Goal: Task Accomplishment & Management: Use online tool/utility

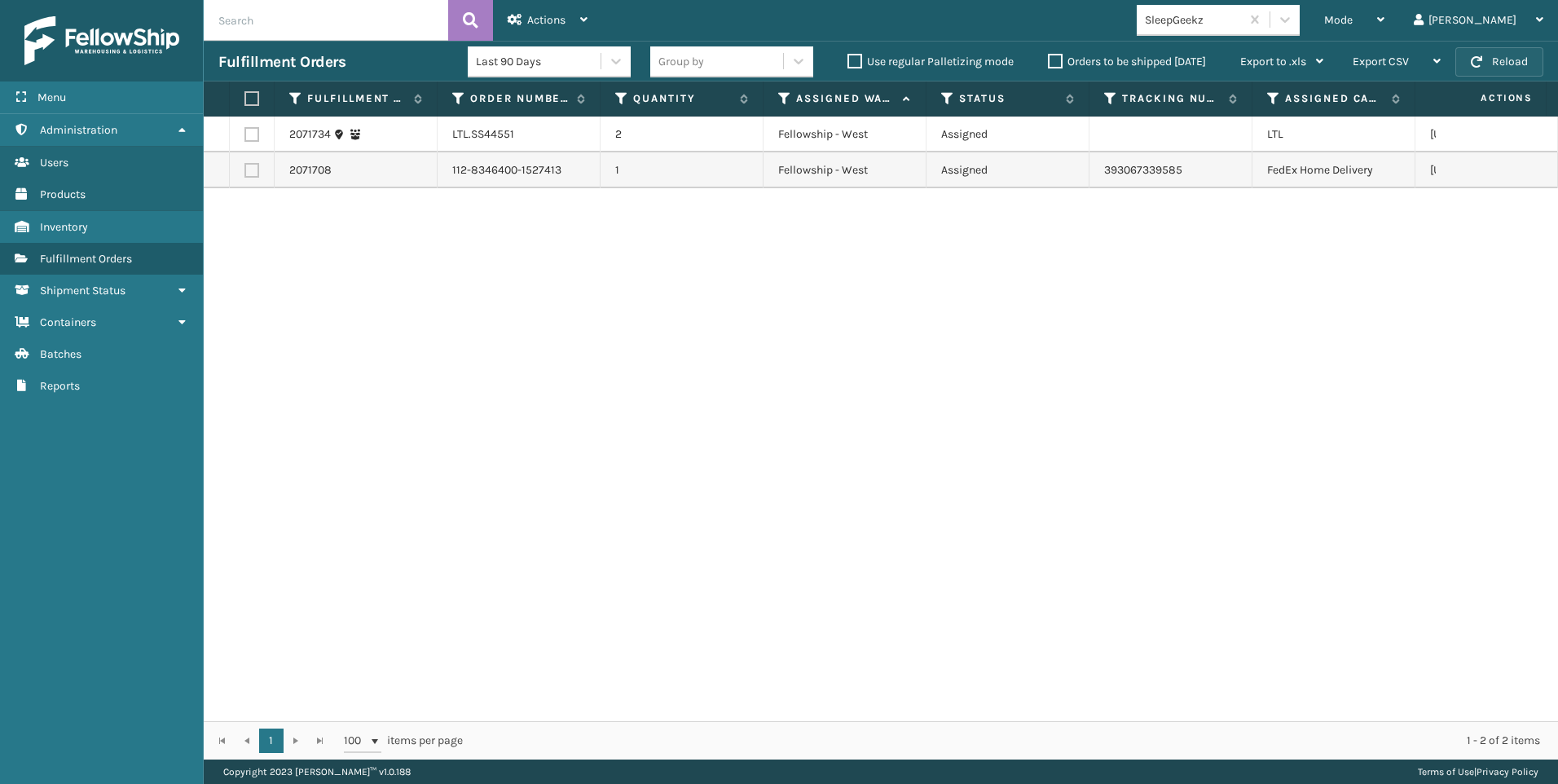
click at [1499, 57] on button "Reload" at bounding box center [1500, 62] width 88 height 29
click at [1242, 16] on div "SleepGeekz" at bounding box center [1193, 20] width 97 height 17
drag, startPoint x: 577, startPoint y: 440, endPoint x: 576, endPoint y: 427, distance: 13.0
click at [576, 427] on div "2071734 LTL.SS44551 2 Fellowship - West Assigned LTL [US_STATE] 2071708 112-834…" at bounding box center [881, 419] width 1355 height 605
click at [1500, 60] on button "Reload" at bounding box center [1500, 62] width 88 height 29
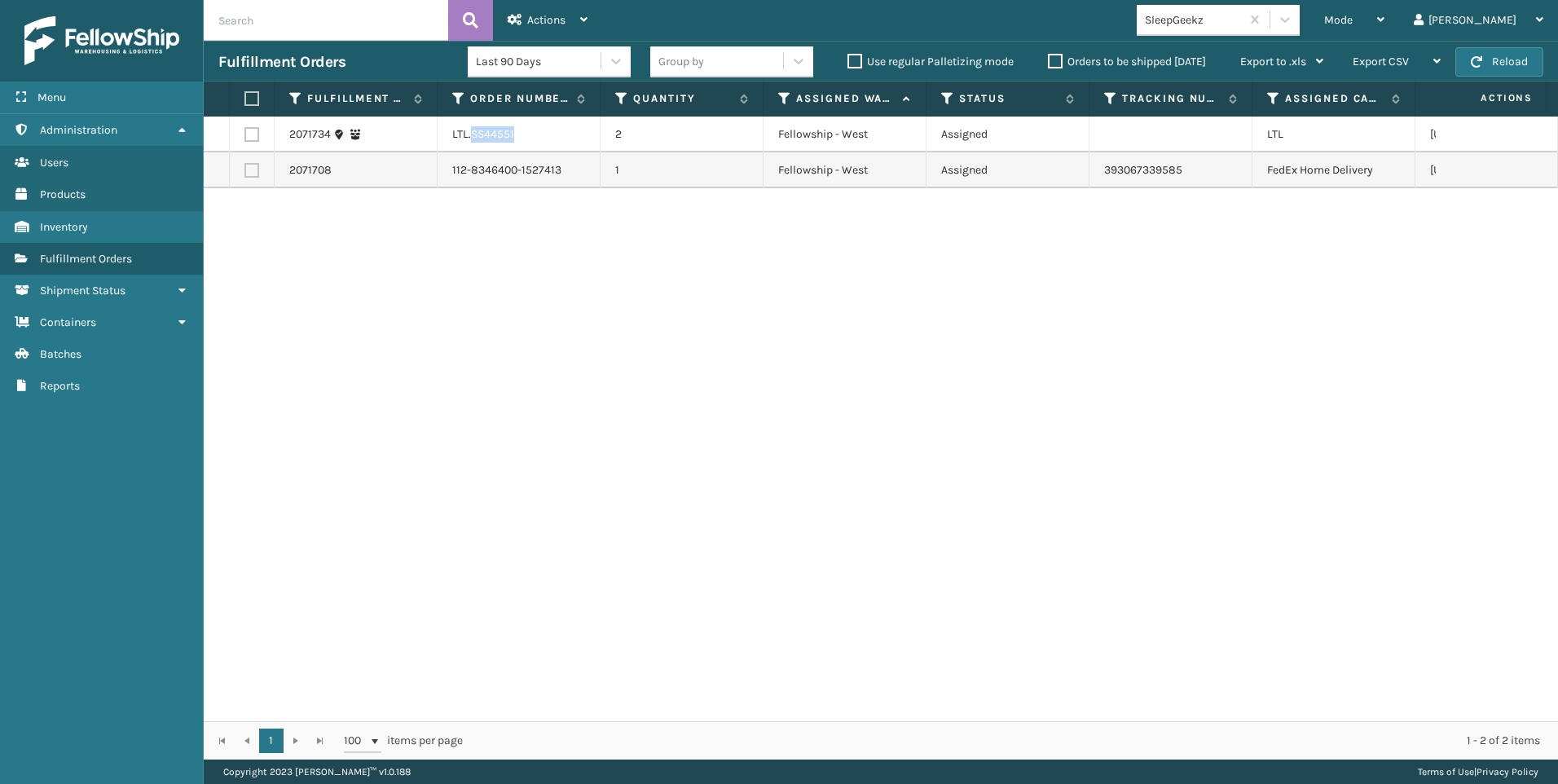
drag, startPoint x: 502, startPoint y: 126, endPoint x: 547, endPoint y: 122, distance: 45.2
click at [547, 122] on td "LTL.SS44551" at bounding box center [519, 134] width 163 height 36
copy td "SS44551"
click at [247, 132] on label at bounding box center [252, 135] width 15 height 15
click at [245, 132] on input "checkbox" at bounding box center [244, 132] width 1 height 11
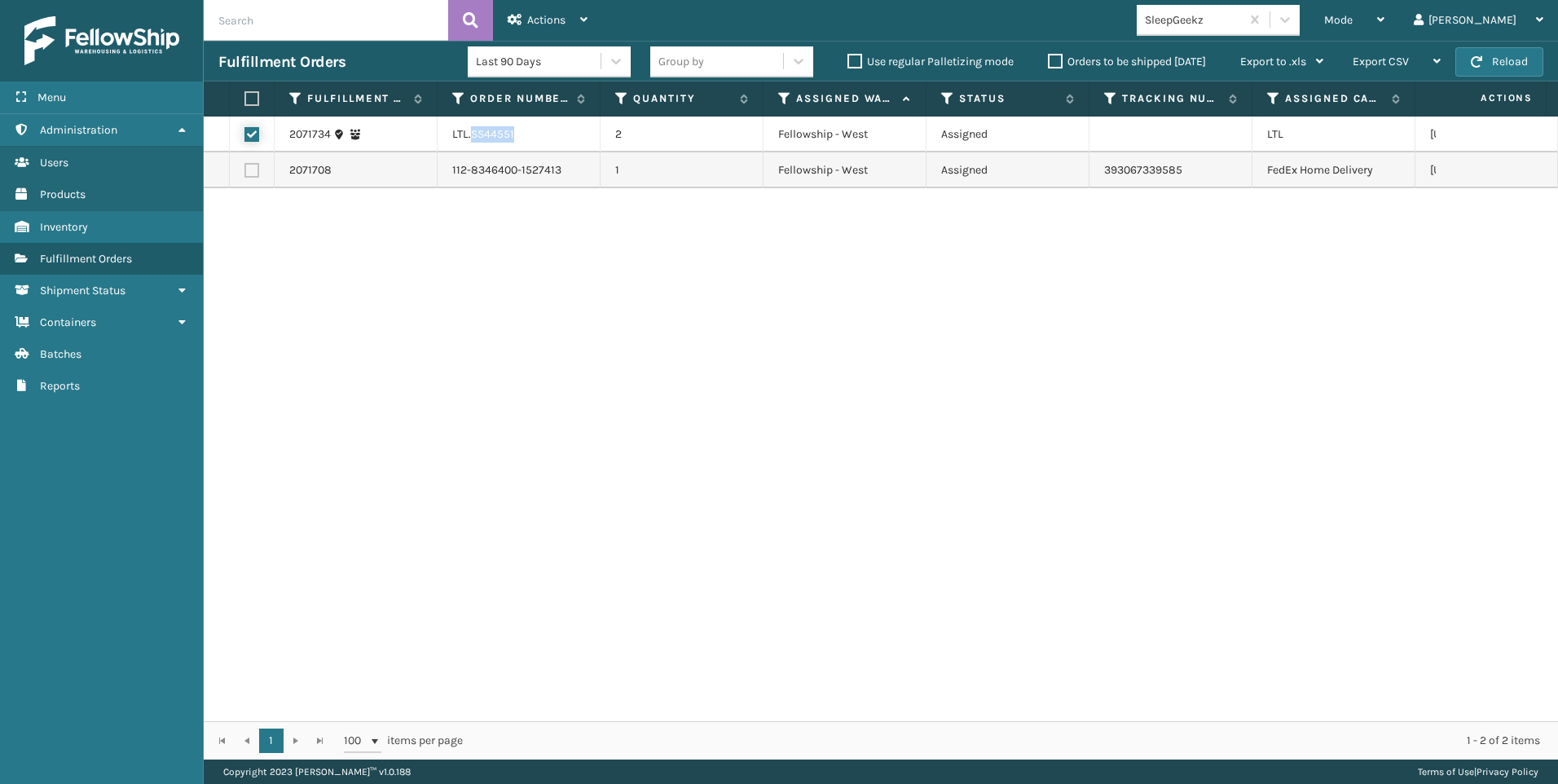
checkbox input "true"
click at [553, 21] on span "Actions" at bounding box center [547, 20] width 38 height 14
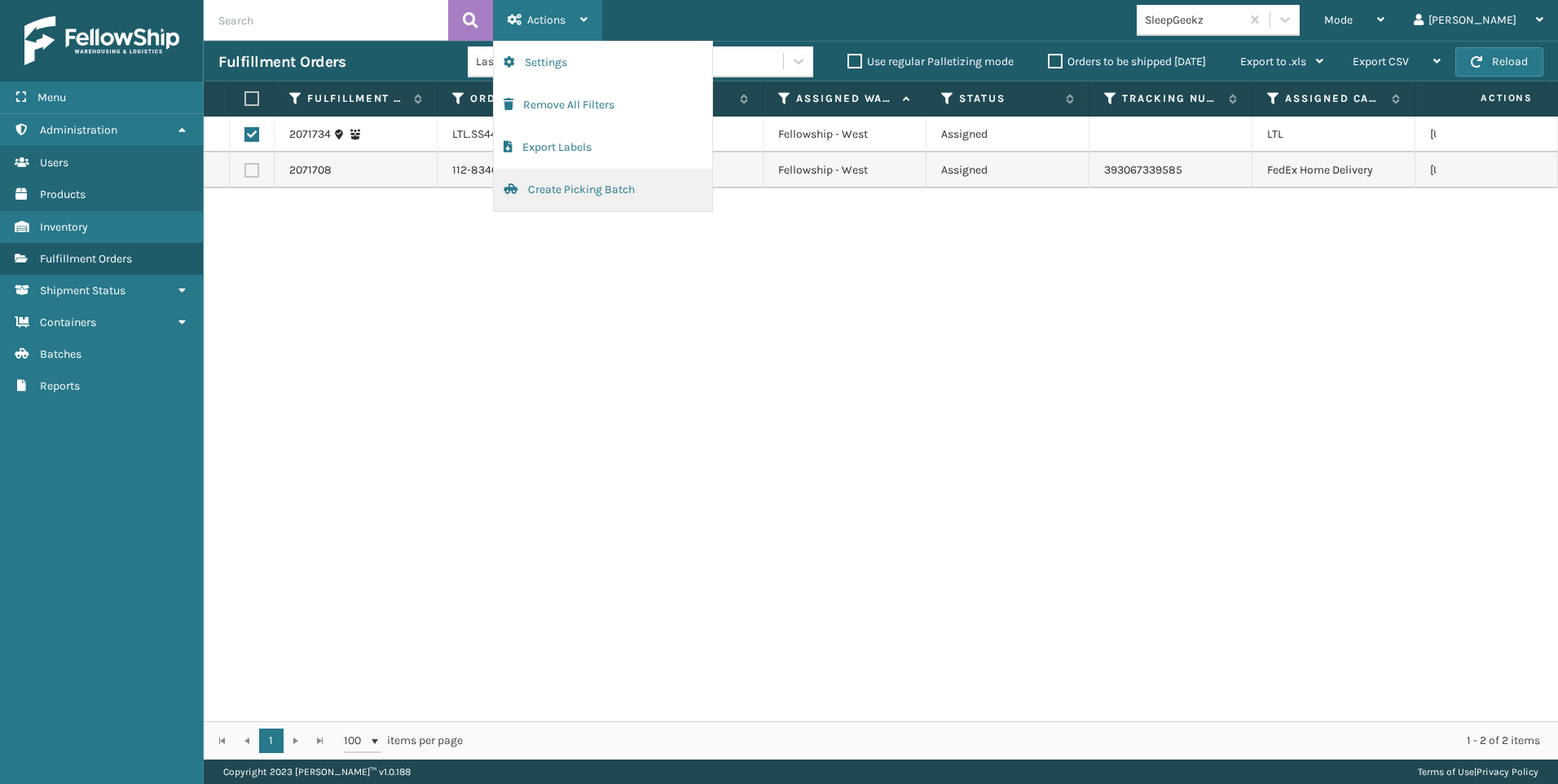
click at [613, 193] on button "Create Picking Batch" at bounding box center [603, 189] width 218 height 42
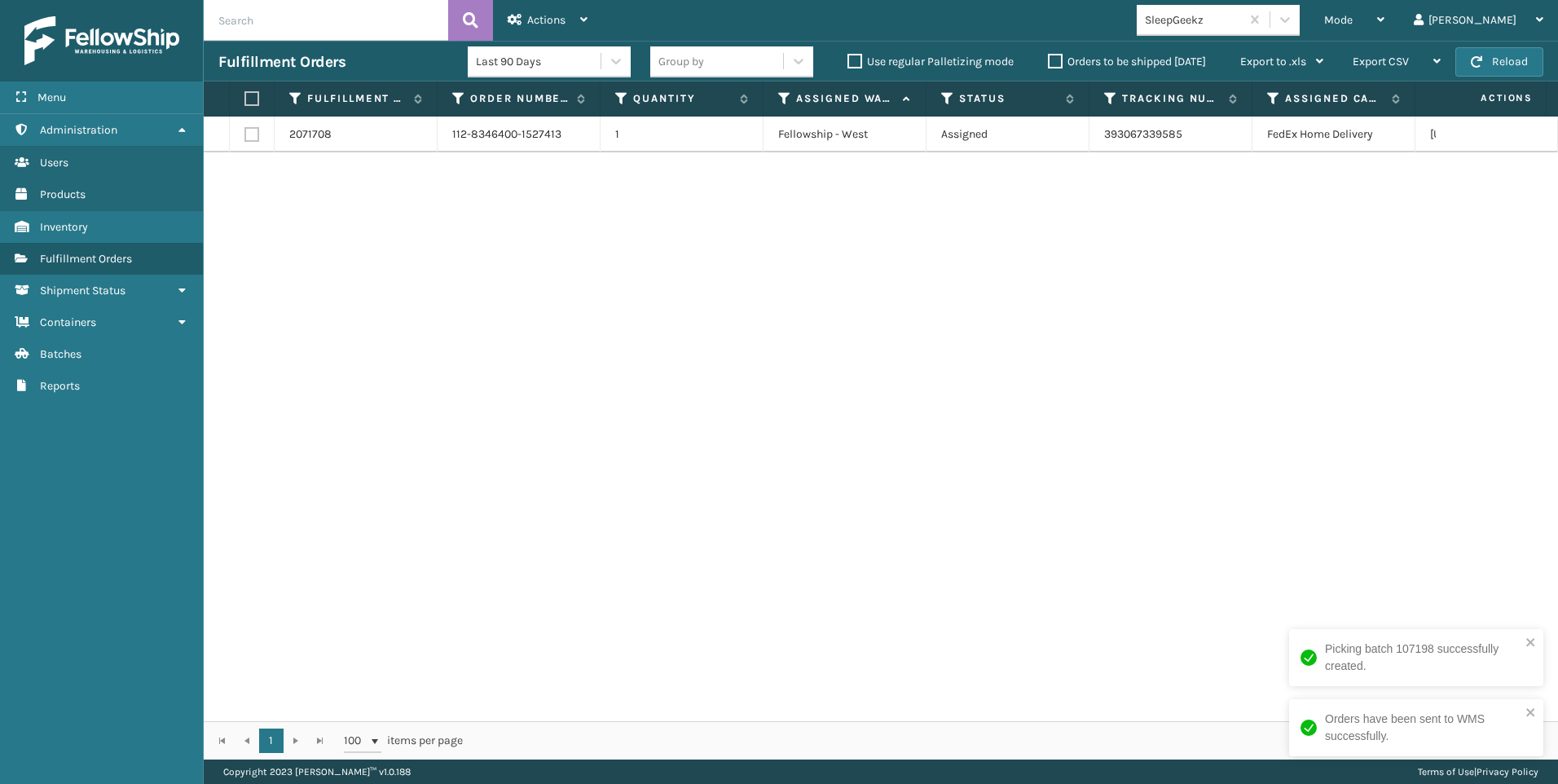
click at [1199, 11] on div "Mode Regular Mode Picking Mode Labeling Mode Exit Scan Mode SleepGeekz Liz Log …" at bounding box center [1080, 20] width 956 height 41
click at [1232, 17] on div "SleepGeekz" at bounding box center [1193, 20] width 97 height 17
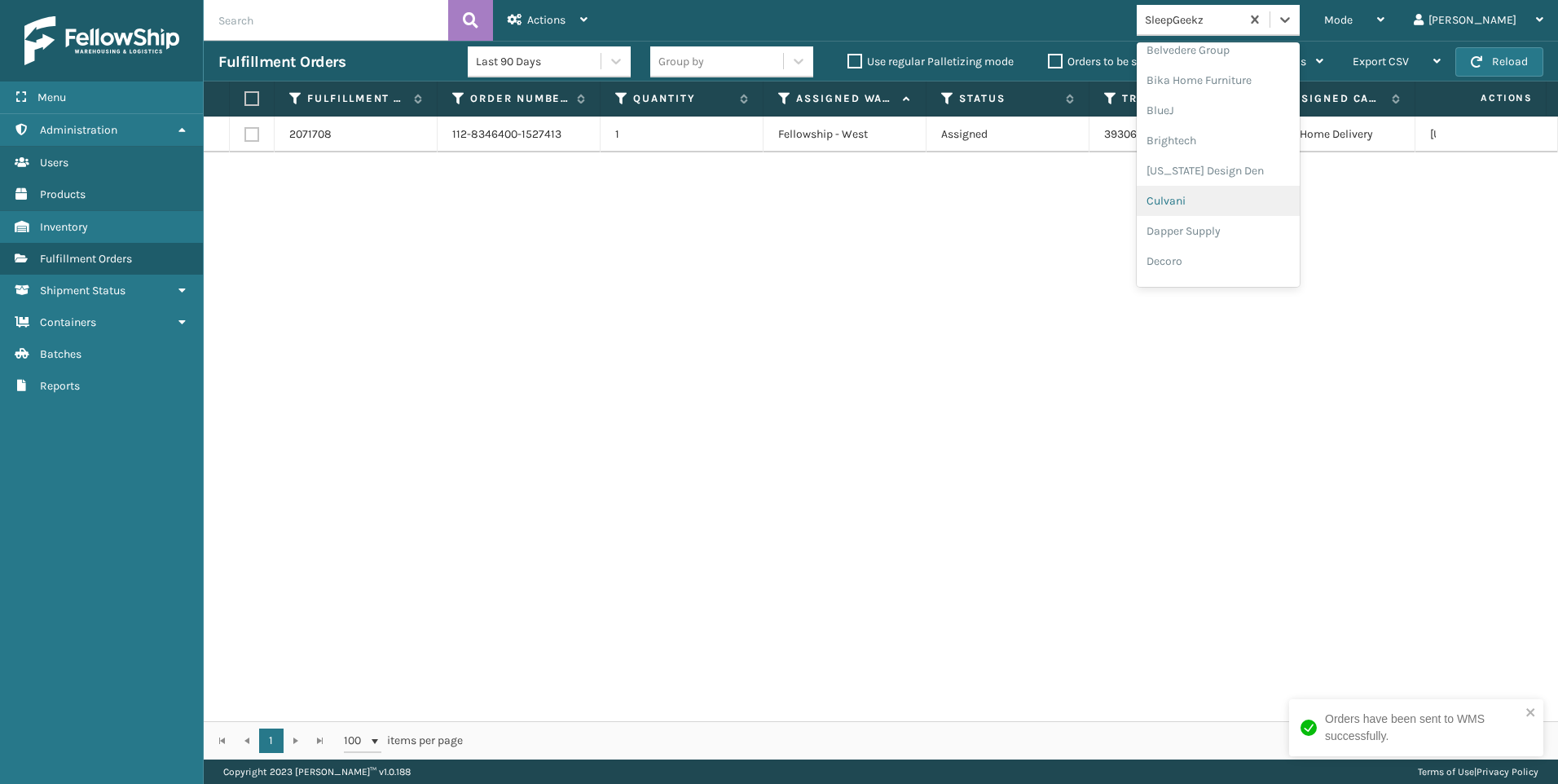
scroll to position [516, 0]
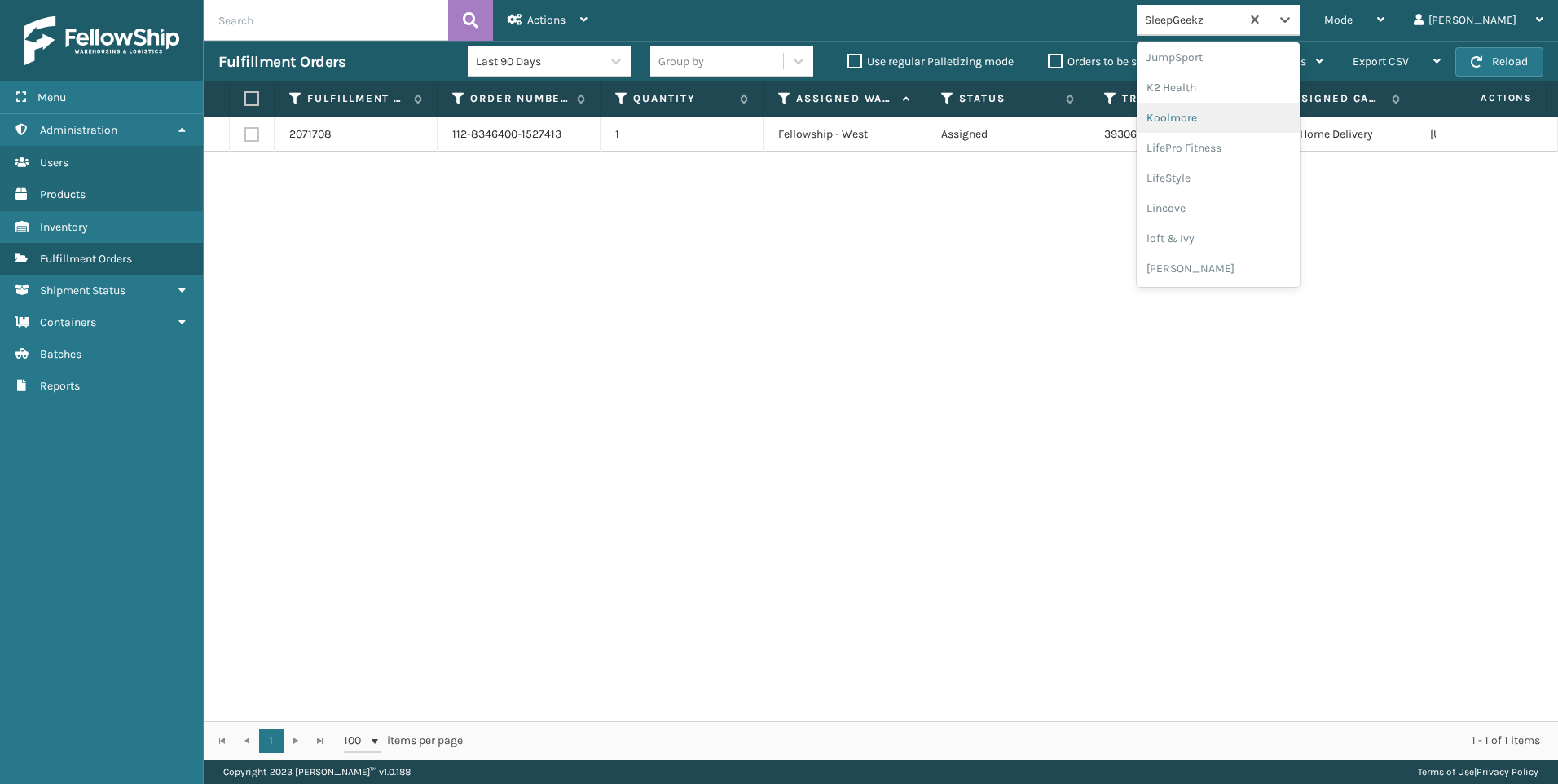
click at [1273, 110] on div "Koolmore" at bounding box center [1219, 117] width 163 height 30
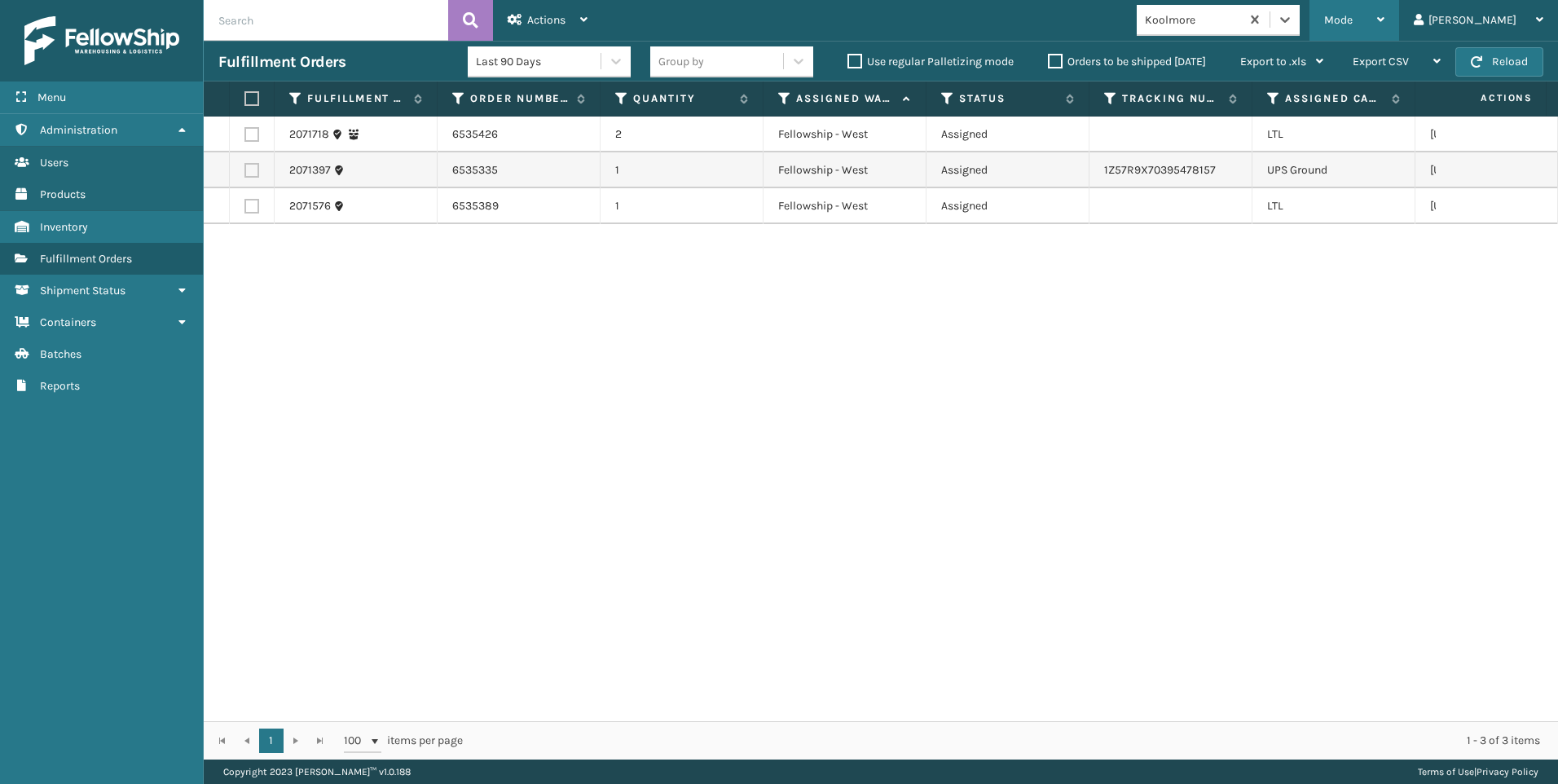
click at [1385, 30] on div "Mode" at bounding box center [1355, 20] width 60 height 41
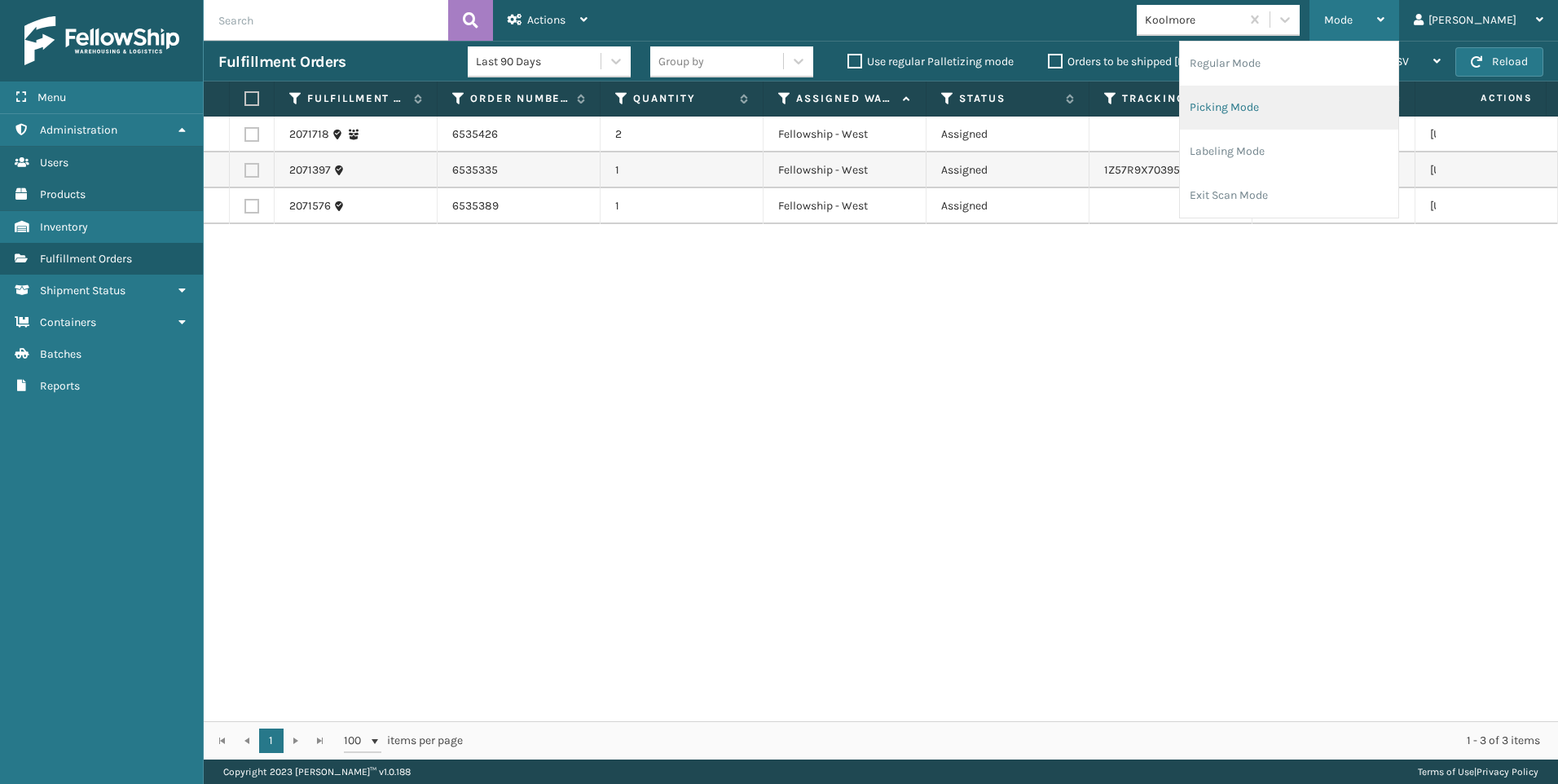
click at [1336, 111] on li "Picking Mode" at bounding box center [1289, 107] width 218 height 44
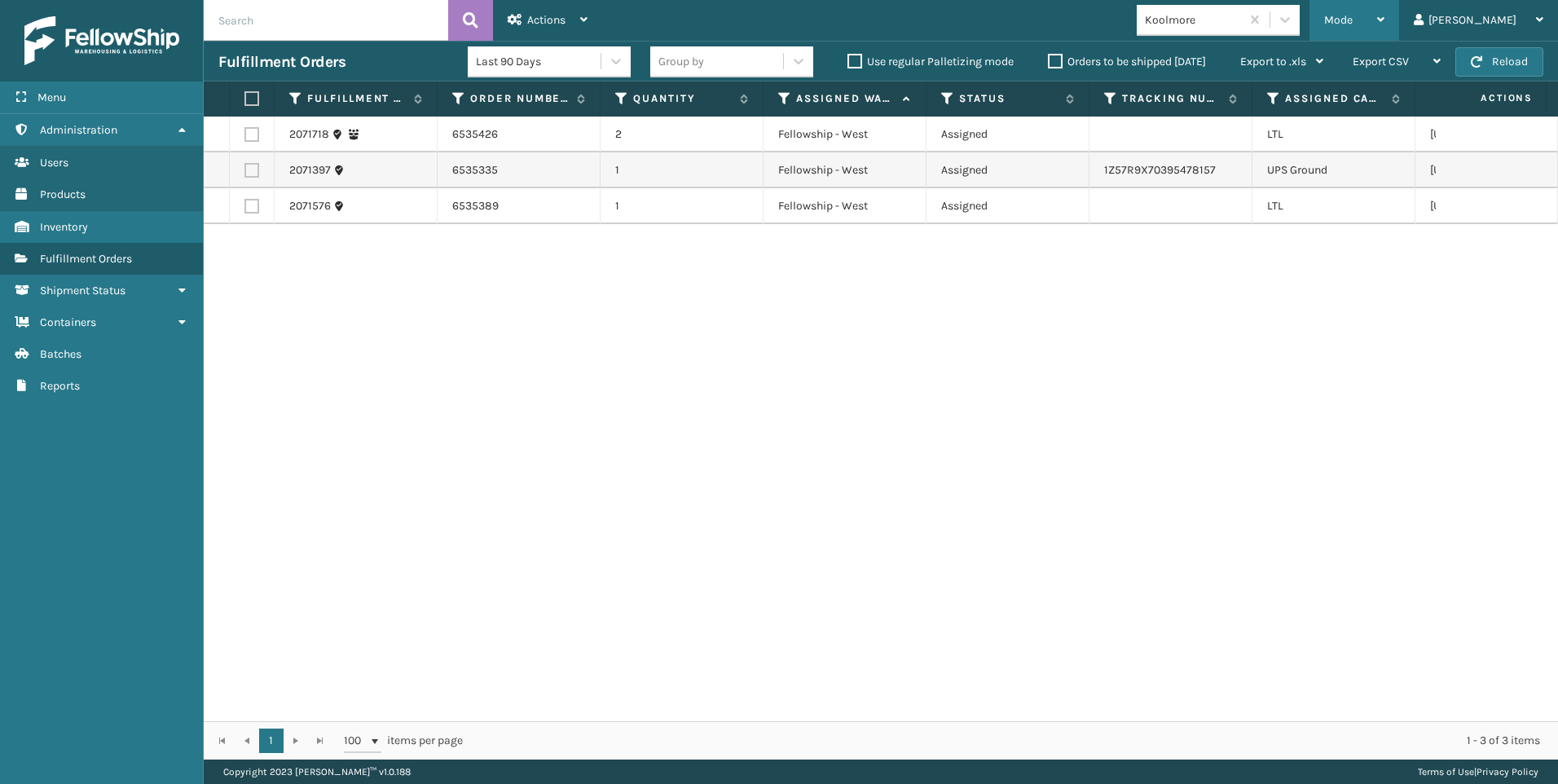
click at [1385, 10] on div "Mode" at bounding box center [1355, 20] width 60 height 41
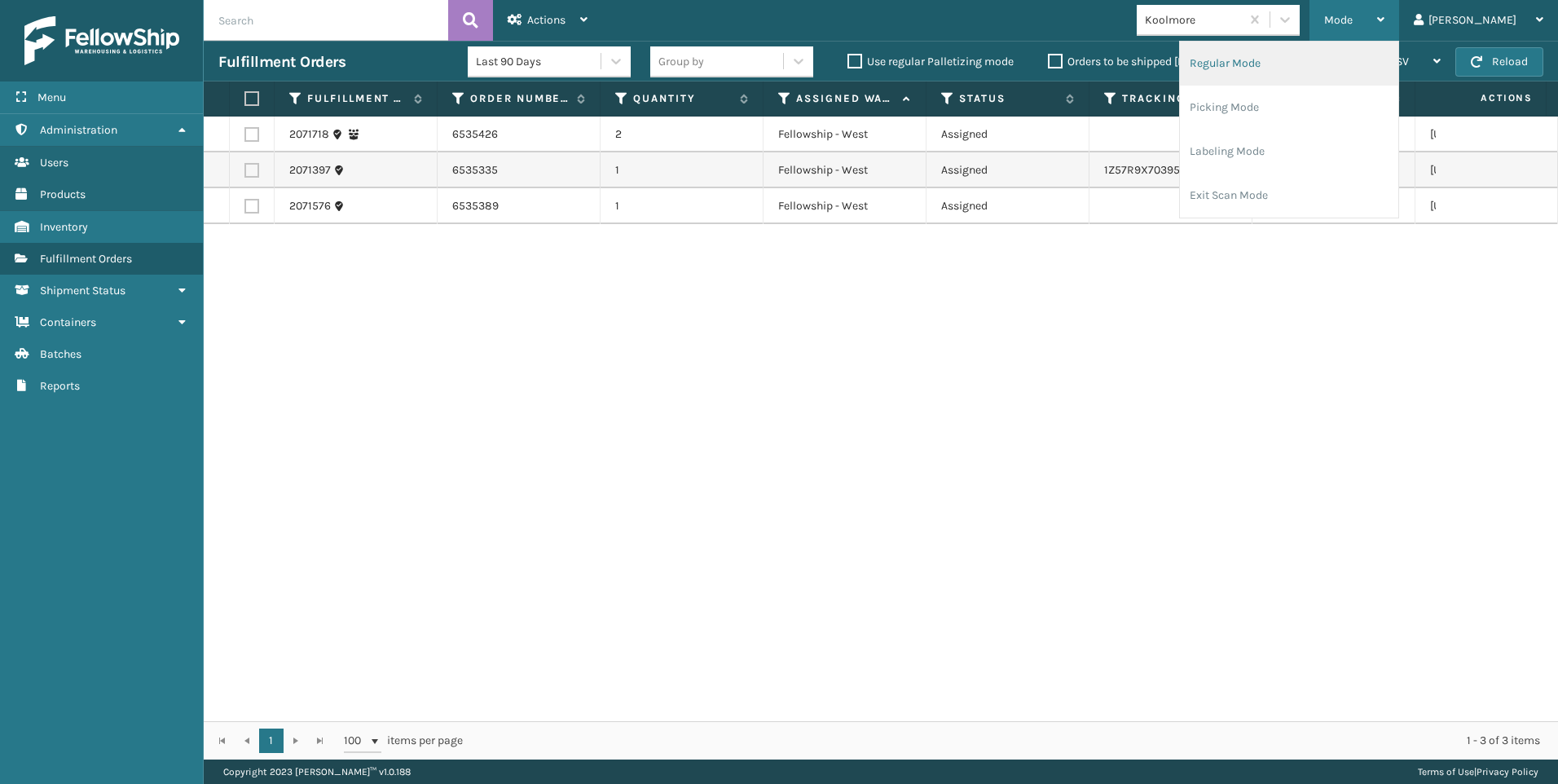
click at [1343, 59] on li "Regular Mode" at bounding box center [1289, 63] width 218 height 44
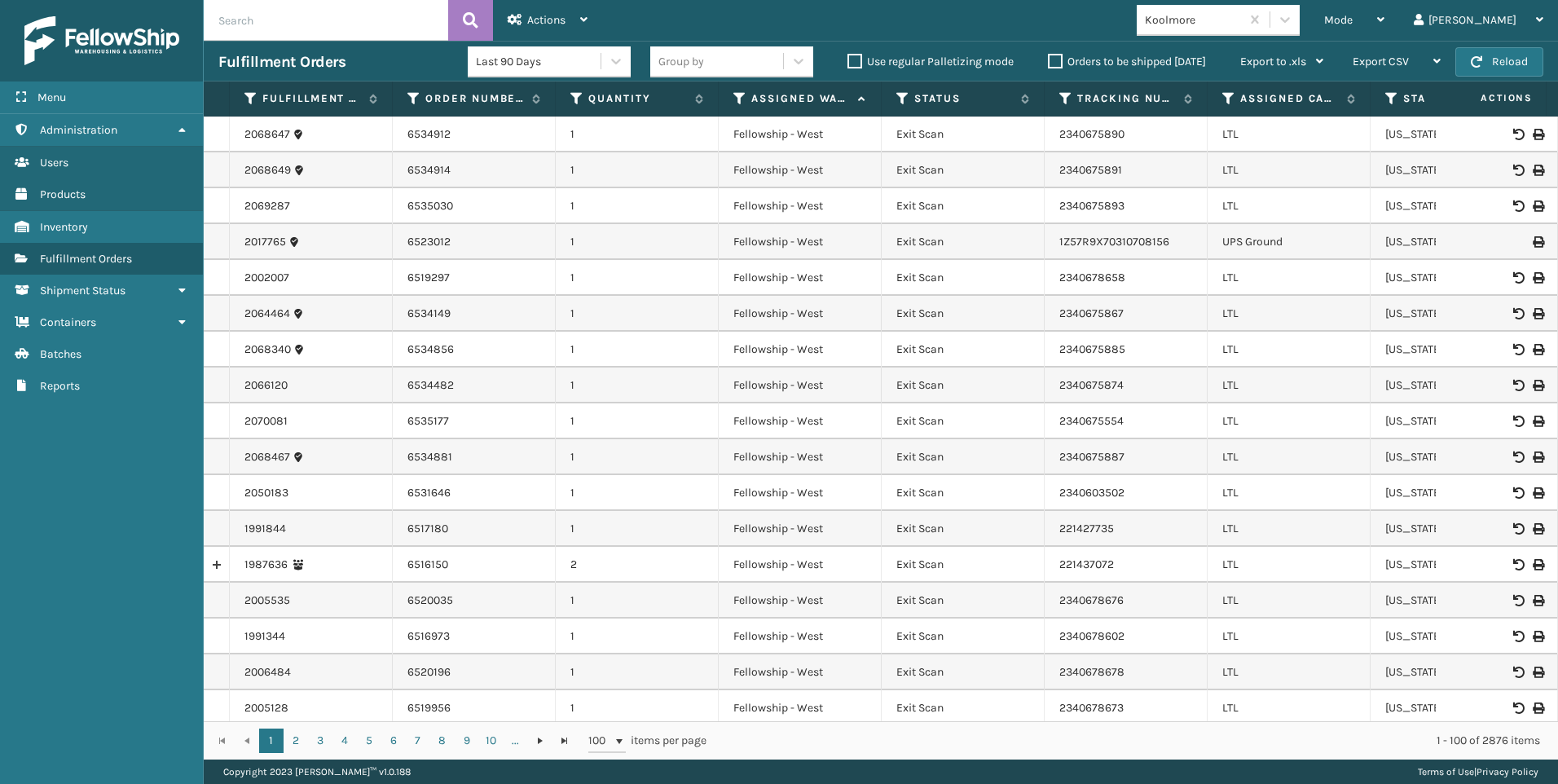
click at [355, 31] on input "text" at bounding box center [326, 20] width 244 height 41
type input "2071397"
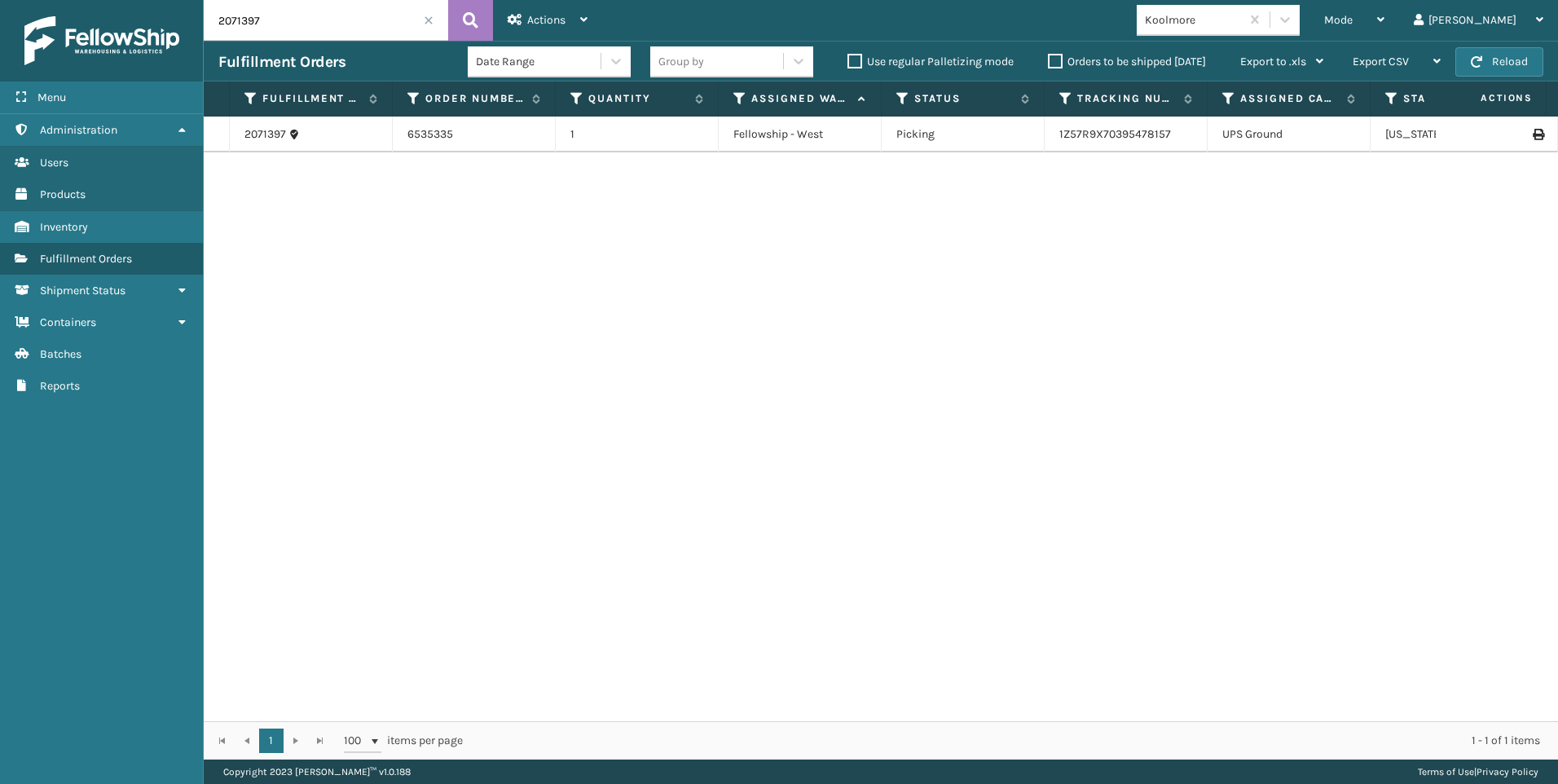
click at [430, 19] on span at bounding box center [429, 21] width 10 height 10
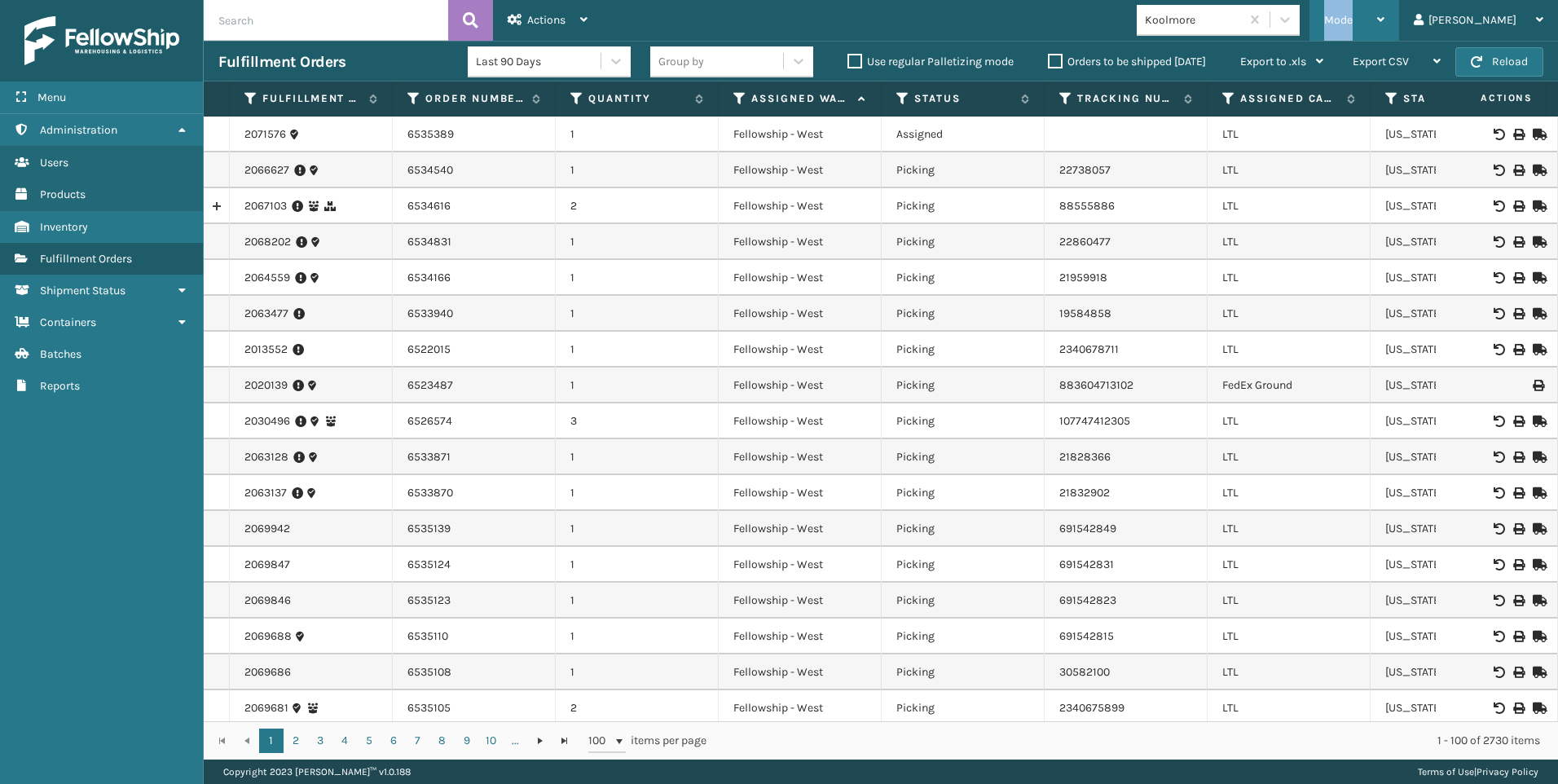
click at [1385, 12] on div "Mode" at bounding box center [1355, 20] width 60 height 41
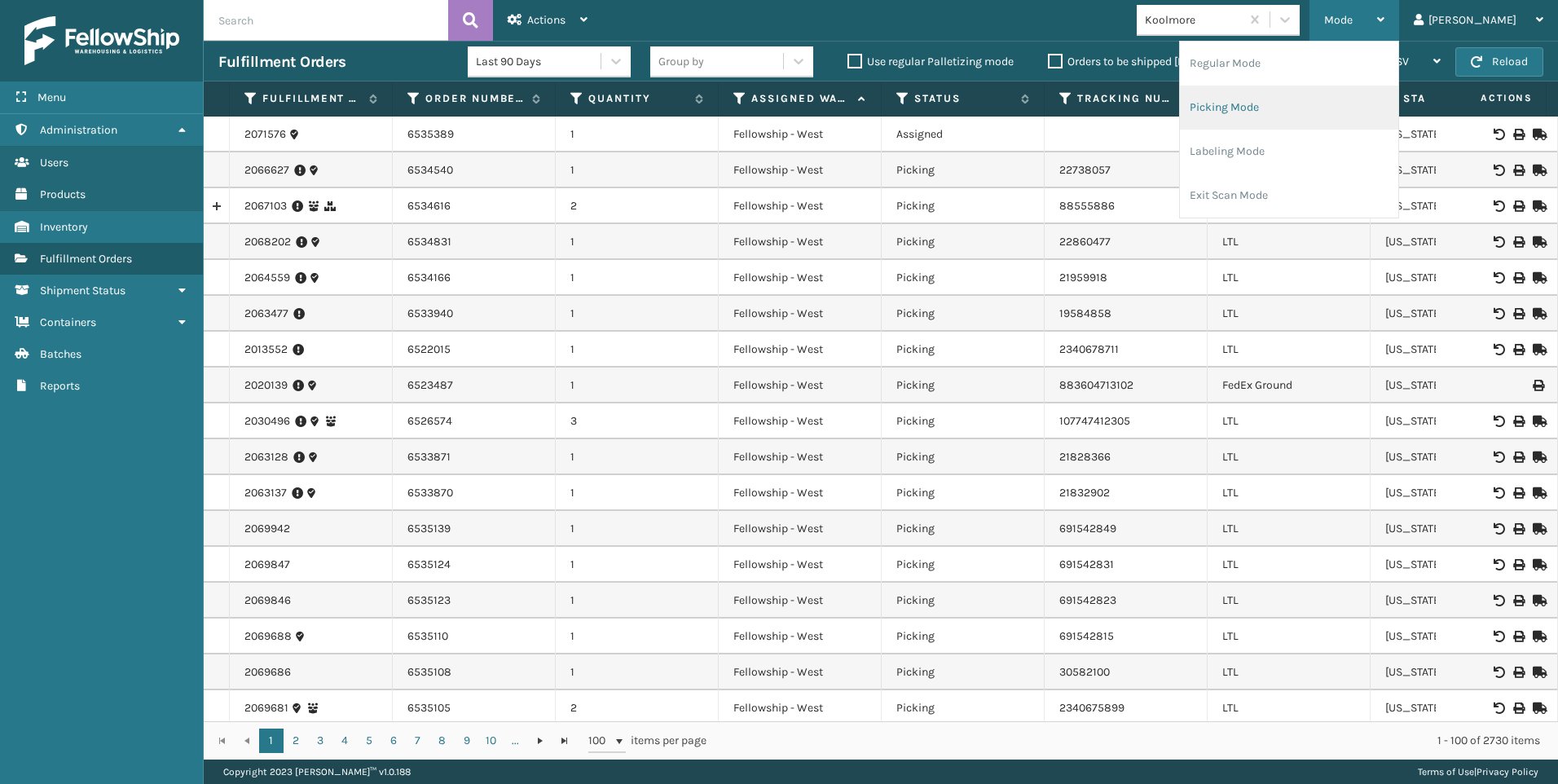
drag, startPoint x: 1412, startPoint y: 12, endPoint x: 1359, endPoint y: 101, distance: 103.6
click at [1359, 101] on li "Picking Mode" at bounding box center [1289, 107] width 218 height 44
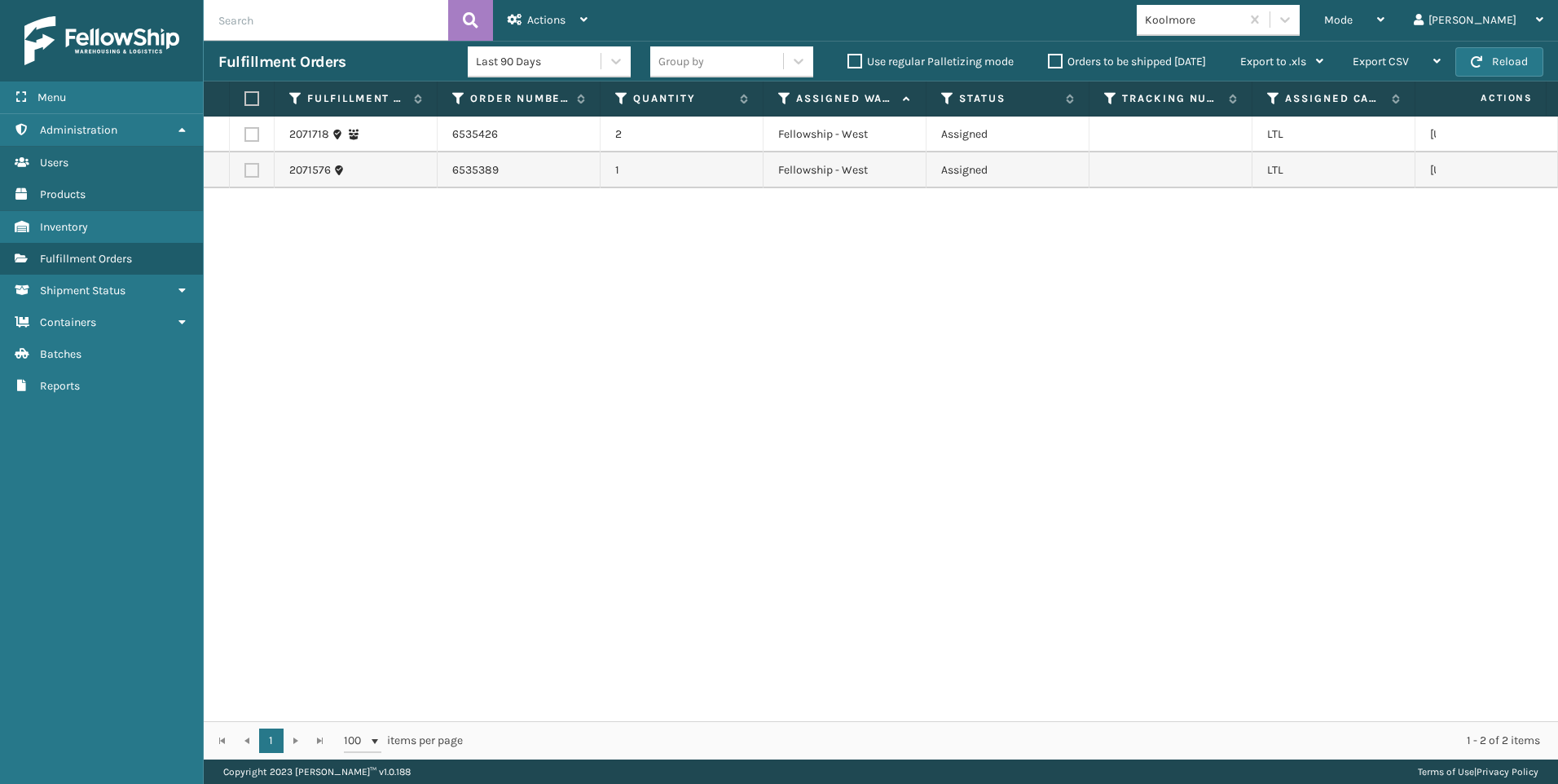
click at [251, 97] on label at bounding box center [249, 99] width 10 height 15
click at [245, 97] on input "checkbox" at bounding box center [244, 98] width 1 height 11
checkbox input "true"
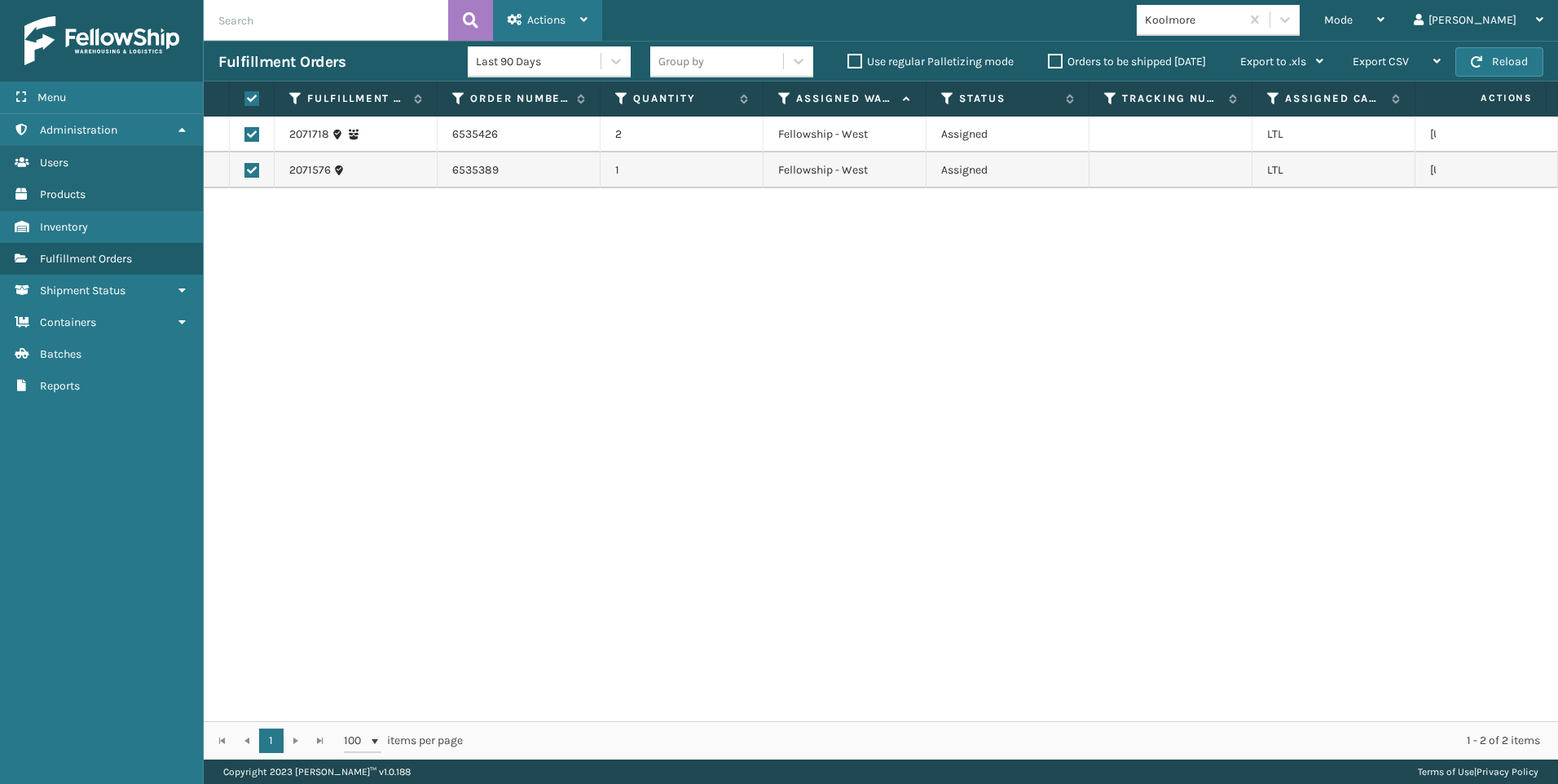
click at [542, 23] on span "Actions" at bounding box center [547, 20] width 38 height 14
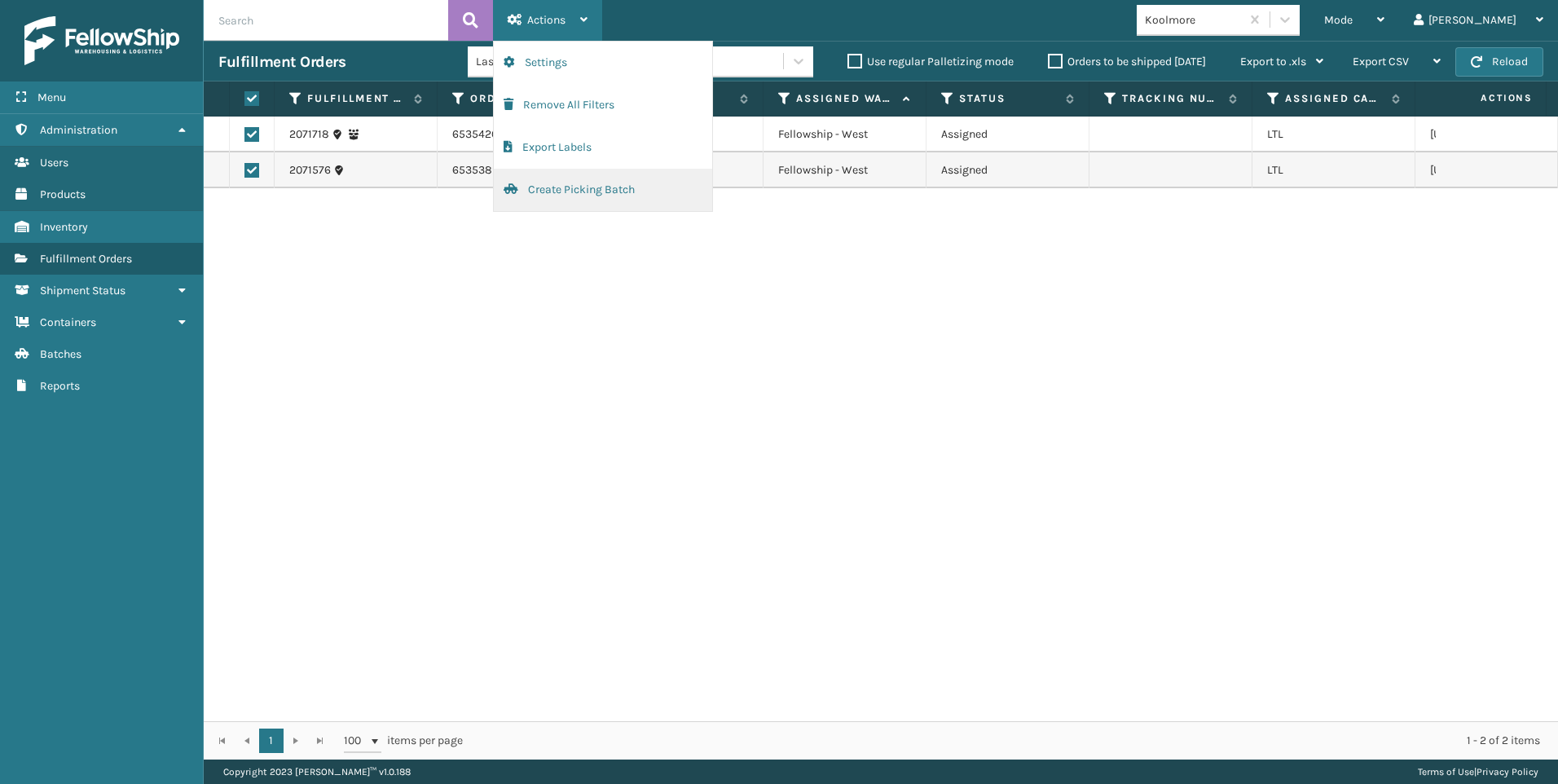
click at [572, 183] on button "Create Picking Batch" at bounding box center [603, 189] width 218 height 42
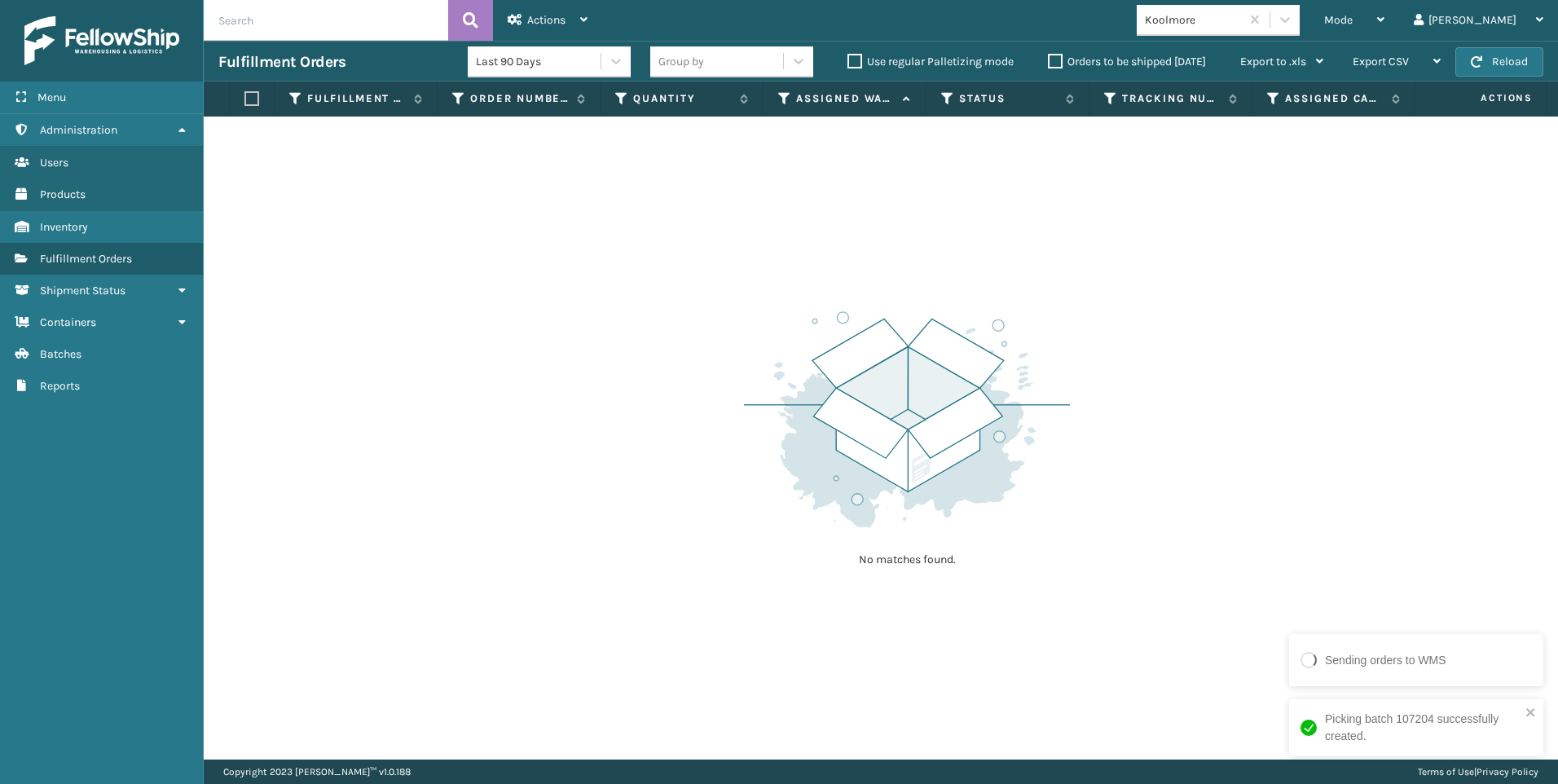
click at [1242, 27] on div "Koolmore" at bounding box center [1193, 20] width 97 height 17
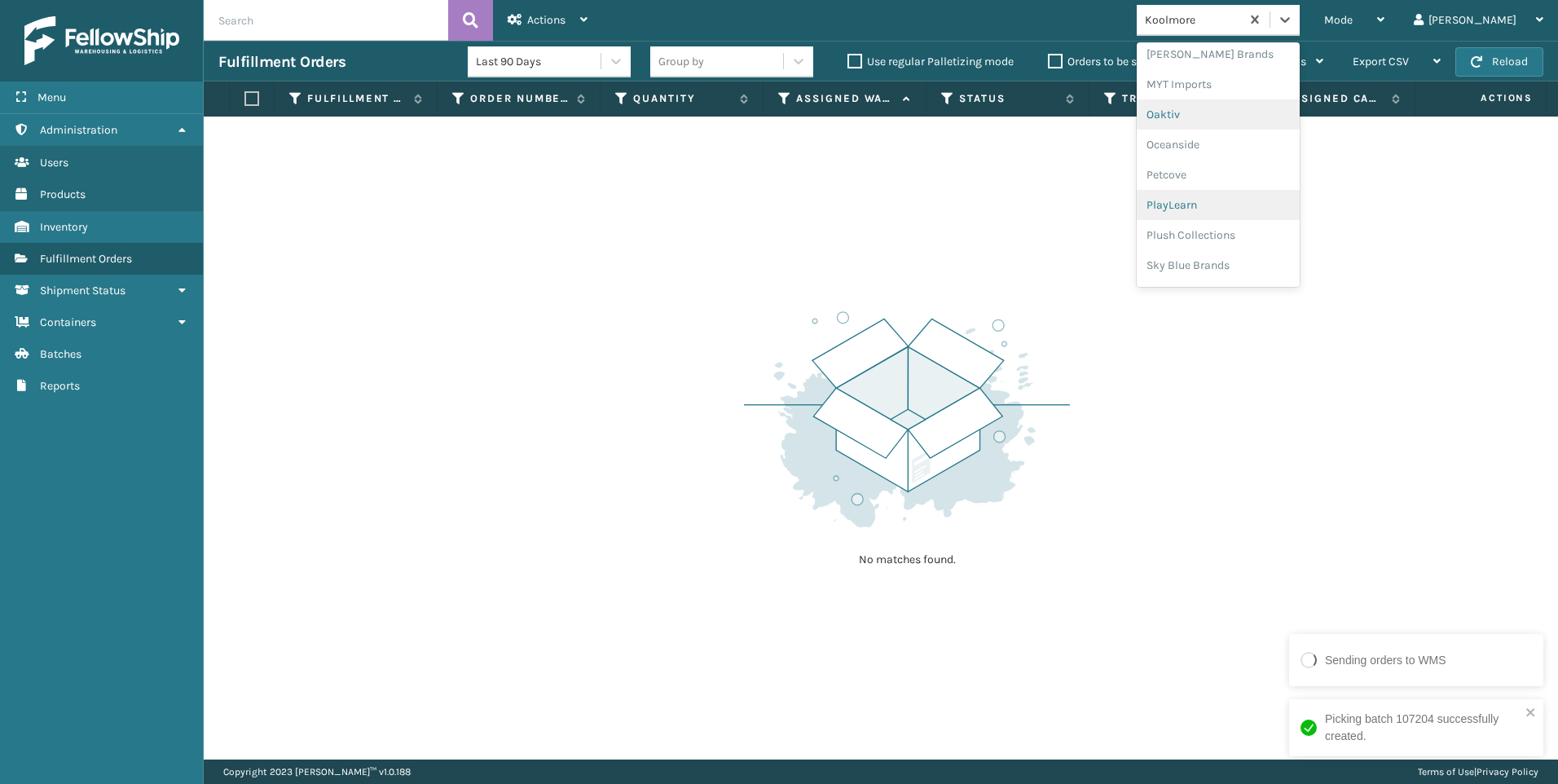
scroll to position [817, 0]
click at [1291, 236] on div "SleepGeekz" at bounding box center [1219, 238] width 163 height 30
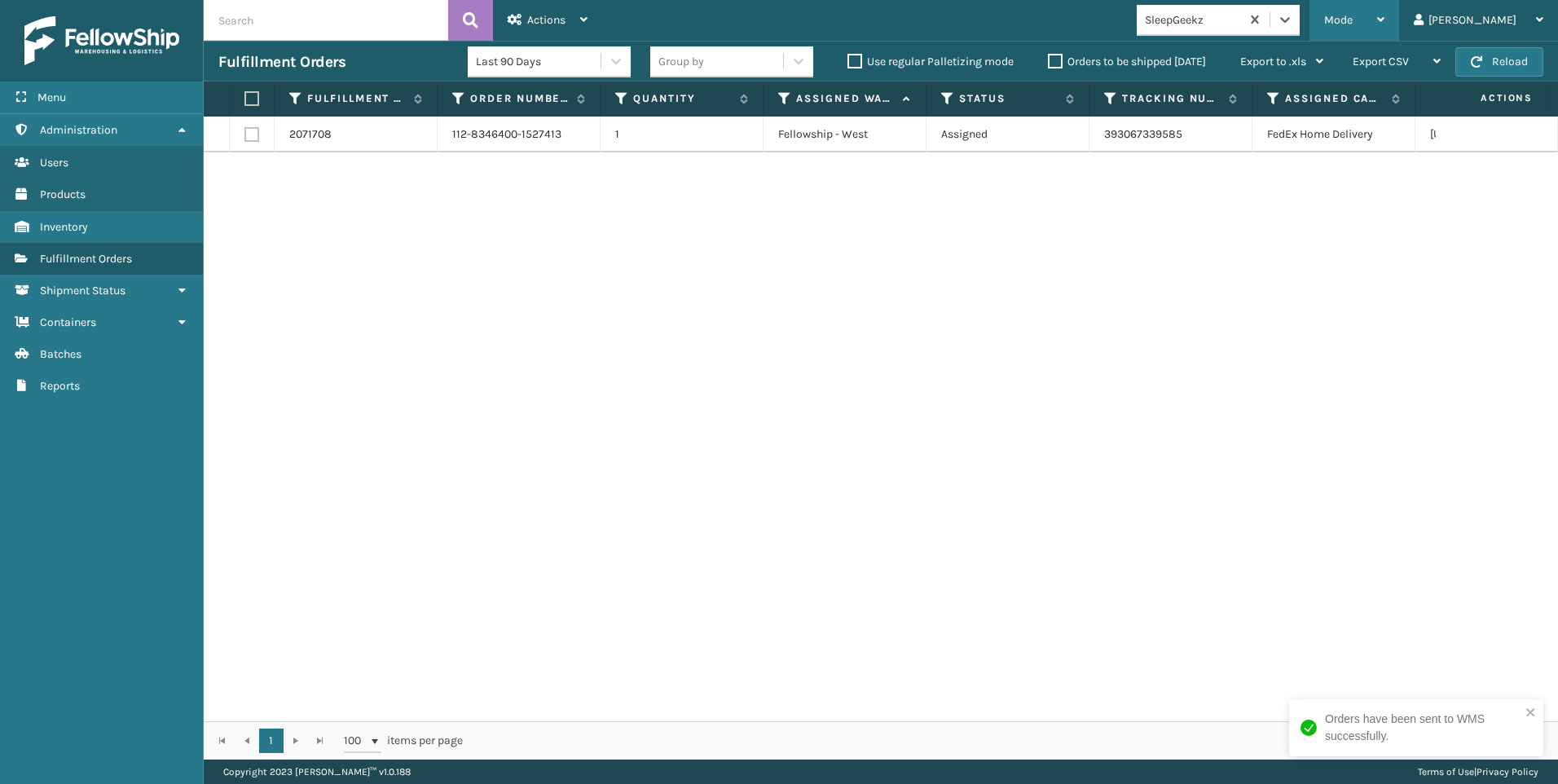
click at [1353, 22] on span "Mode" at bounding box center [1339, 20] width 28 height 14
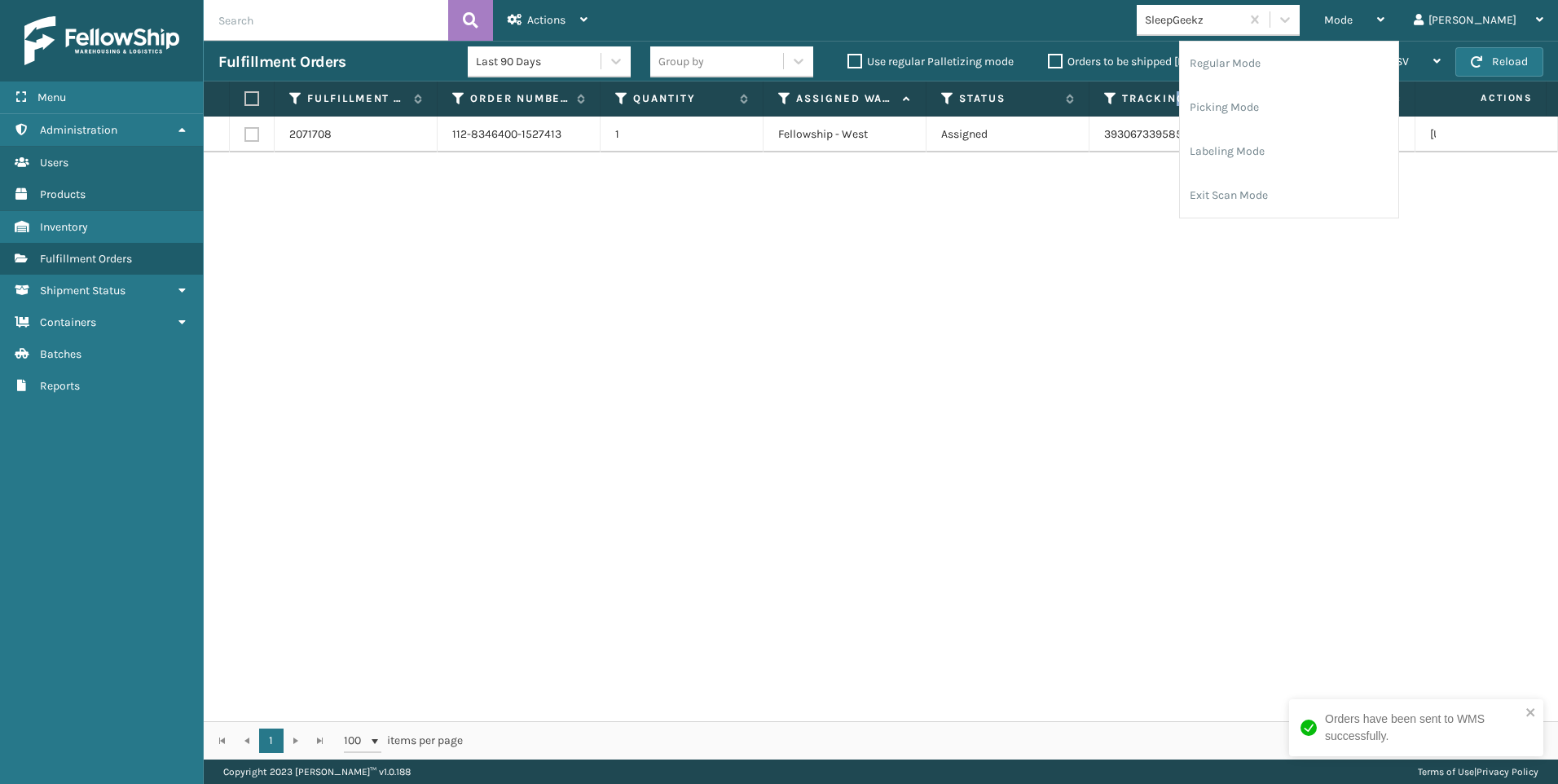
click at [1177, 110] on th "Tracking Number" at bounding box center [1171, 99] width 163 height 35
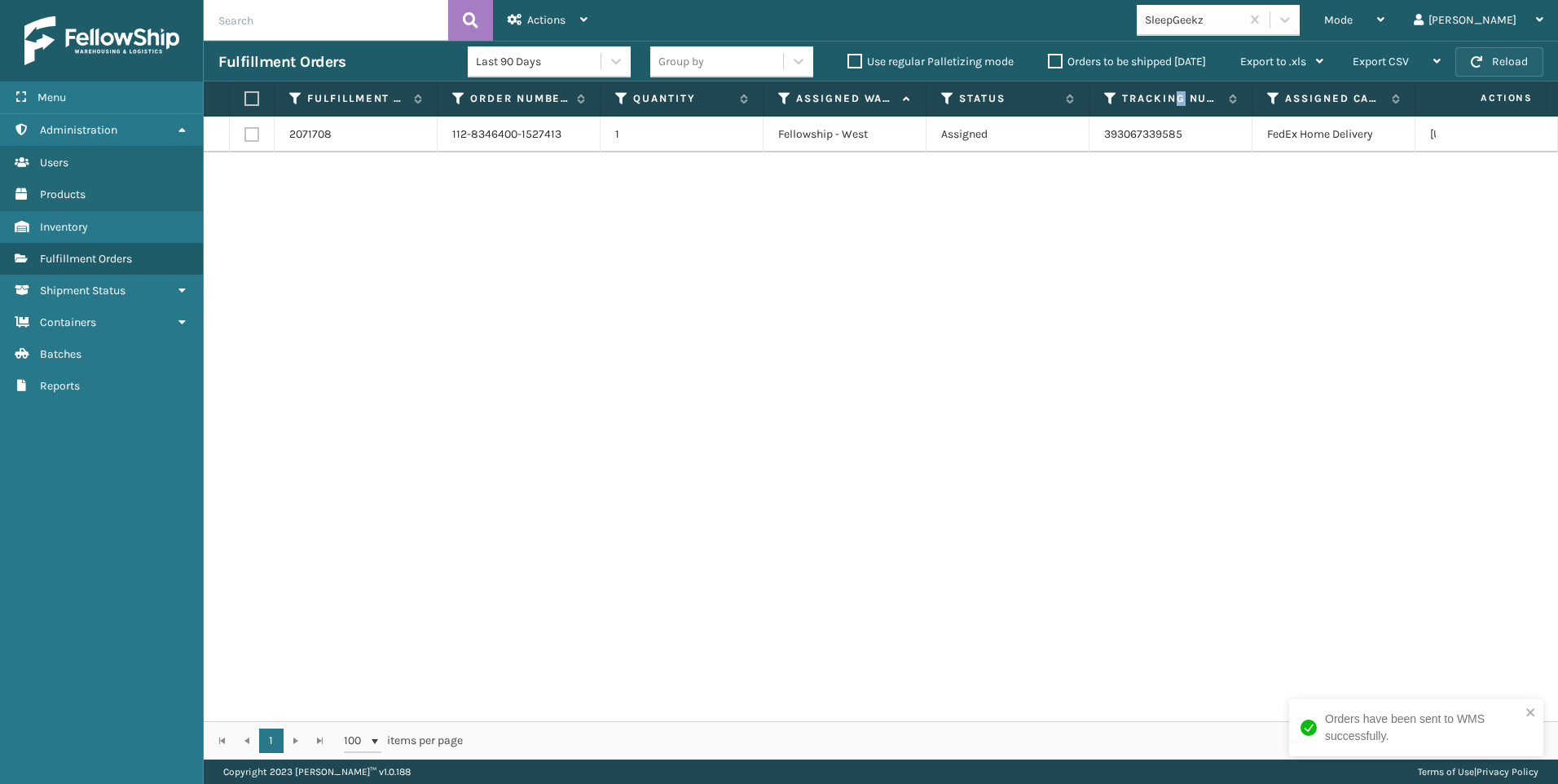
click at [1490, 62] on button "Reload" at bounding box center [1500, 62] width 88 height 29
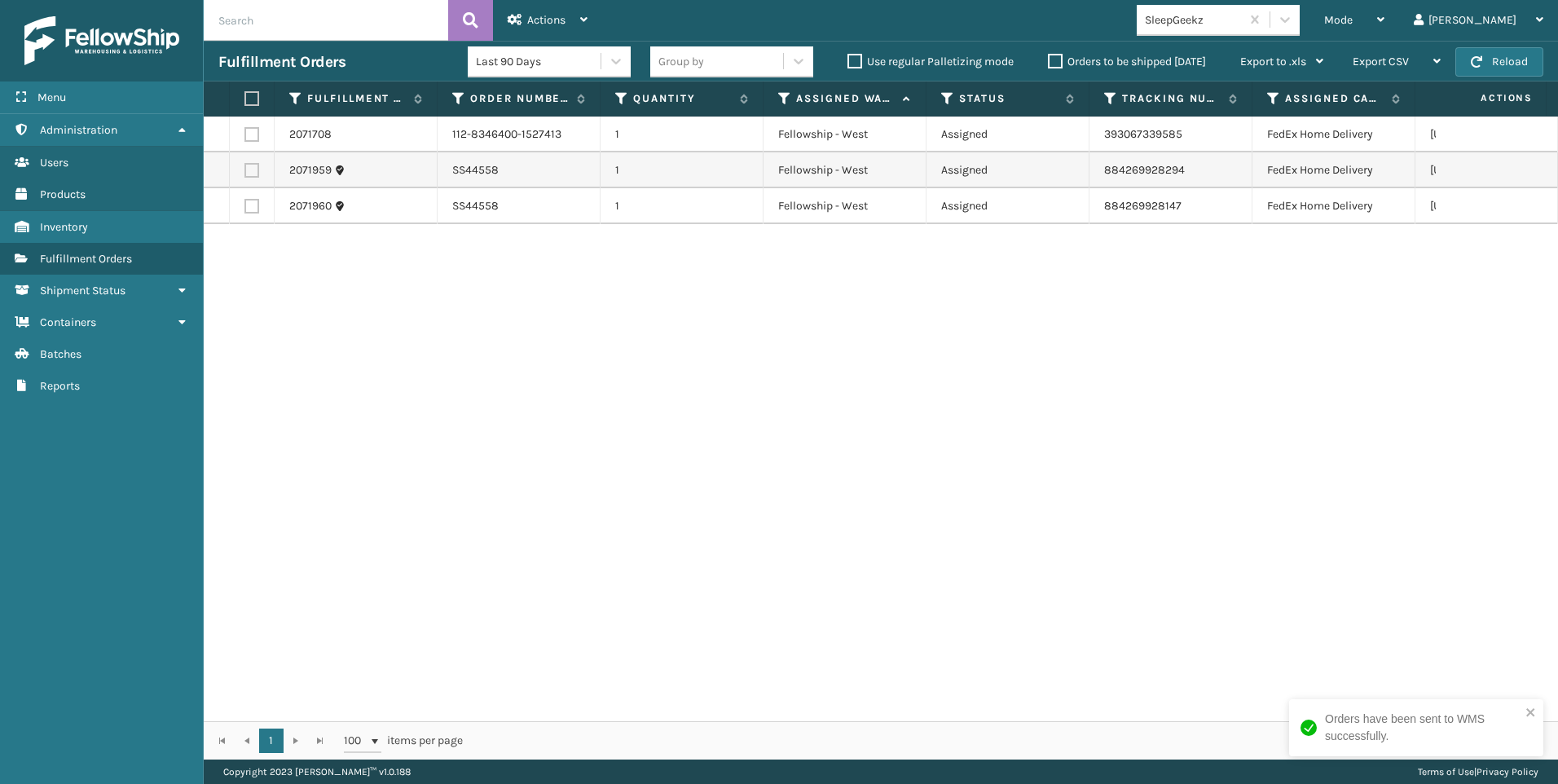
click at [1242, 19] on div "SleepGeekz" at bounding box center [1193, 20] width 97 height 17
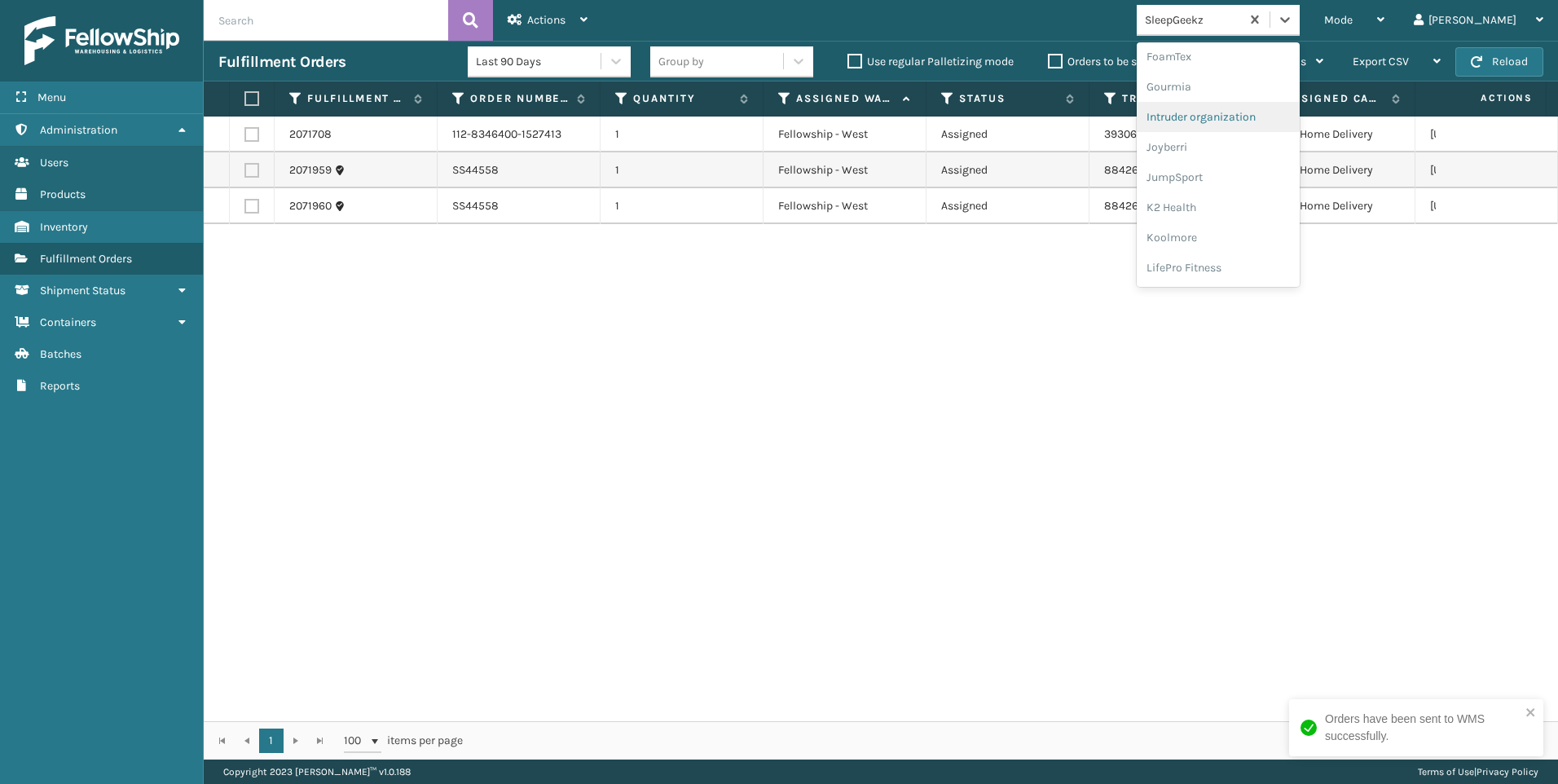
scroll to position [489, 0]
click at [1257, 147] on div "Koolmore" at bounding box center [1219, 145] width 163 height 30
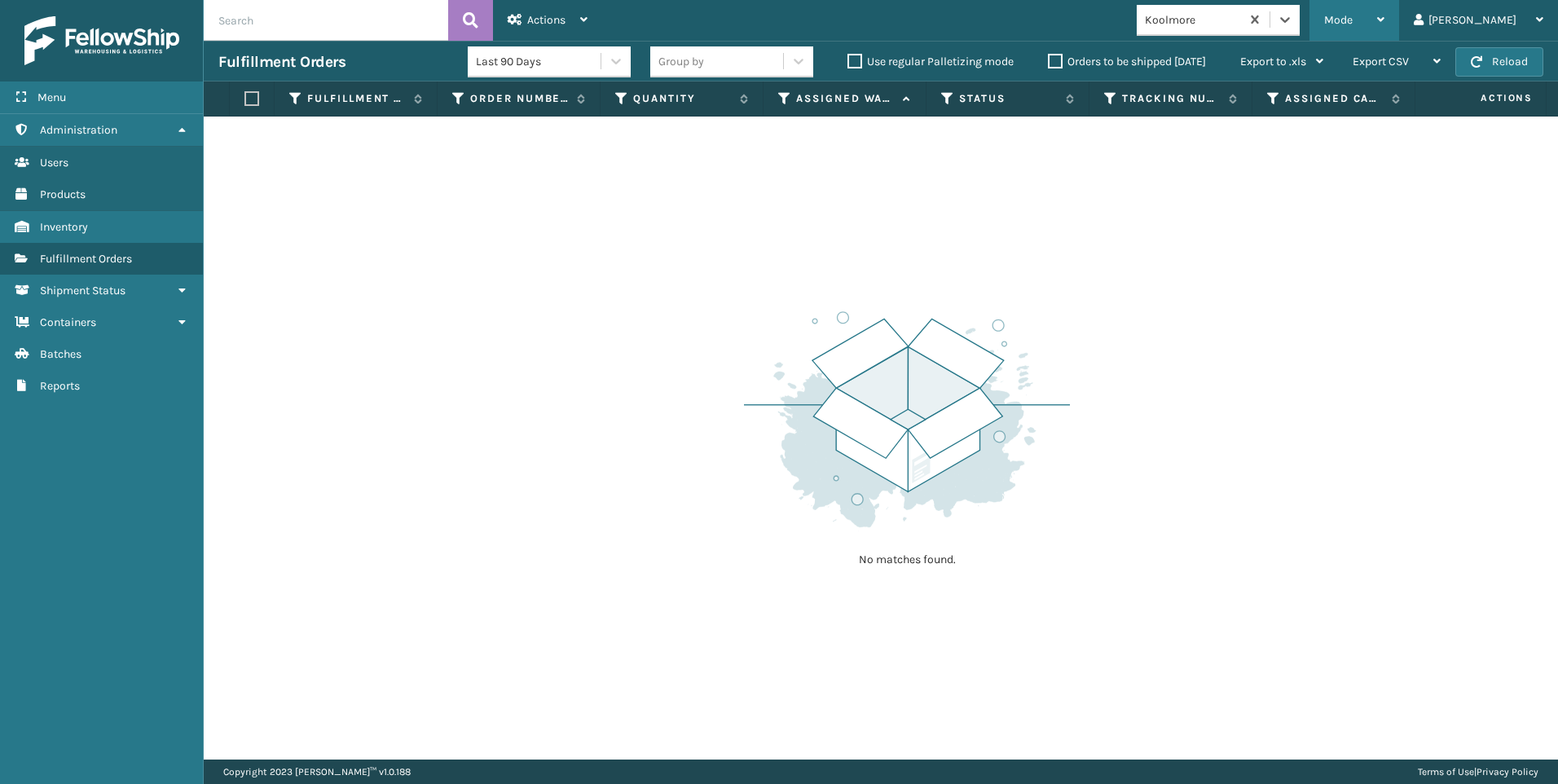
click at [1385, 21] on div "Mode" at bounding box center [1355, 20] width 60 height 41
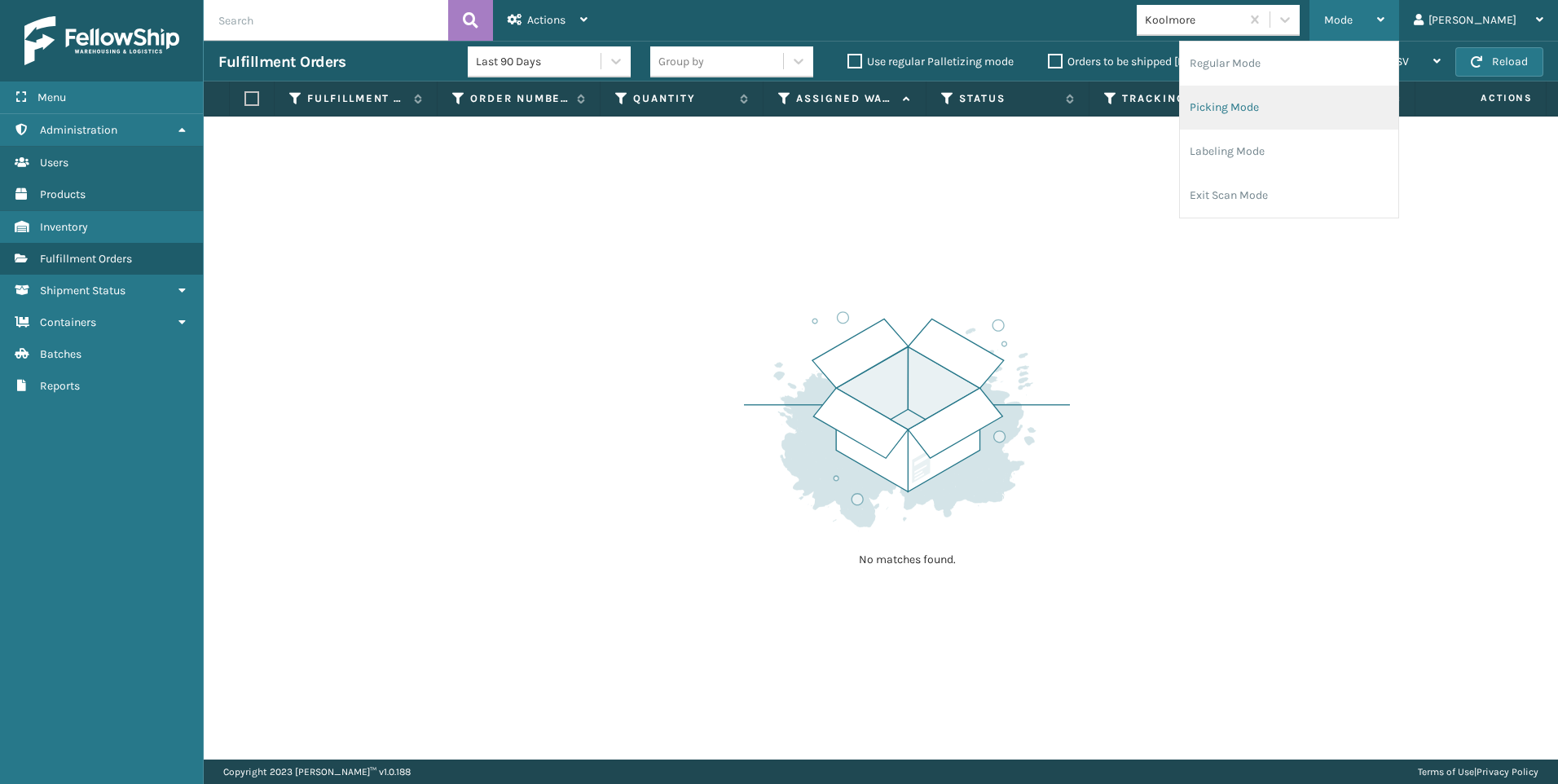
click at [1361, 109] on li "Picking Mode" at bounding box center [1289, 107] width 218 height 44
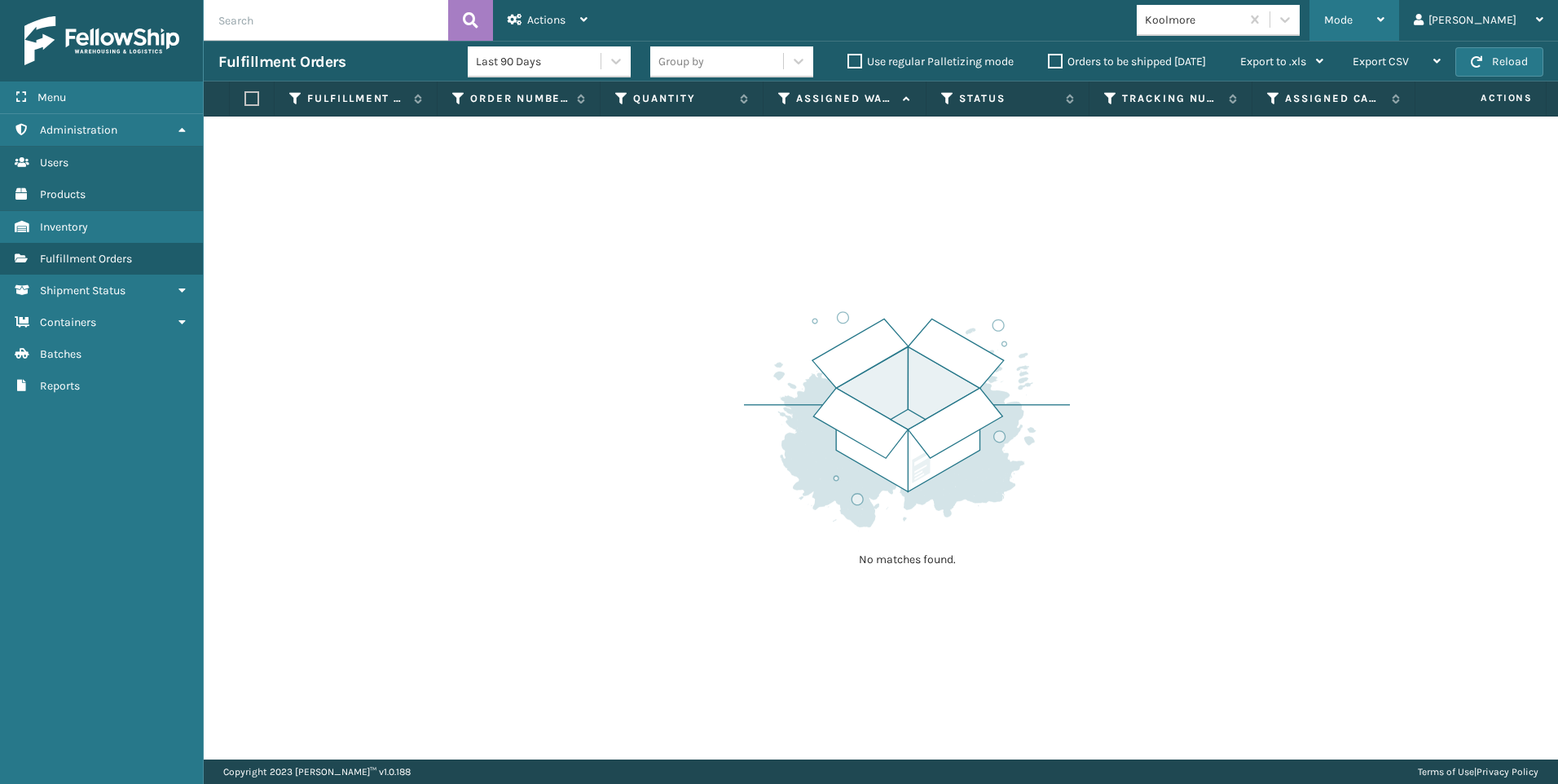
click at [1353, 15] on span "Mode" at bounding box center [1339, 20] width 28 height 14
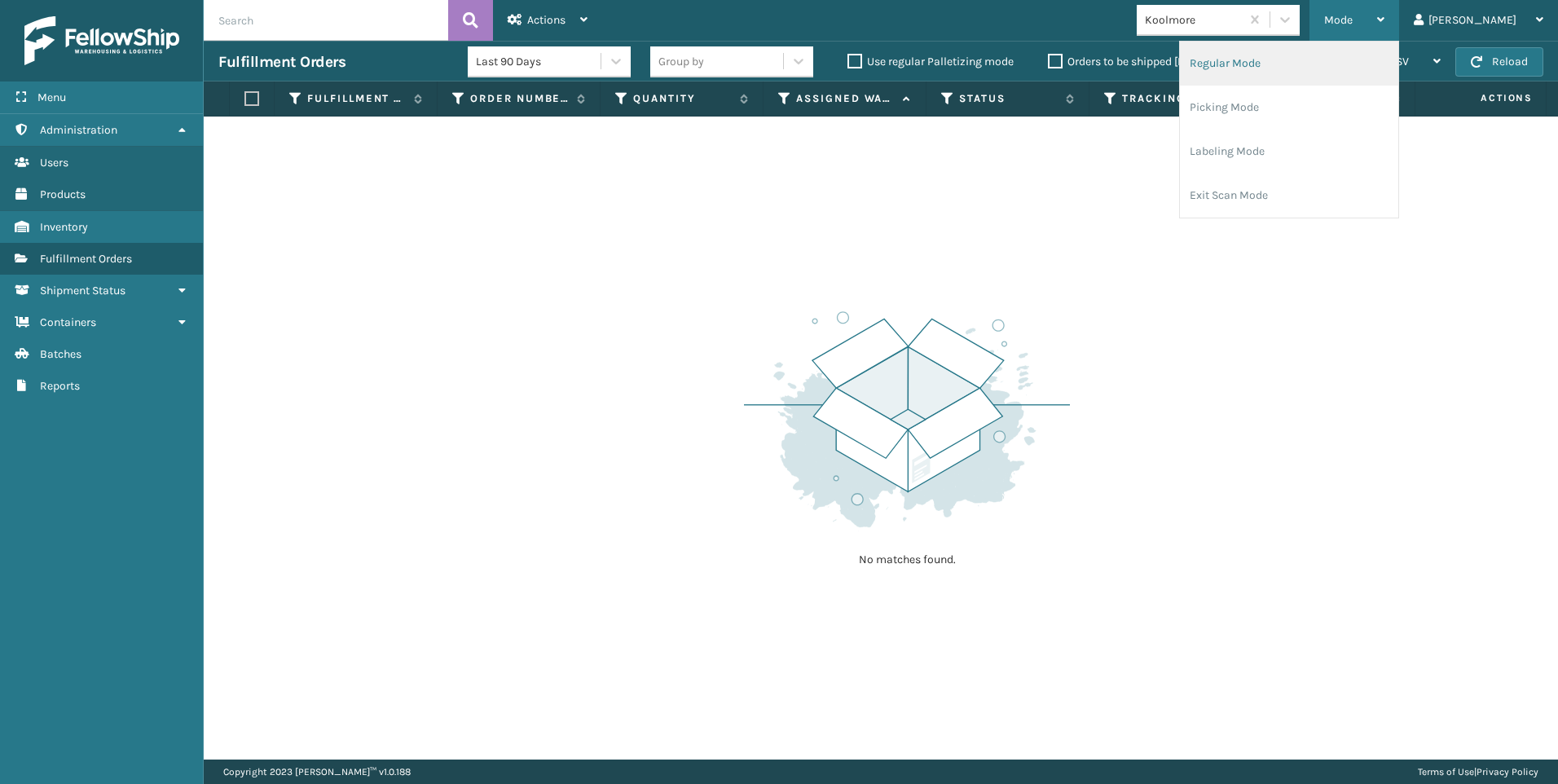
click at [1256, 54] on li "Regular Mode" at bounding box center [1289, 63] width 218 height 44
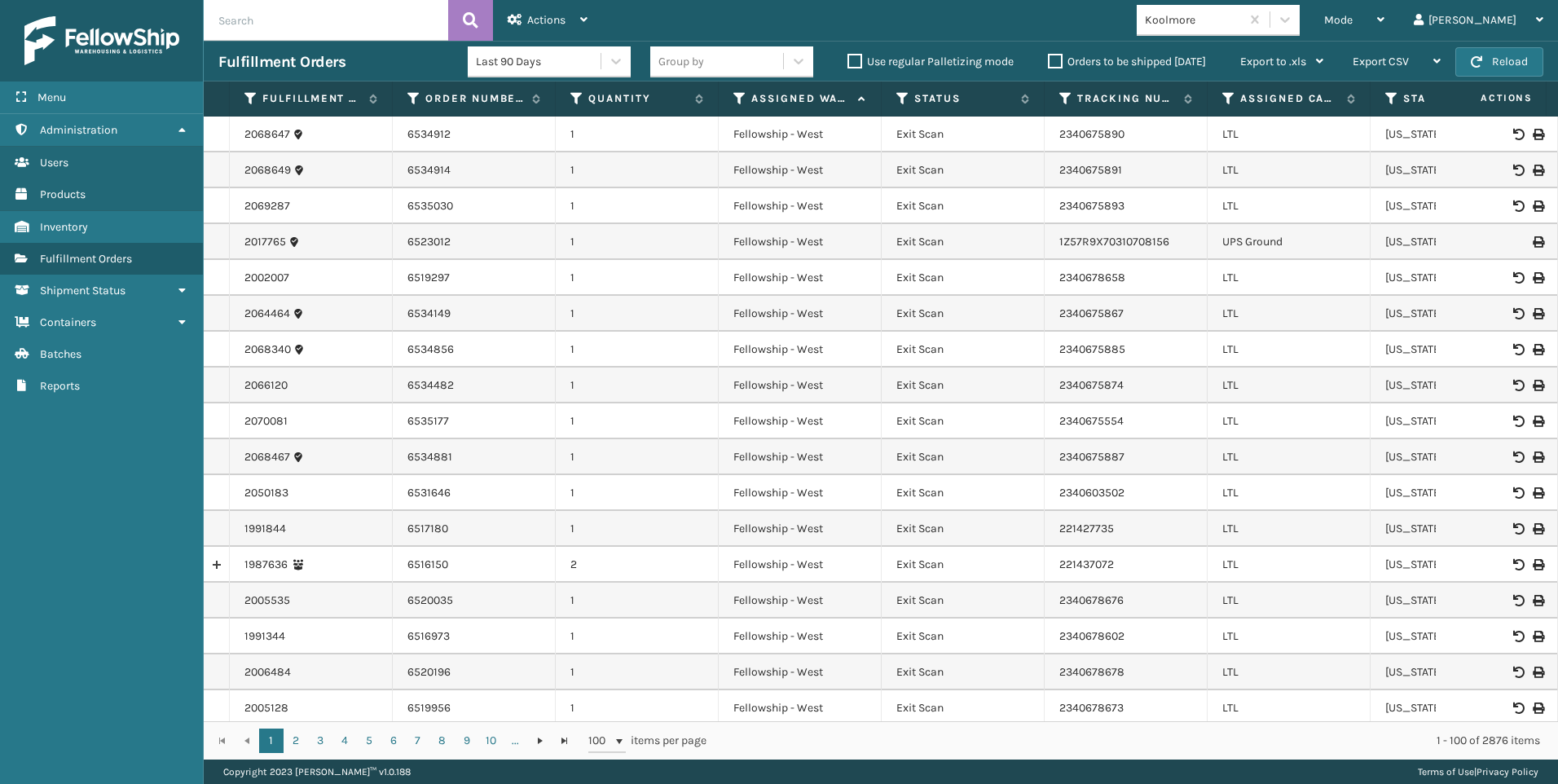
click at [282, 32] on input "text" at bounding box center [326, 20] width 244 height 41
paste input "2071576"
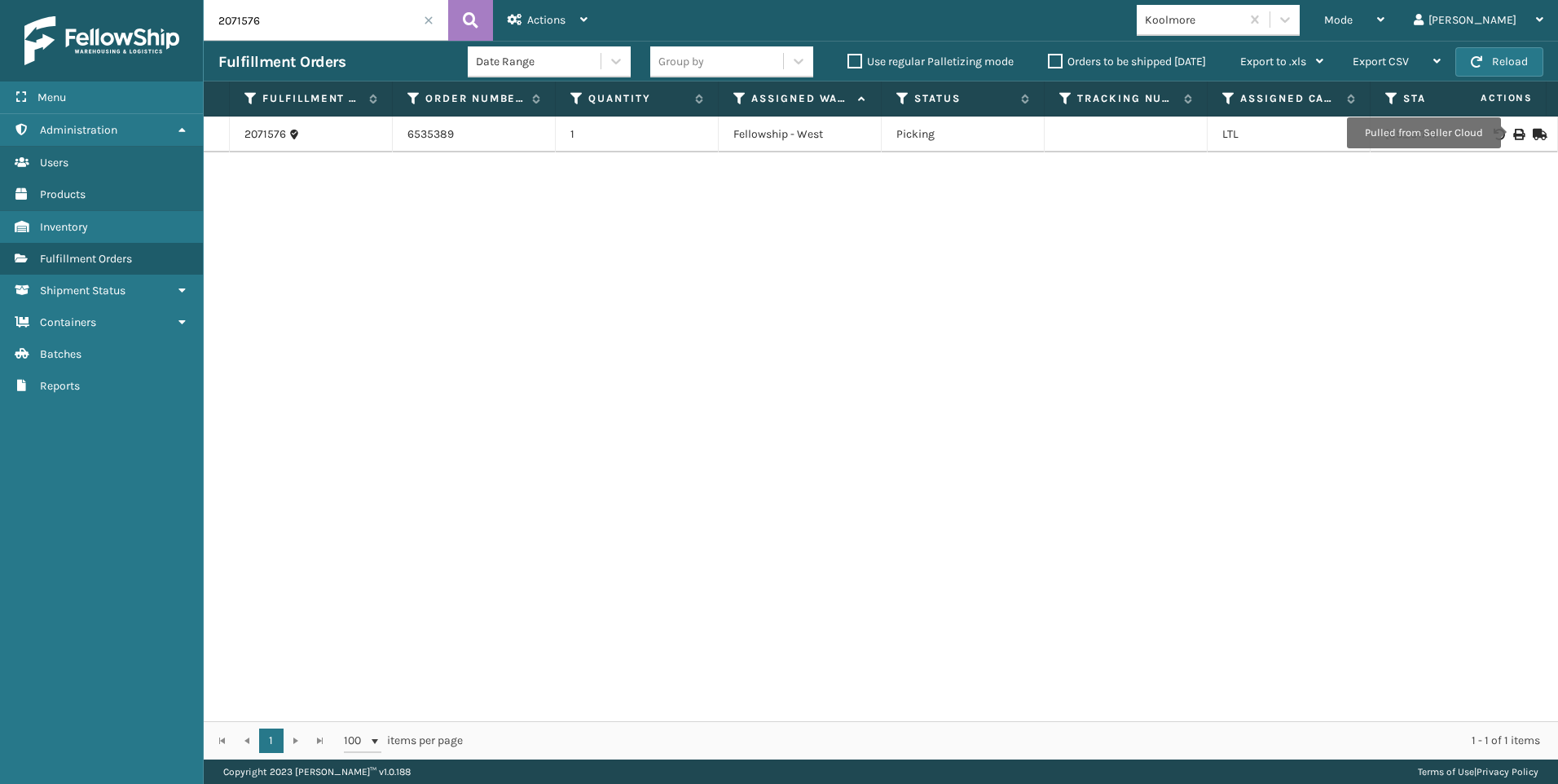
click at [1514, 132] on icon at bounding box center [1519, 135] width 10 height 12
drag, startPoint x: 123, startPoint y: 36, endPoint x: 94, endPoint y: 36, distance: 29.0
click at [97, 0] on div "Menu Administration Users Products Inventory Fulfillment Orders Shipment Status…" at bounding box center [779, 0] width 1558 height 0
click at [357, 25] on input "2071576" at bounding box center [326, 20] width 244 height 41
drag, startPoint x: 357, startPoint y: 25, endPoint x: 59, endPoint y: 21, distance: 298.0
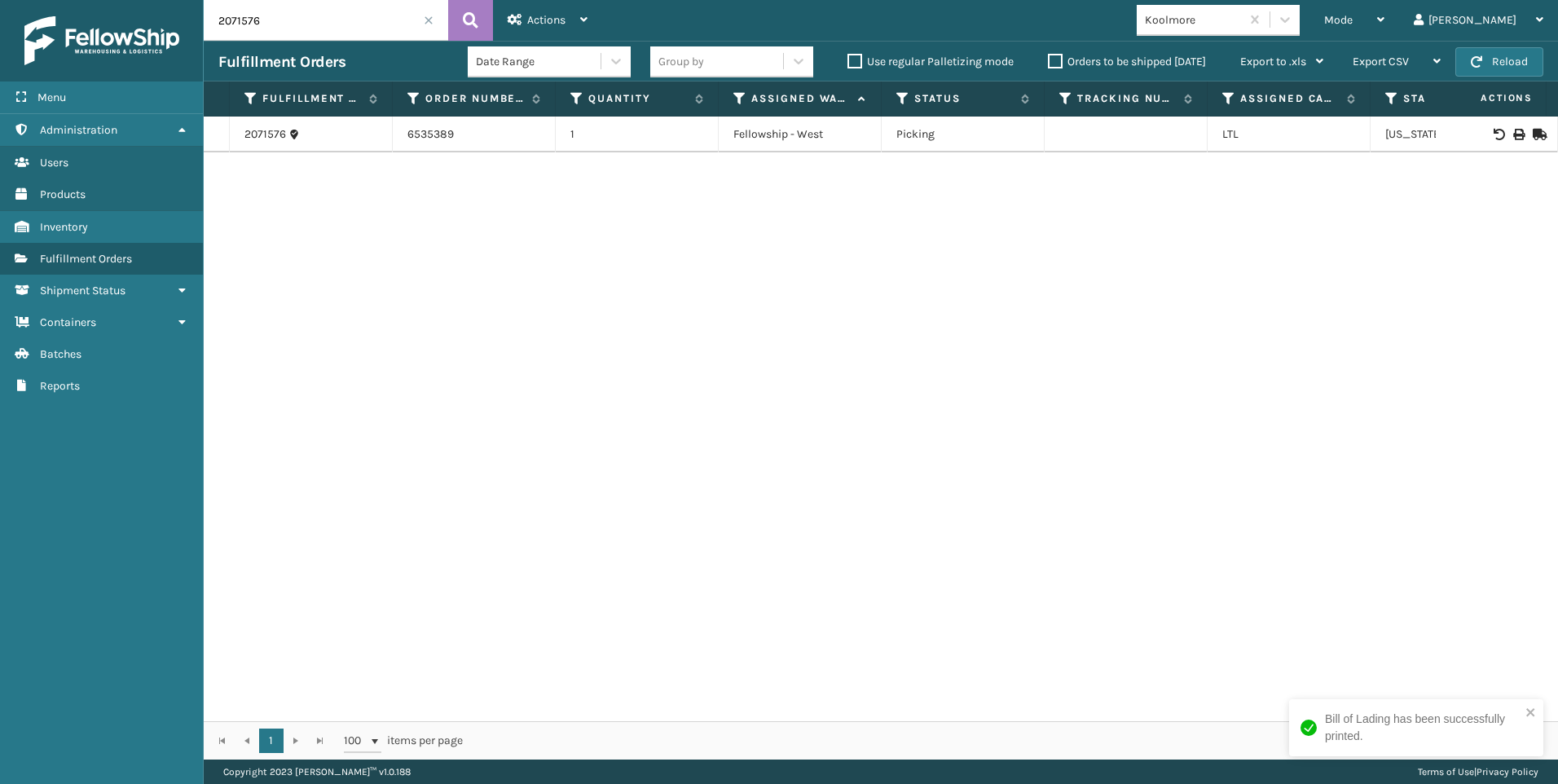
click at [68, 0] on div "Menu Administration Users Products Inventory Fulfillment Orders Shipment Status…" at bounding box center [779, 0] width 1558 height 0
paste input "718"
type input "2071718"
click at [1514, 137] on icon at bounding box center [1519, 135] width 10 height 12
click at [432, 18] on span at bounding box center [429, 21] width 10 height 10
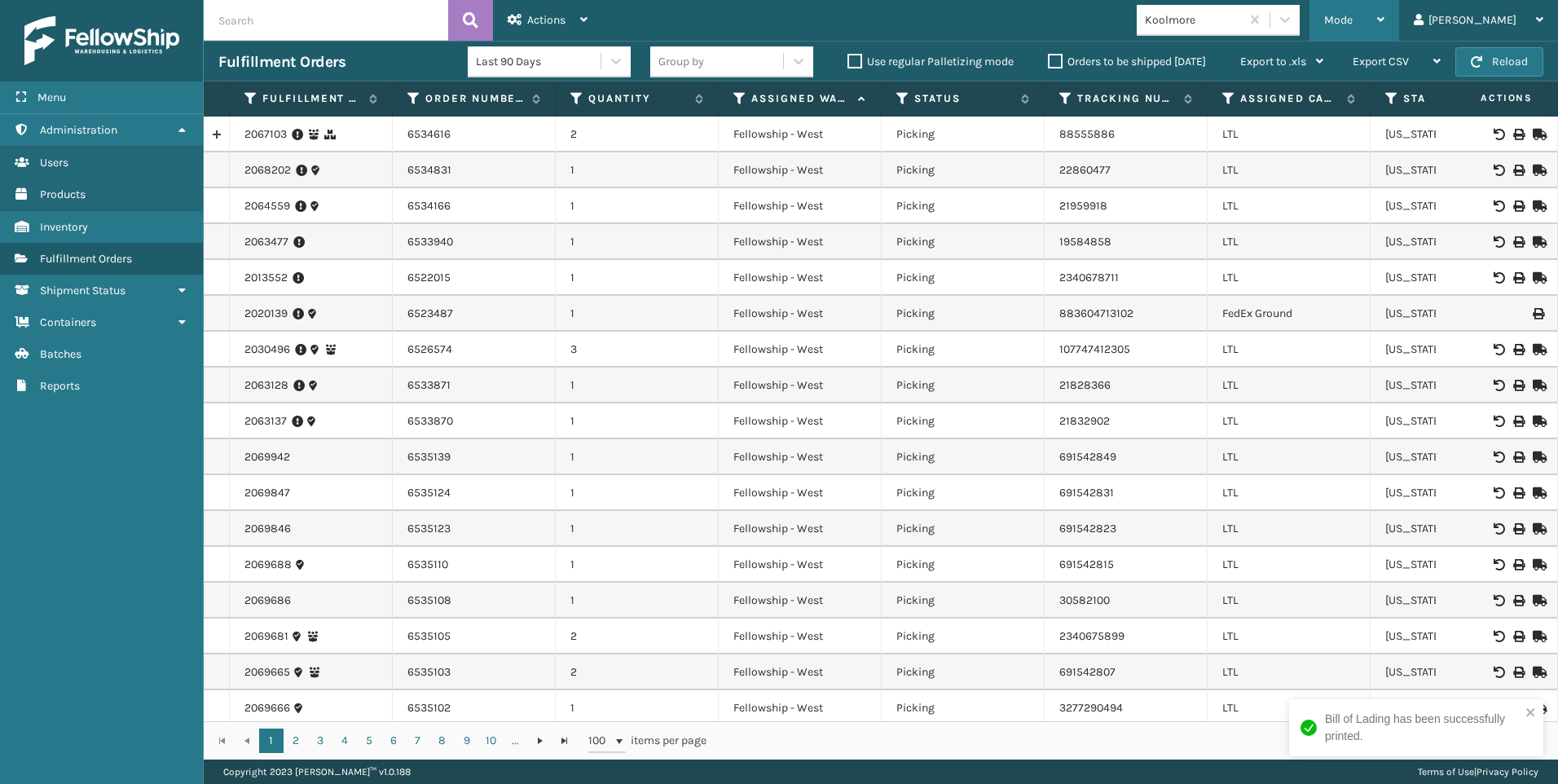
click at [1353, 17] on span "Mode" at bounding box center [1339, 20] width 28 height 14
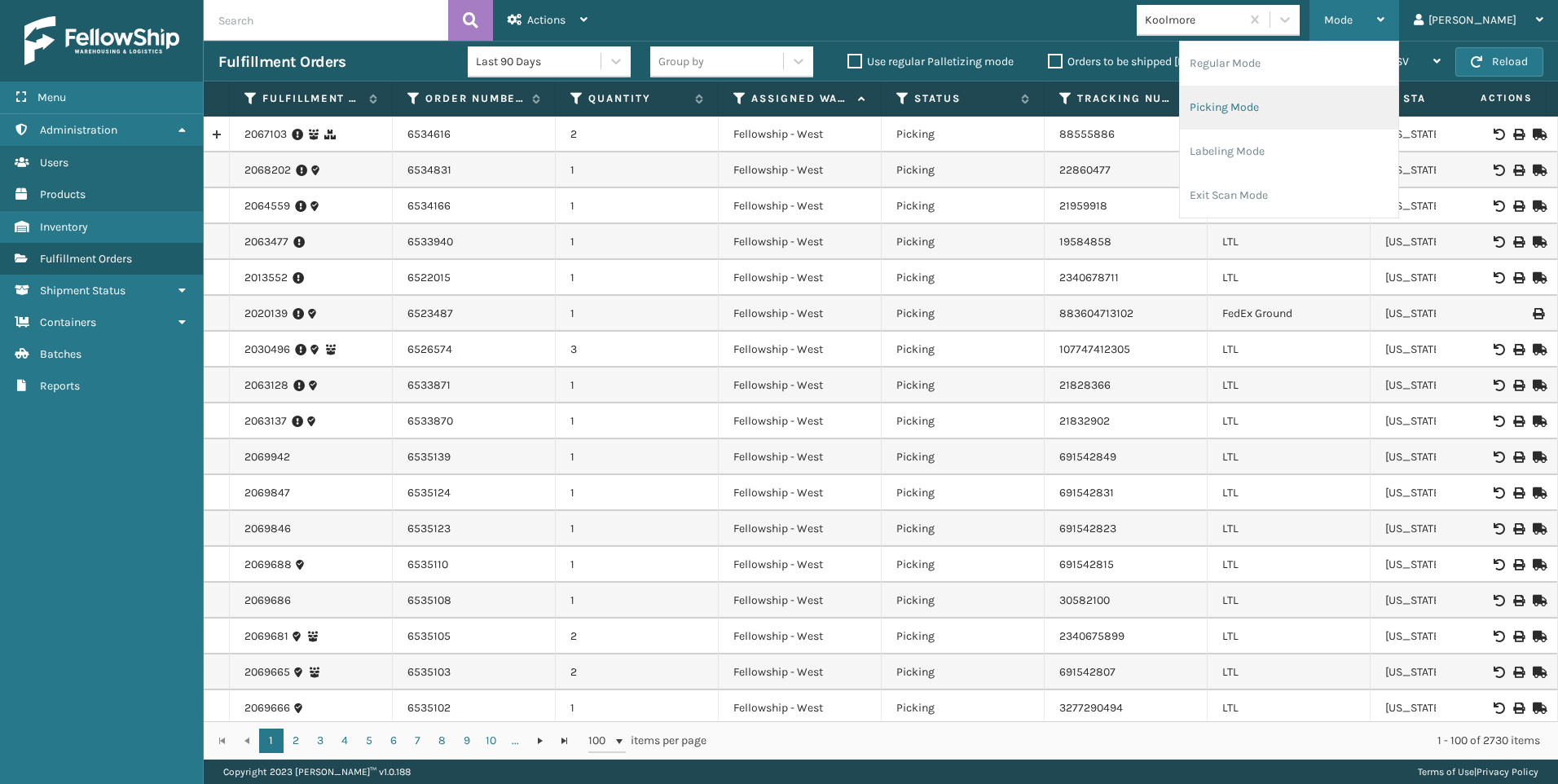
click at [1369, 93] on li "Picking Mode" at bounding box center [1289, 107] width 218 height 44
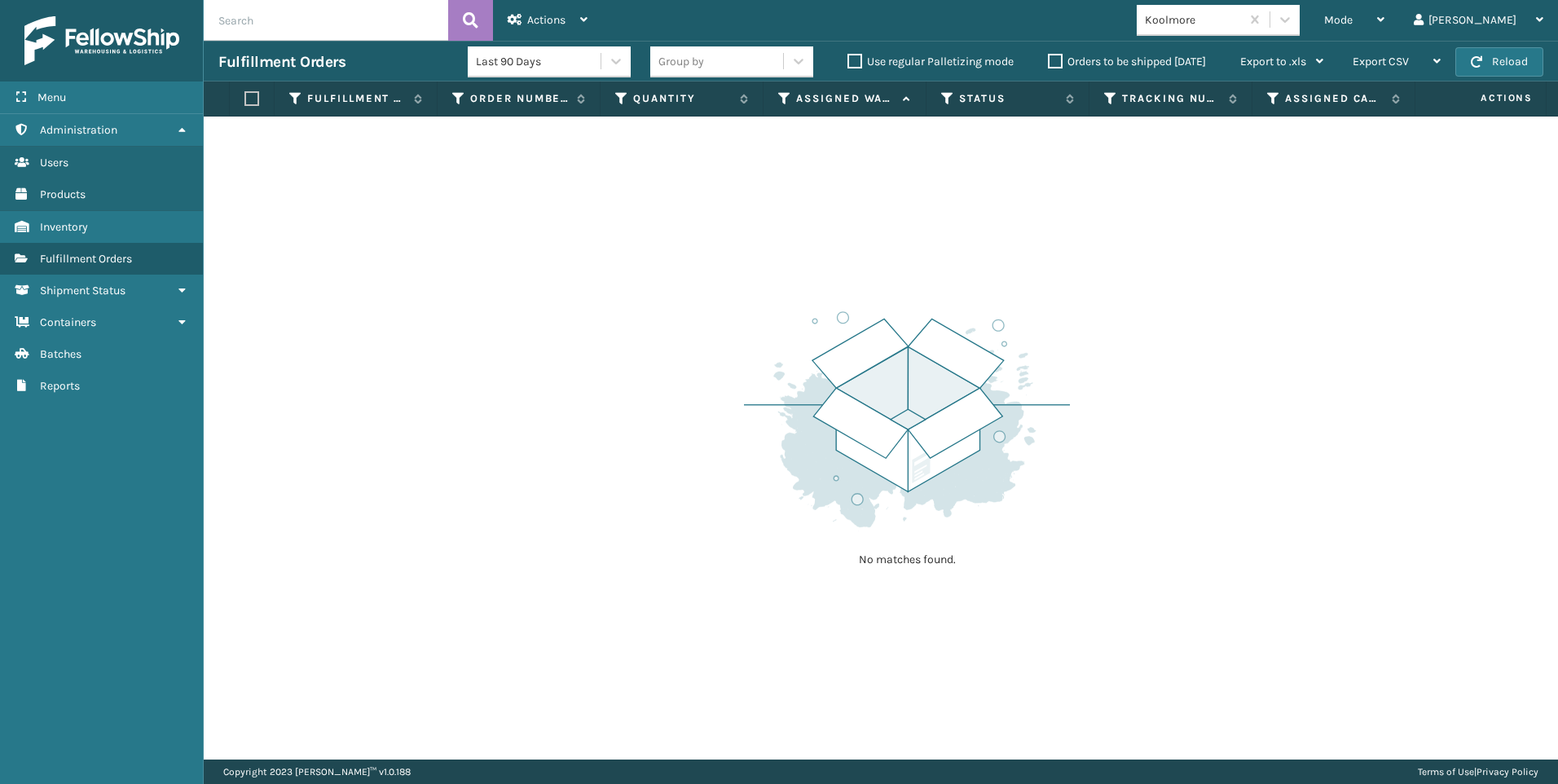
click at [1242, 12] on div "Koolmore" at bounding box center [1193, 20] width 97 height 17
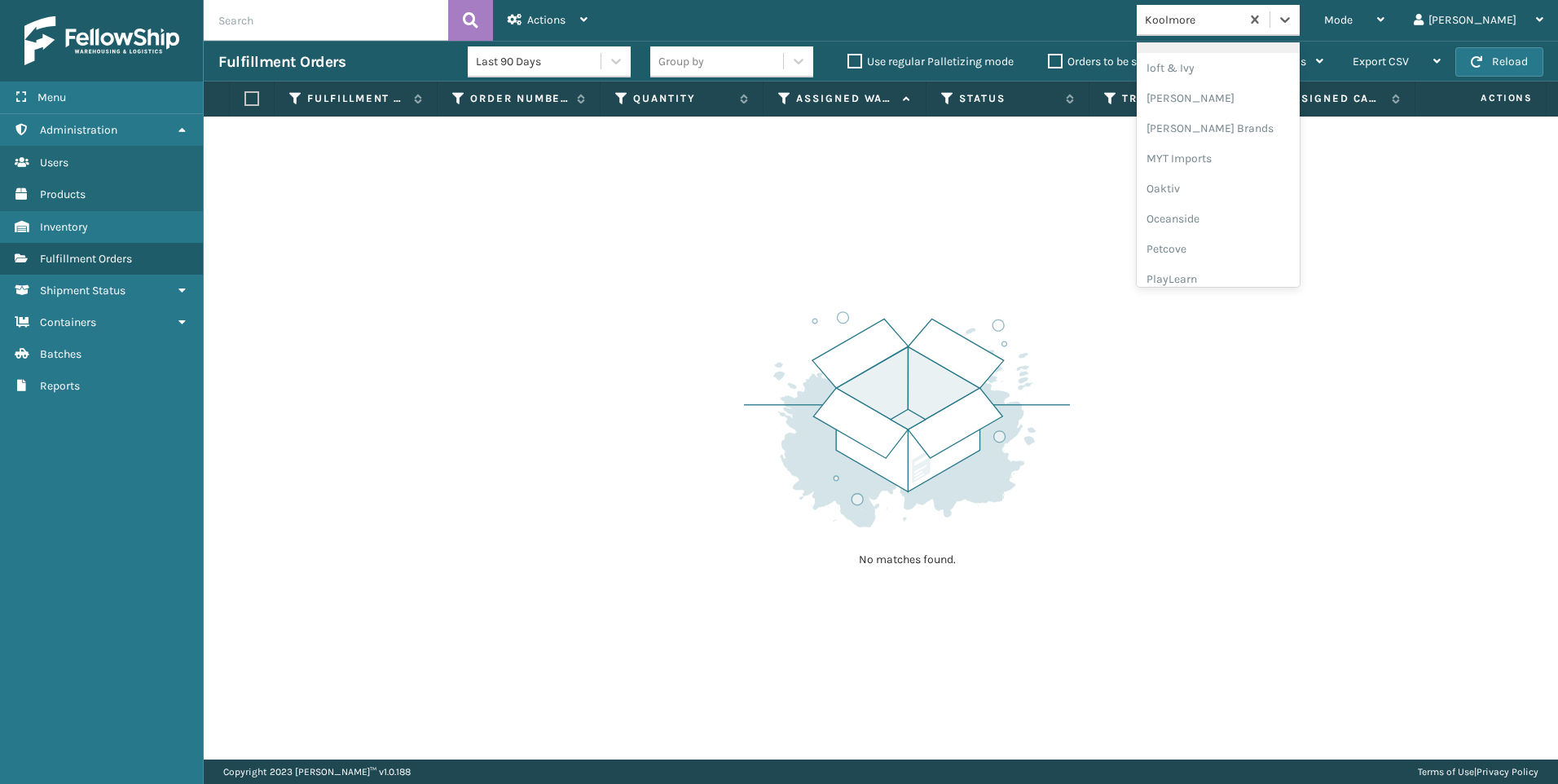
scroll to position [817, 0]
click at [1277, 248] on div "SleepGeekz" at bounding box center [1219, 238] width 163 height 30
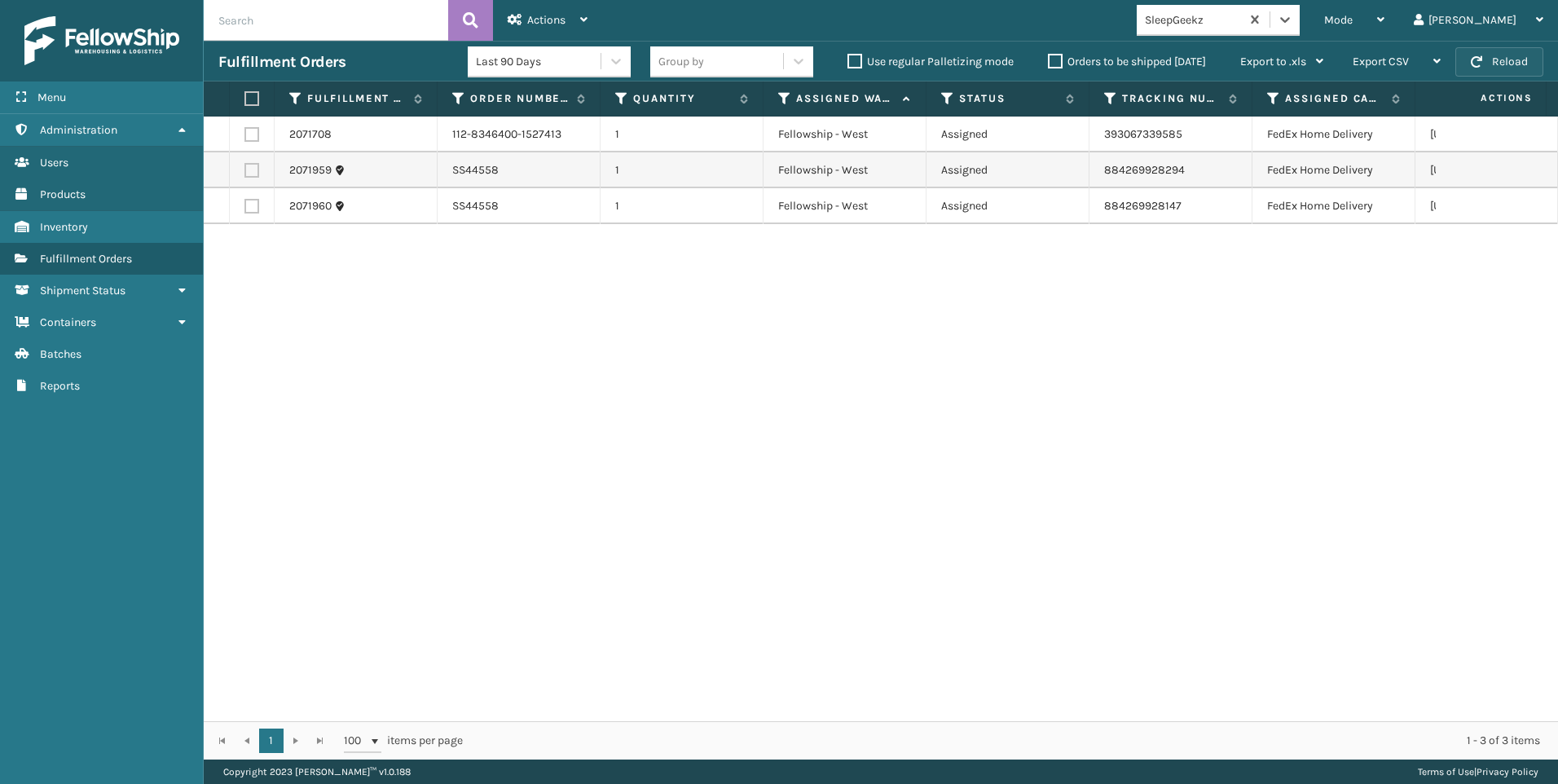
click at [1531, 53] on button "Reload" at bounding box center [1500, 62] width 88 height 29
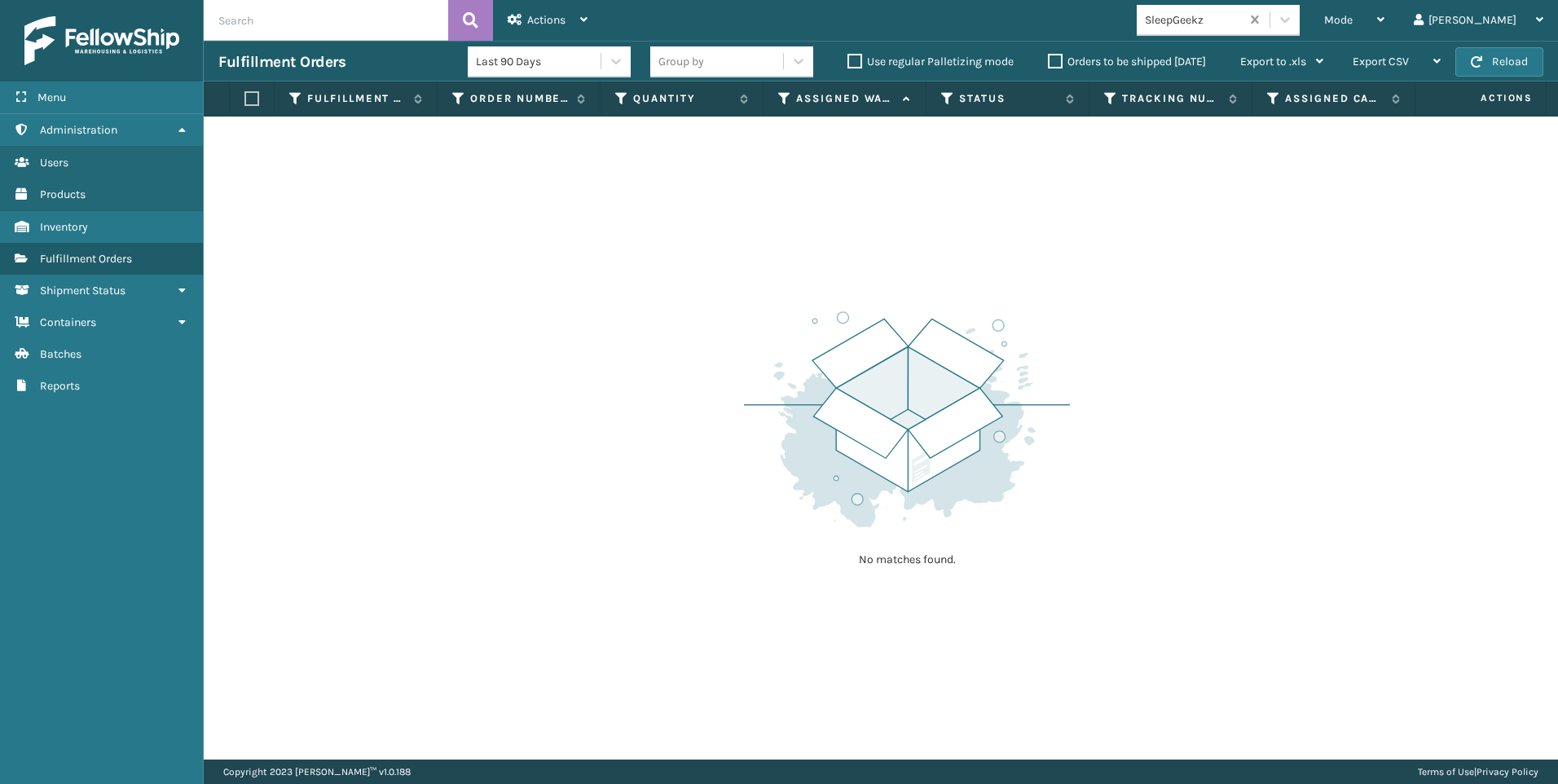
click at [1242, 27] on div "SleepGeekz" at bounding box center [1193, 20] width 97 height 17
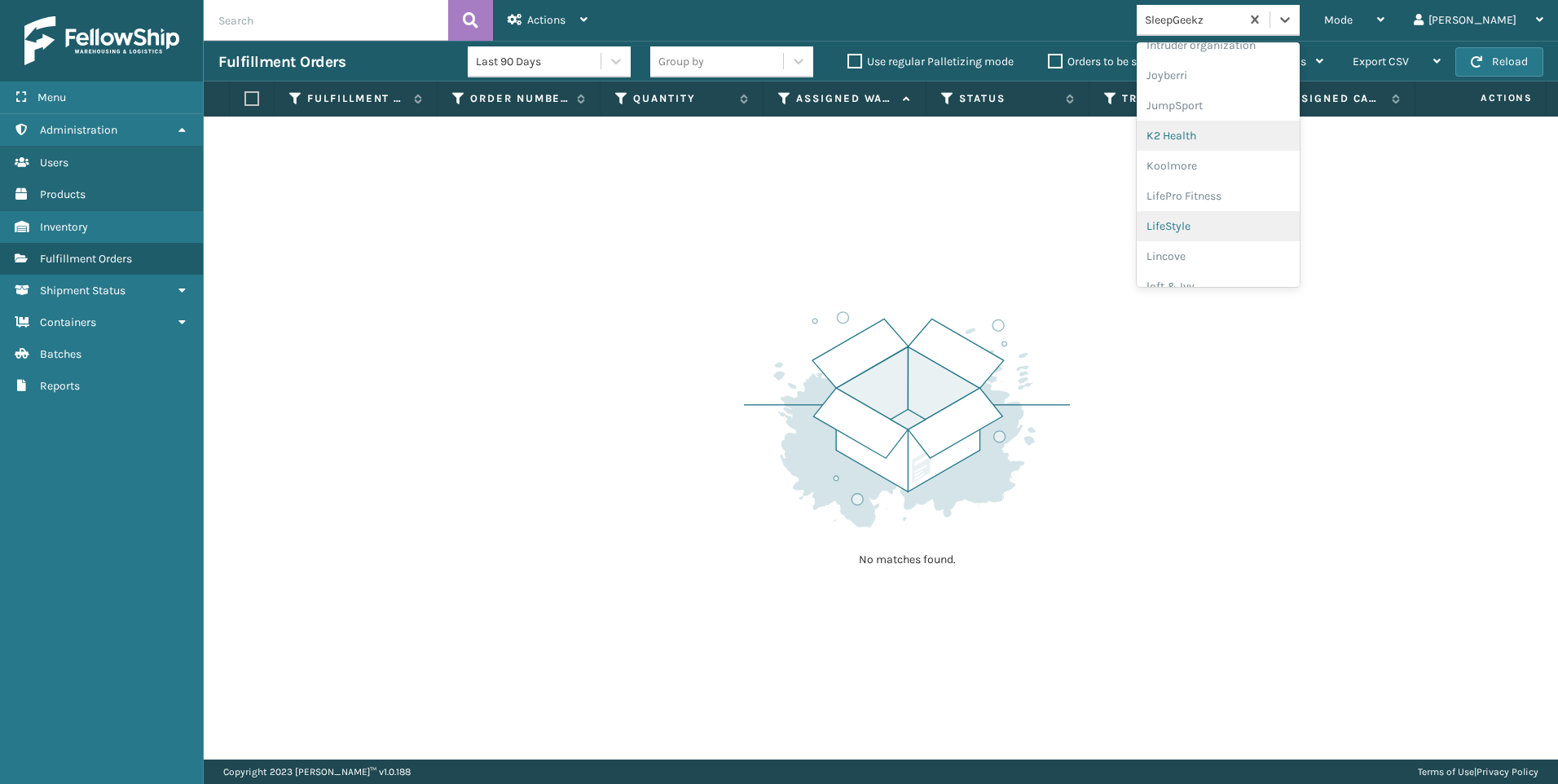
scroll to position [489, 0]
click at [1262, 137] on div "Koolmore" at bounding box center [1219, 145] width 163 height 30
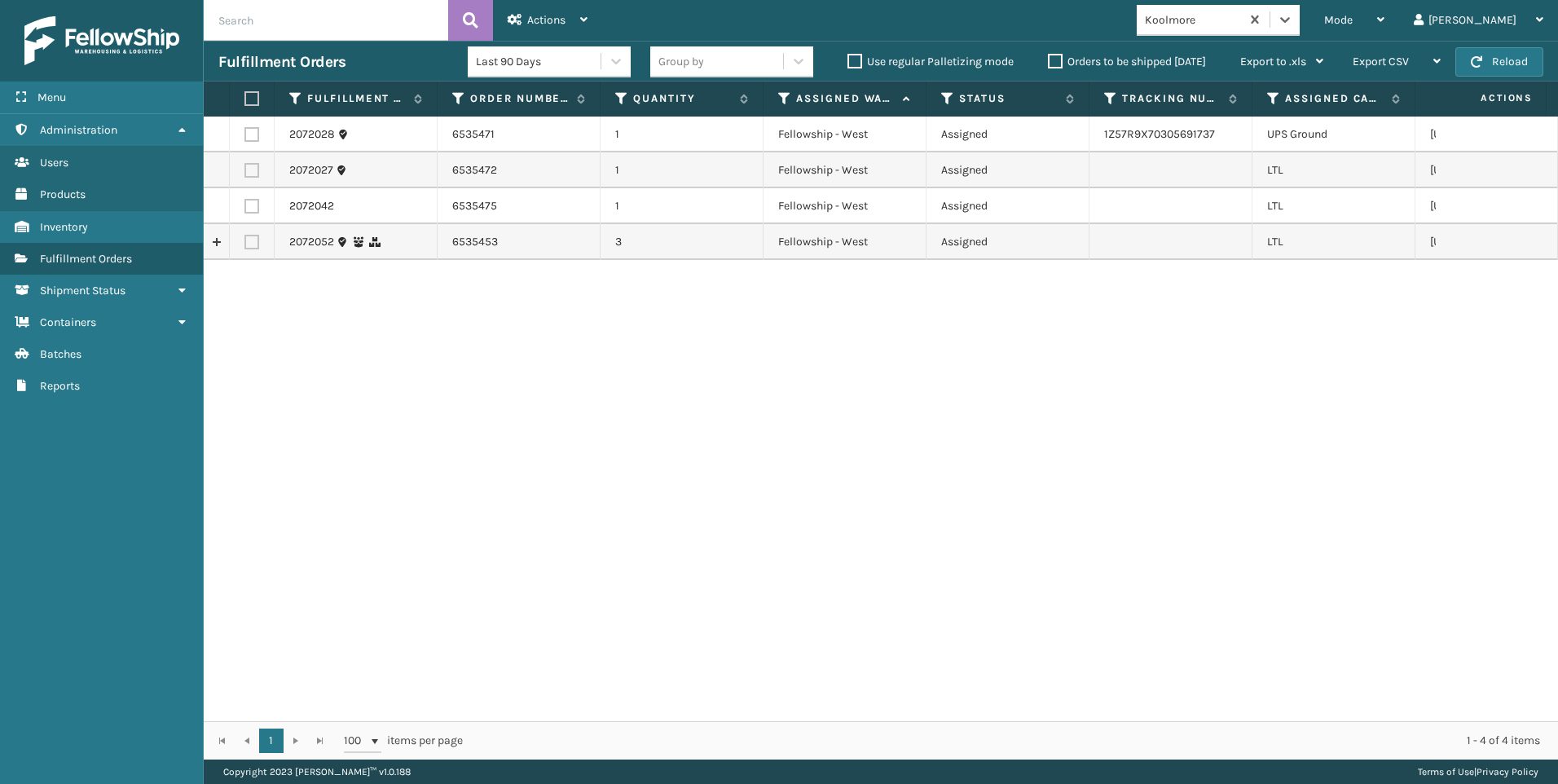
click at [254, 172] on label at bounding box center [252, 171] width 15 height 15
click at [245, 172] on input "checkbox" at bounding box center [244, 168] width 1 height 11
checkbox input "true"
click at [242, 214] on td at bounding box center [252, 206] width 45 height 36
click at [249, 213] on td at bounding box center [252, 206] width 45 height 36
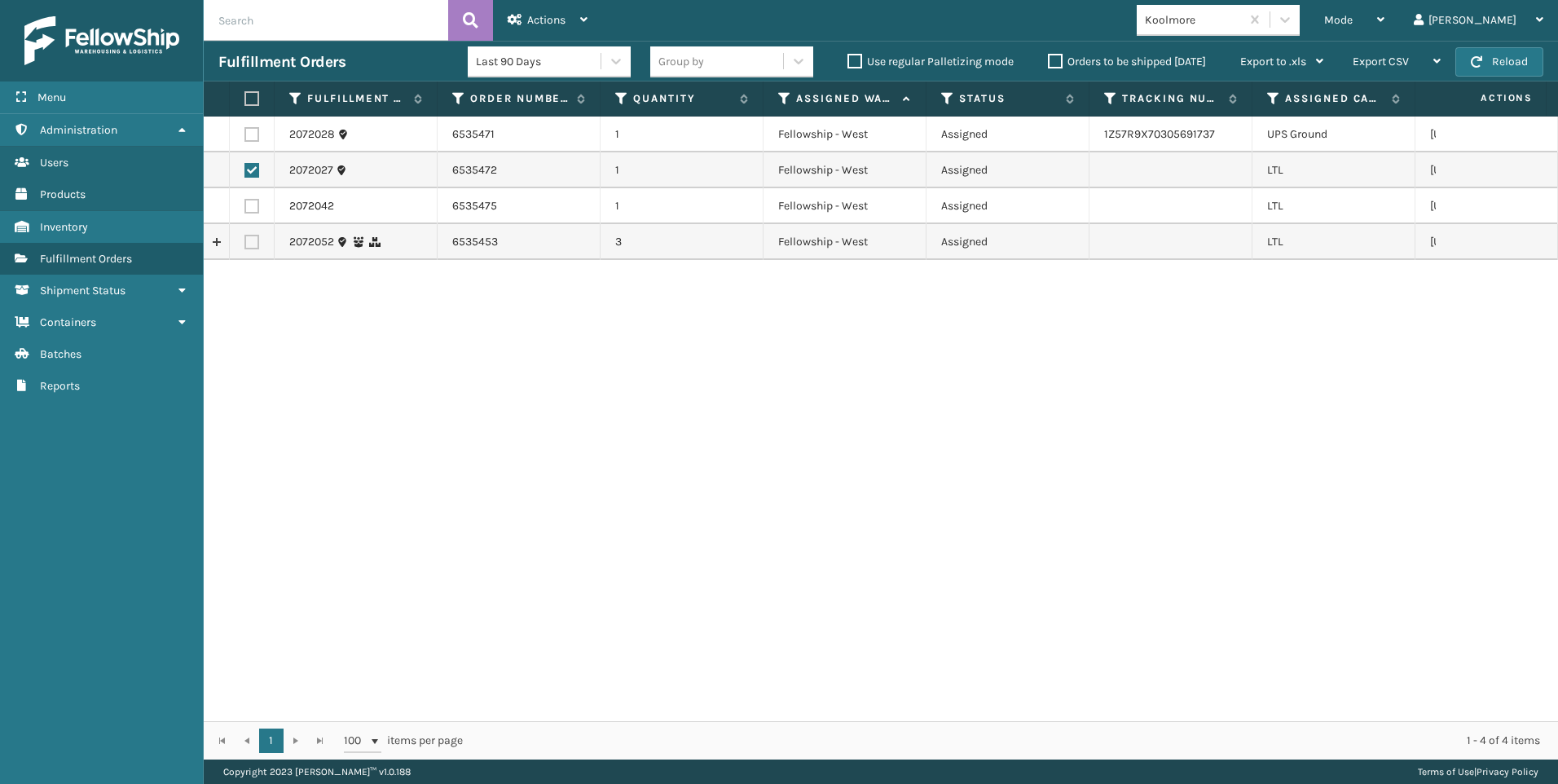
click at [251, 244] on label at bounding box center [252, 242] width 15 height 15
click at [245, 244] on input "checkbox" at bounding box center [244, 240] width 1 height 11
checkbox input "true"
click at [252, 205] on label at bounding box center [252, 207] width 15 height 15
click at [245, 205] on input "checkbox" at bounding box center [244, 204] width 1 height 11
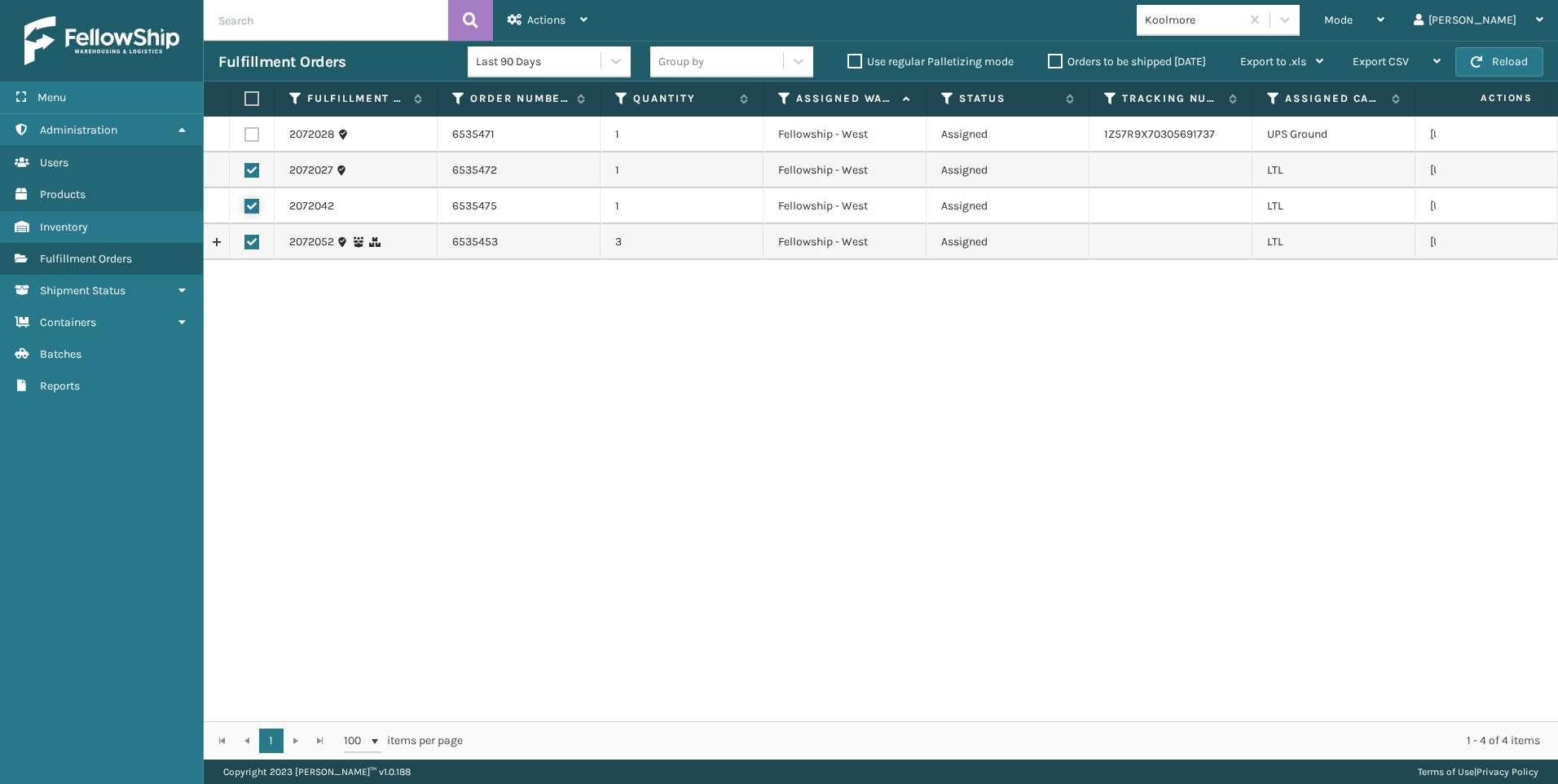
checkbox input "true"
click at [516, 26] on div "Actions" at bounding box center [547, 20] width 80 height 41
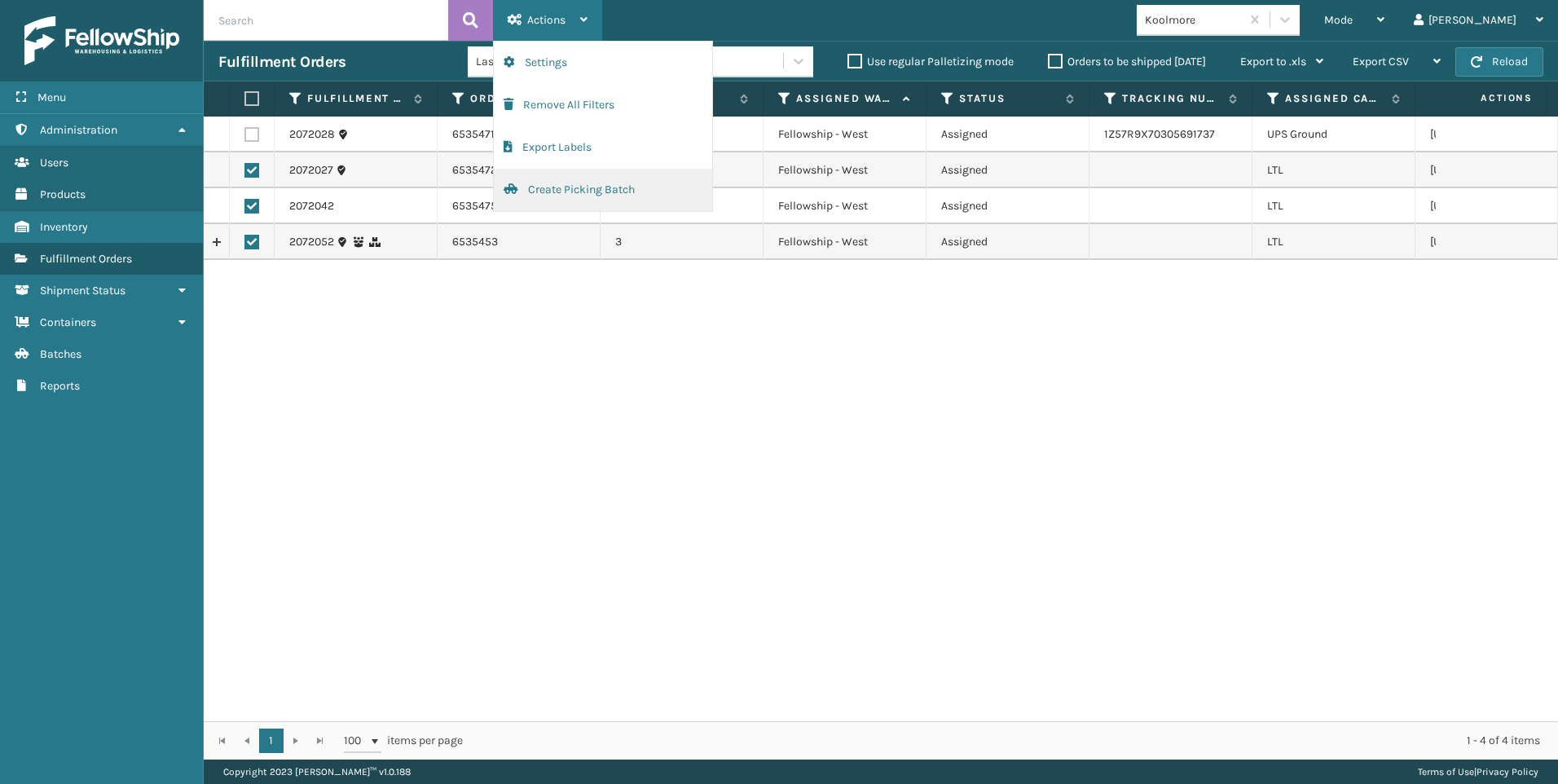
click at [581, 203] on button "Create Picking Batch" at bounding box center [603, 189] width 218 height 42
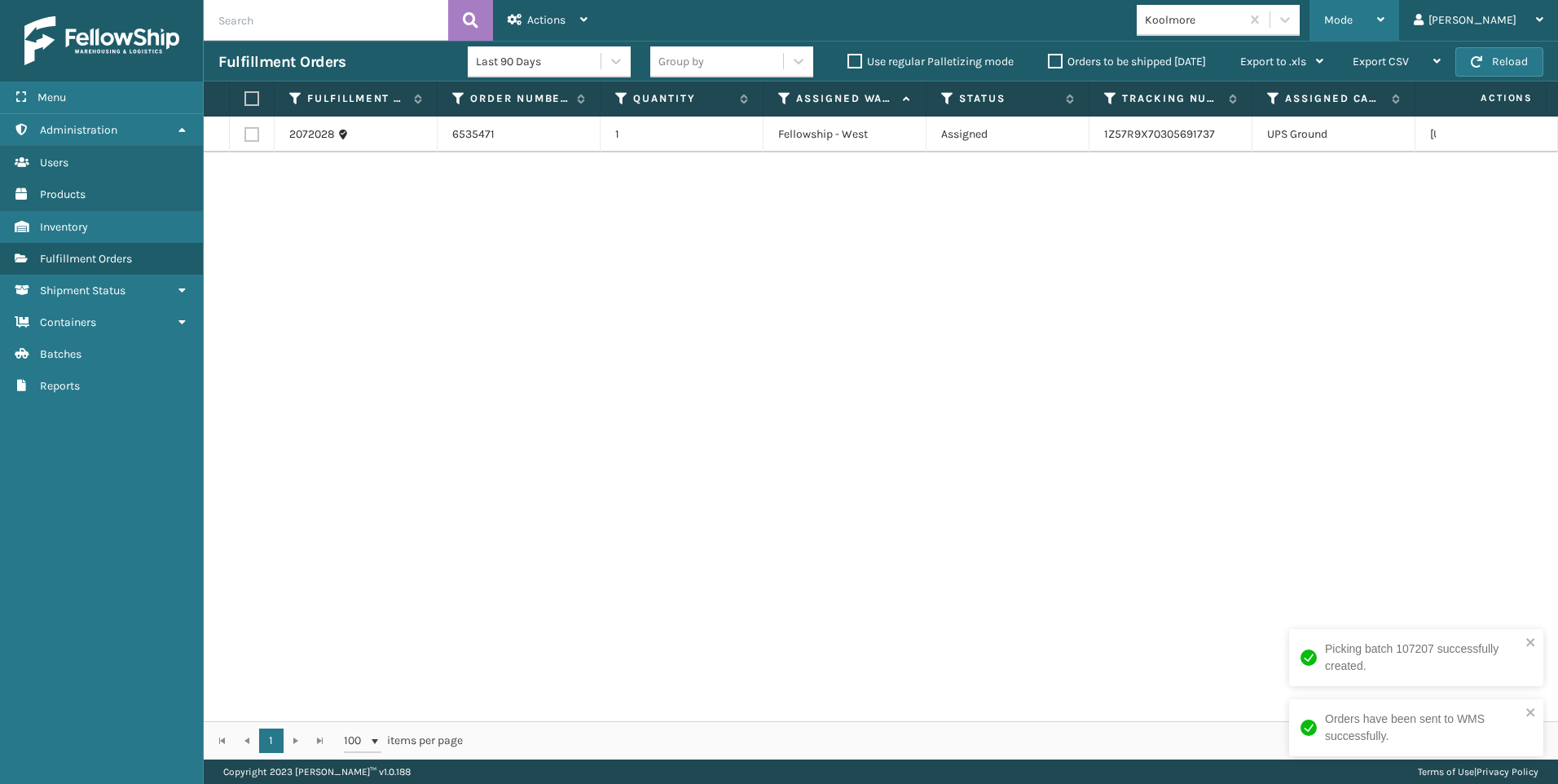
click at [1385, 27] on div "Mode" at bounding box center [1355, 20] width 60 height 41
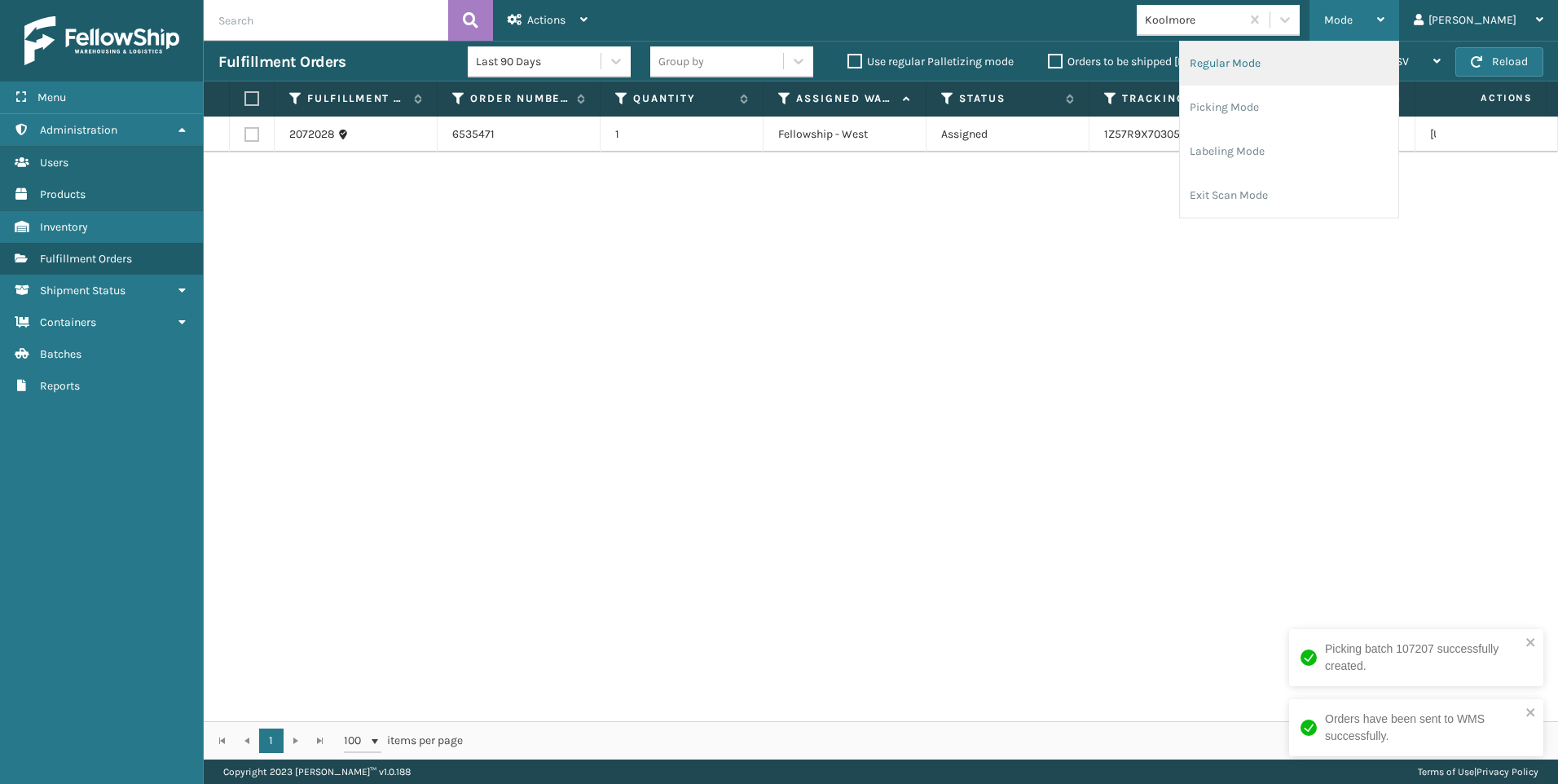
click at [1366, 52] on li "Regular Mode" at bounding box center [1289, 63] width 218 height 44
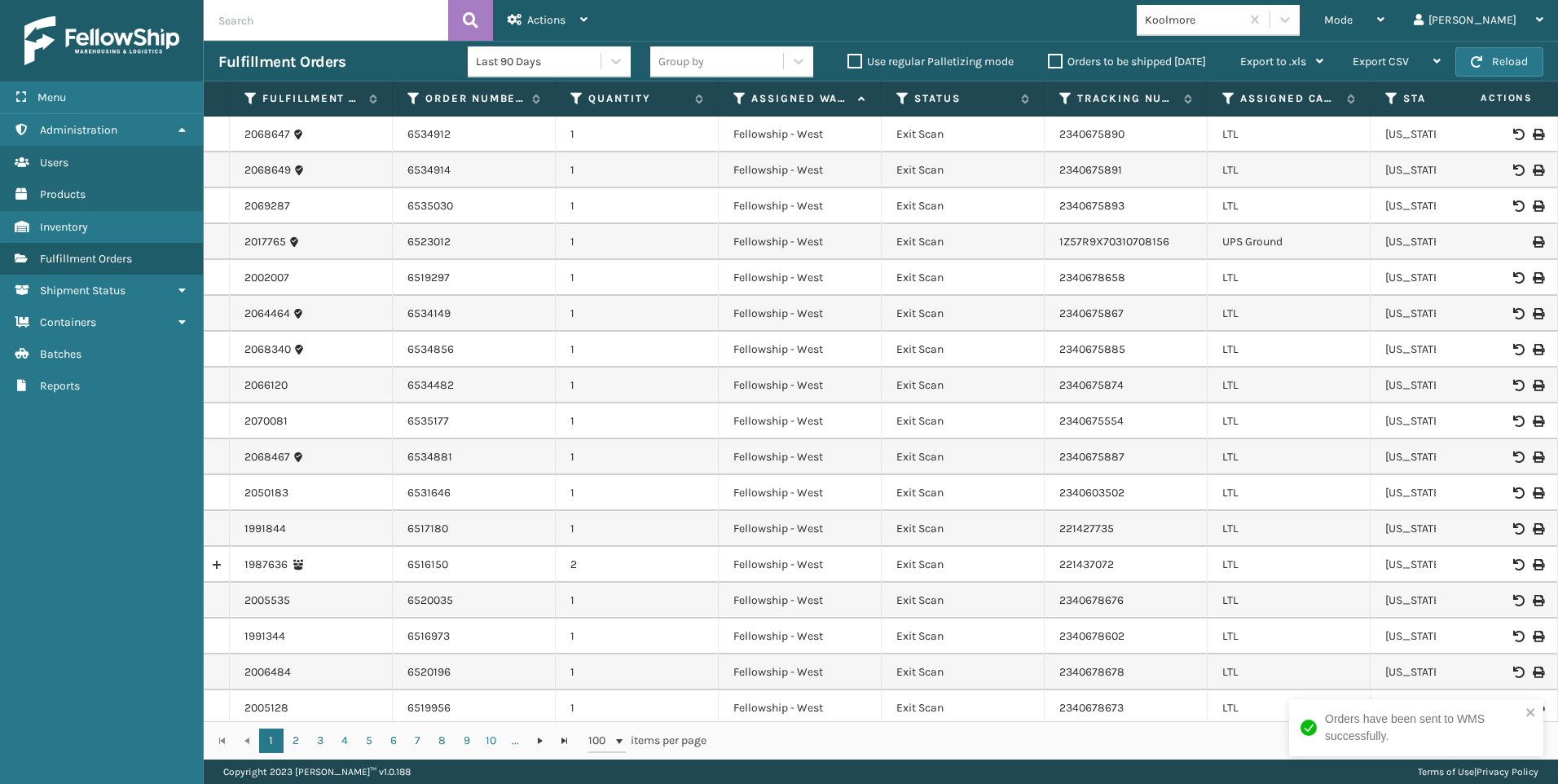
click at [281, 36] on input "text" at bounding box center [326, 20] width 244 height 41
click at [362, 22] on input "text" at bounding box center [326, 20] width 244 height 41
paste input "2072052"
click at [475, 22] on icon at bounding box center [471, 20] width 16 height 24
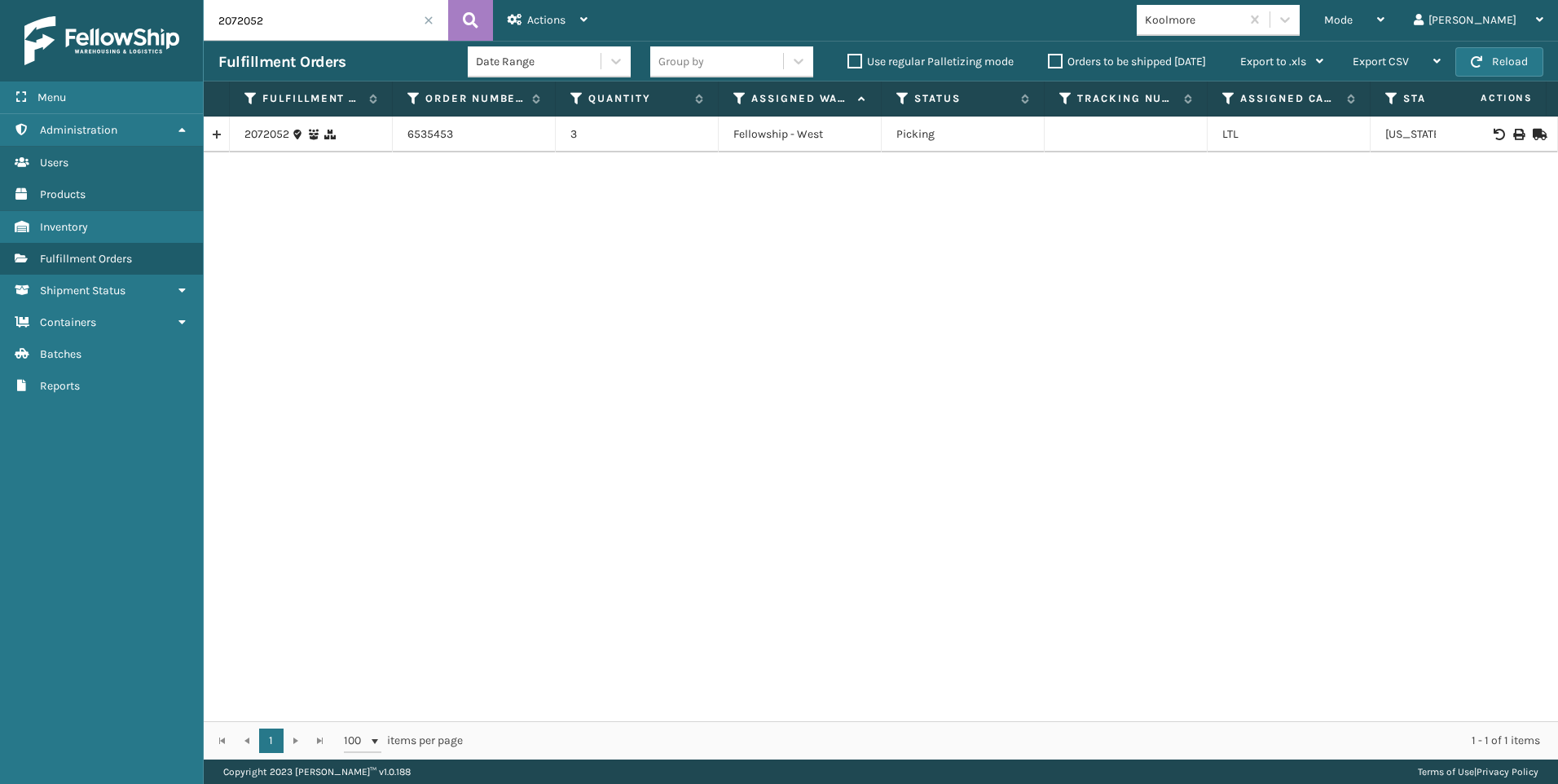
click at [1514, 135] on icon at bounding box center [1519, 135] width 10 height 12
drag, startPoint x: 336, startPoint y: 26, endPoint x: 63, endPoint y: 56, distance: 274.6
click at [72, 0] on div "Menu Administration Users Products Inventory Fulfillment Orders Shipment Status…" at bounding box center [779, 0] width 1558 height 0
paste input "4"
click at [471, 14] on icon at bounding box center [471, 20] width 16 height 24
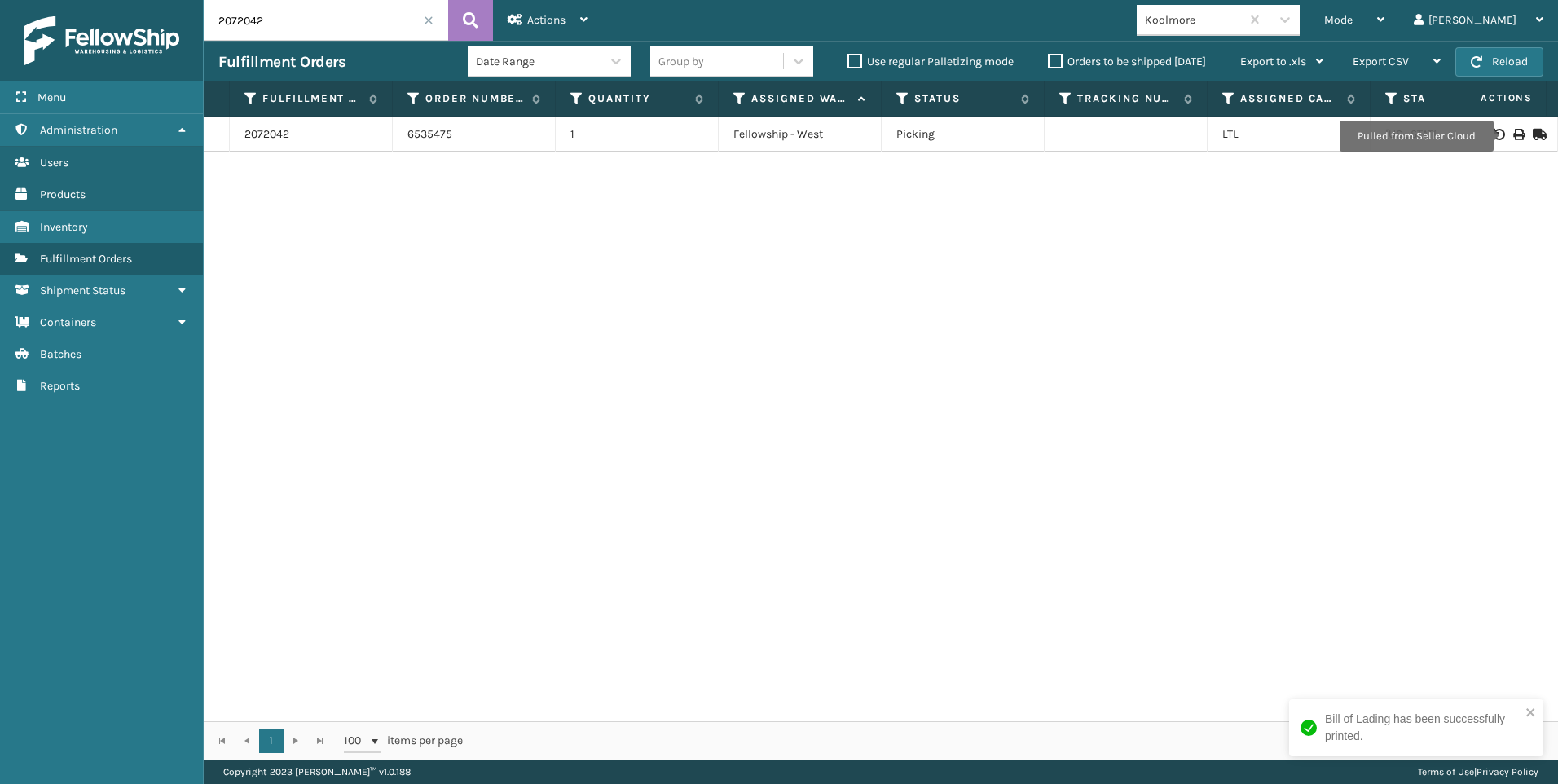
click at [1514, 136] on icon at bounding box center [1519, 135] width 10 height 12
drag, startPoint x: 240, startPoint y: 28, endPoint x: 137, endPoint y: 64, distance: 109.1
click at [137, 0] on div "Menu Administration Users Products Inventory Fulfillment Orders Shipment Status…" at bounding box center [779, 0] width 1558 height 0
paste input "27"
type input "2072027"
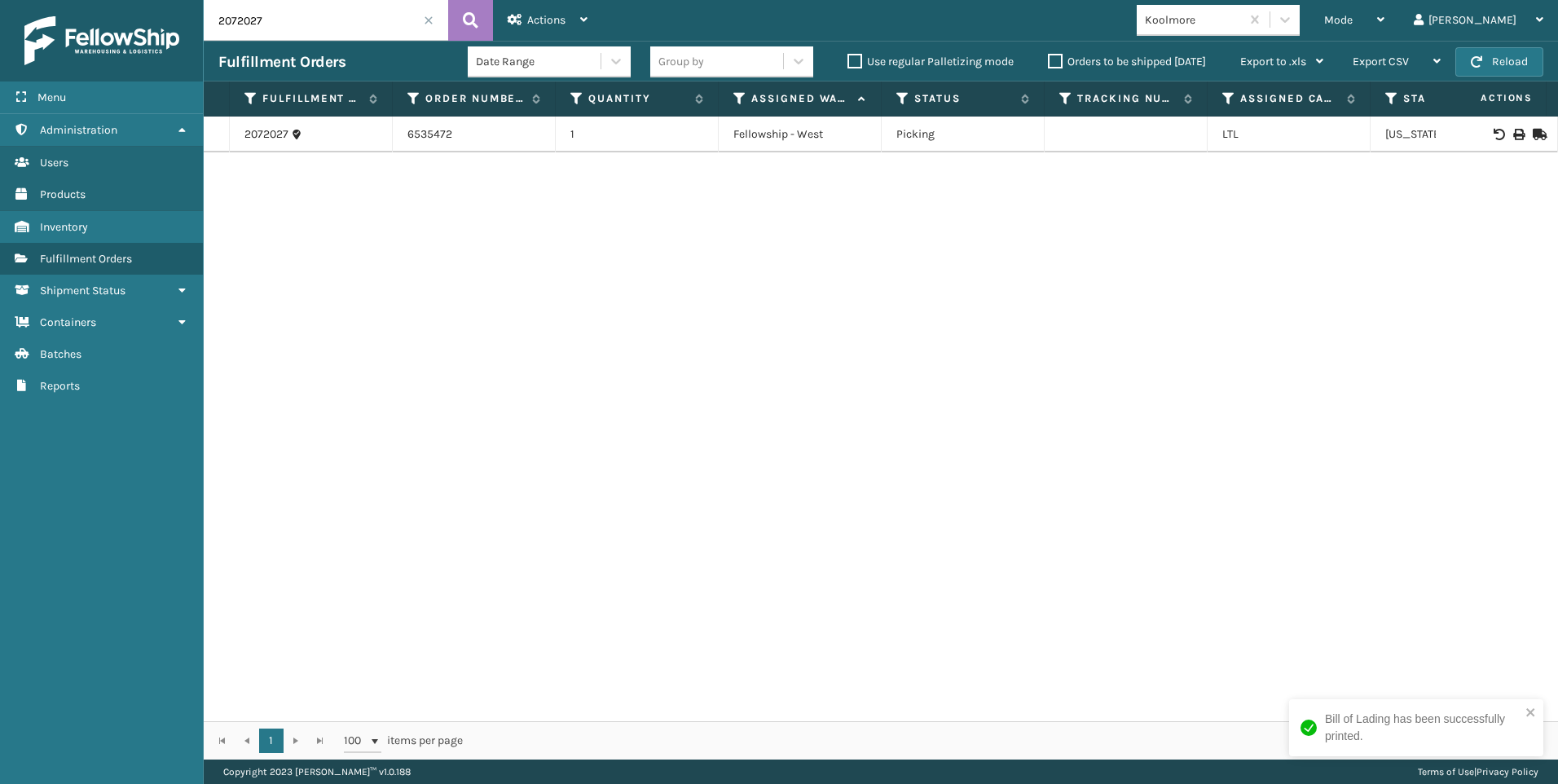
click at [1507, 126] on td at bounding box center [1497, 134] width 122 height 36
click at [1514, 137] on icon at bounding box center [1519, 135] width 10 height 12
drag, startPoint x: 441, startPoint y: 22, endPoint x: 430, endPoint y: 19, distance: 11.4
click at [439, 22] on input "2072027" at bounding box center [326, 20] width 244 height 41
click at [430, 19] on span at bounding box center [429, 21] width 10 height 10
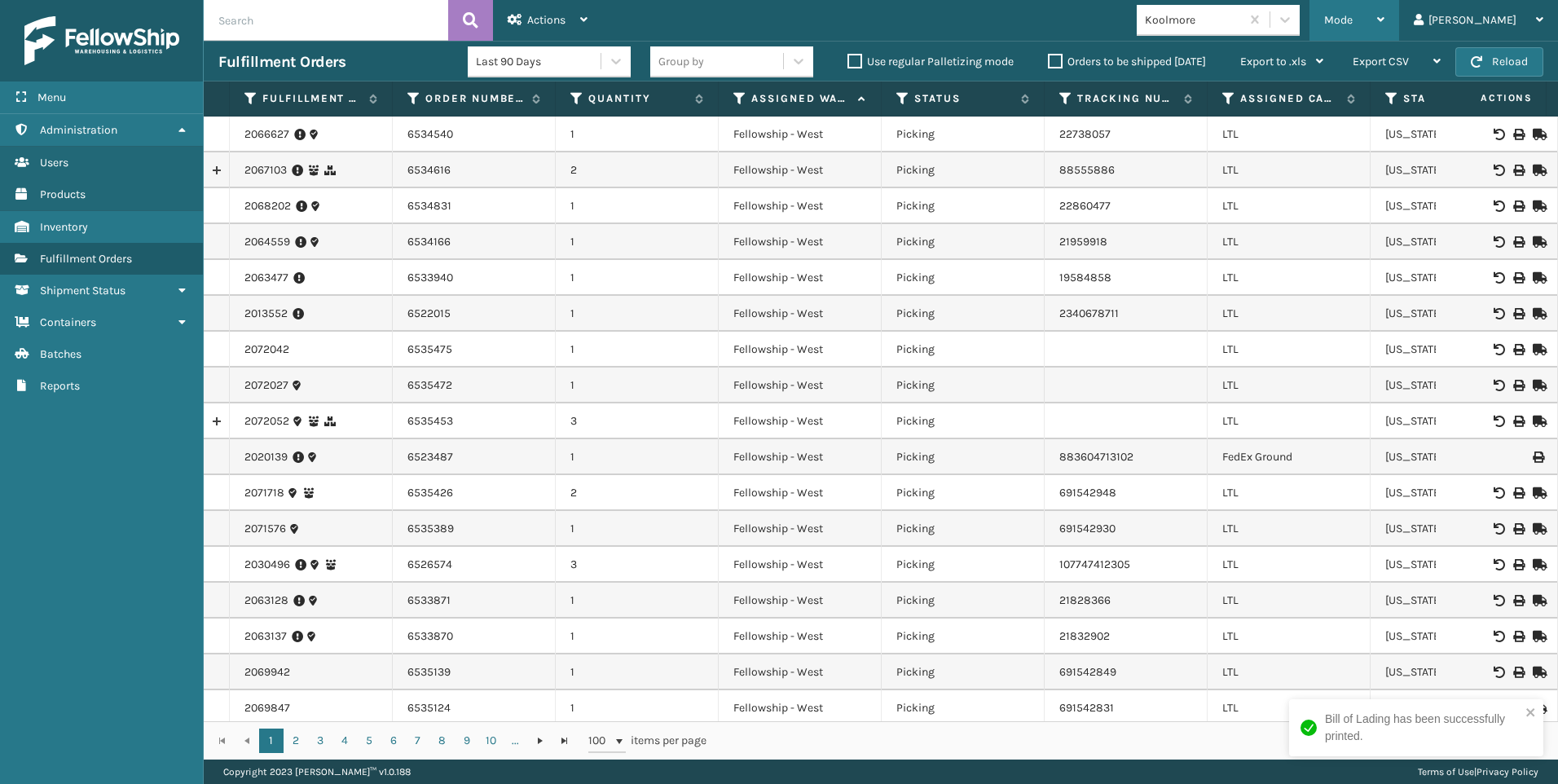
click at [1385, 27] on div "Mode" at bounding box center [1355, 20] width 60 height 41
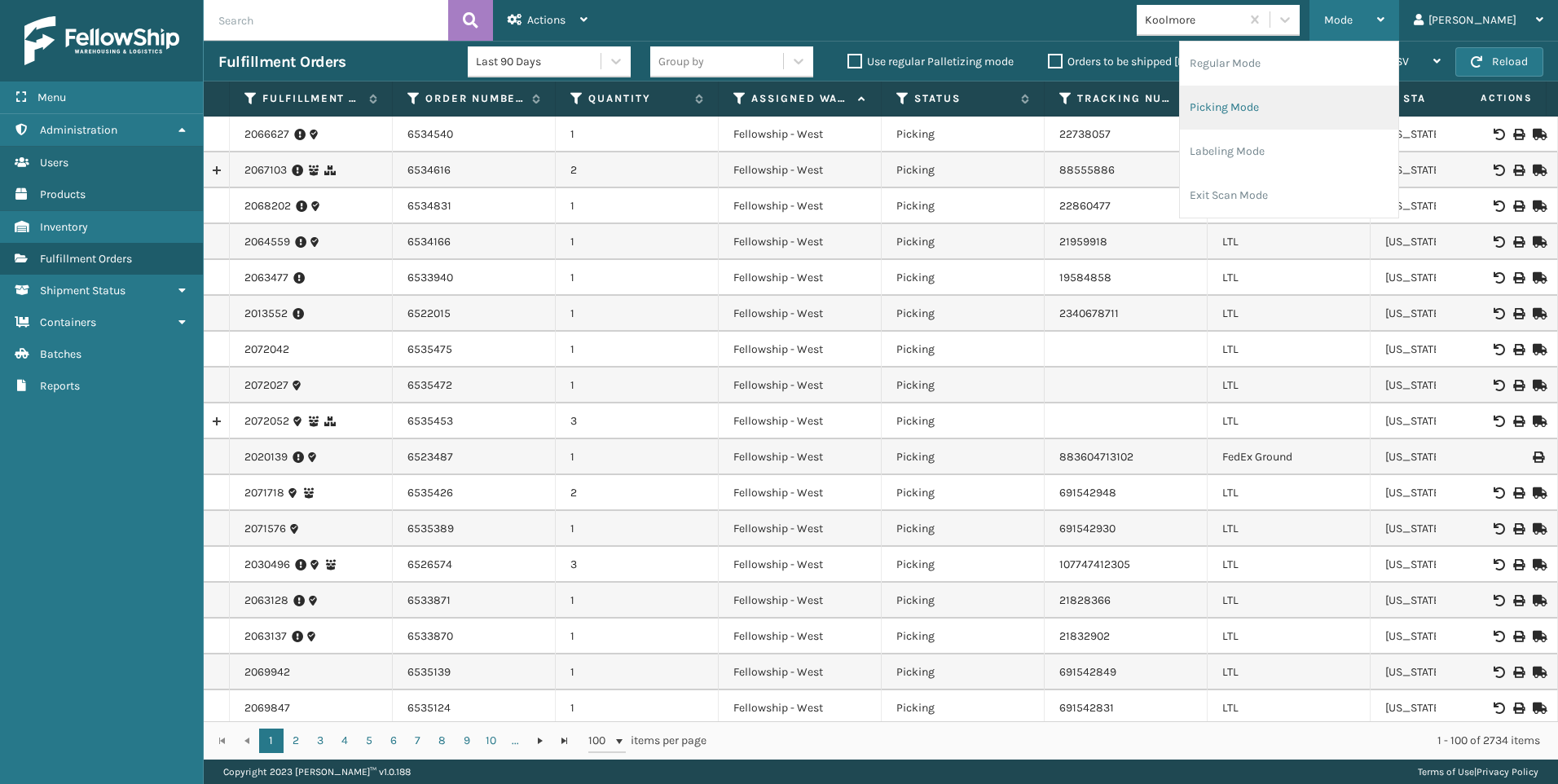
click at [1339, 113] on li "Picking Mode" at bounding box center [1289, 107] width 218 height 44
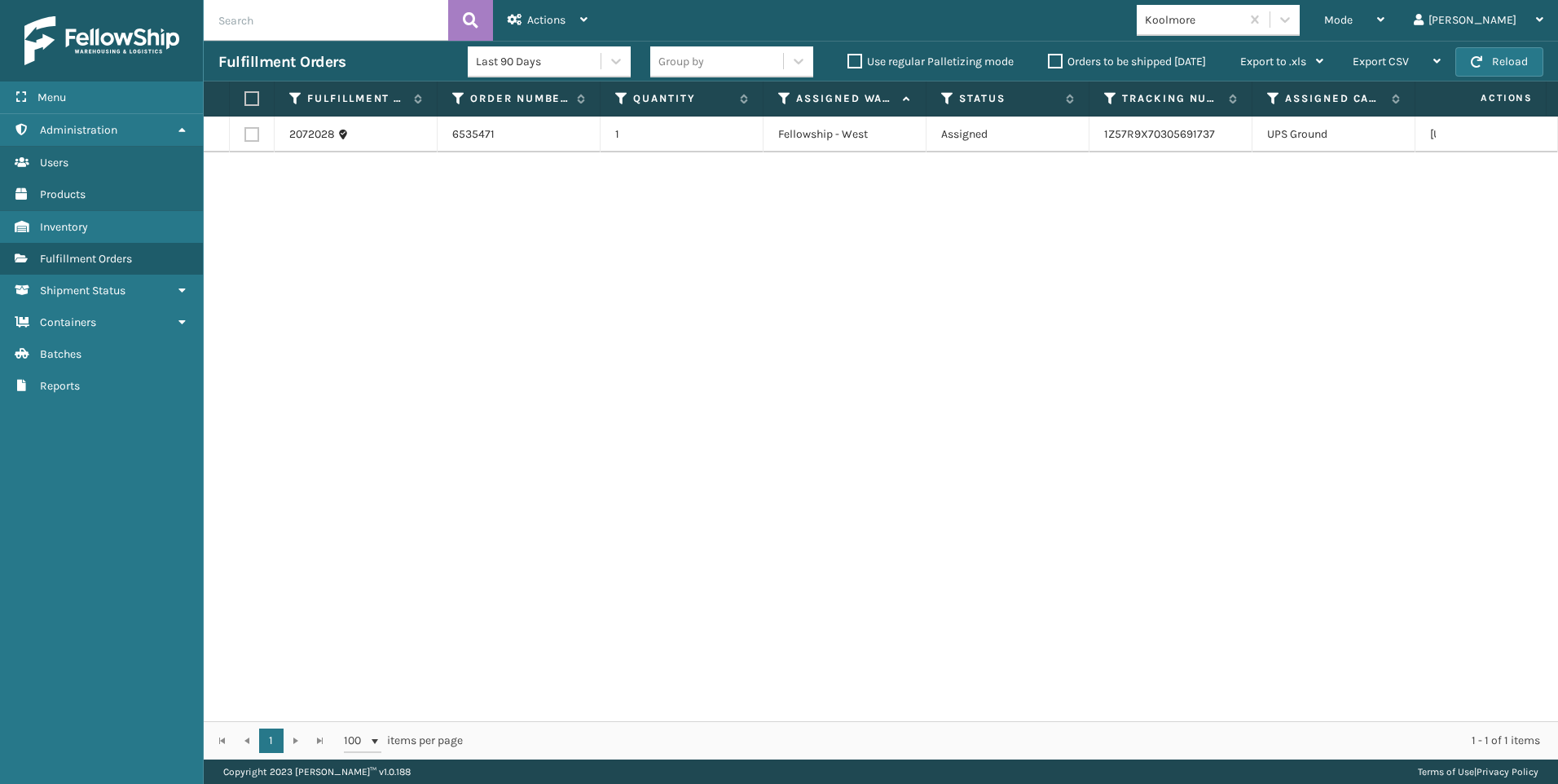
click at [1242, 22] on div "Koolmore" at bounding box center [1193, 20] width 97 height 17
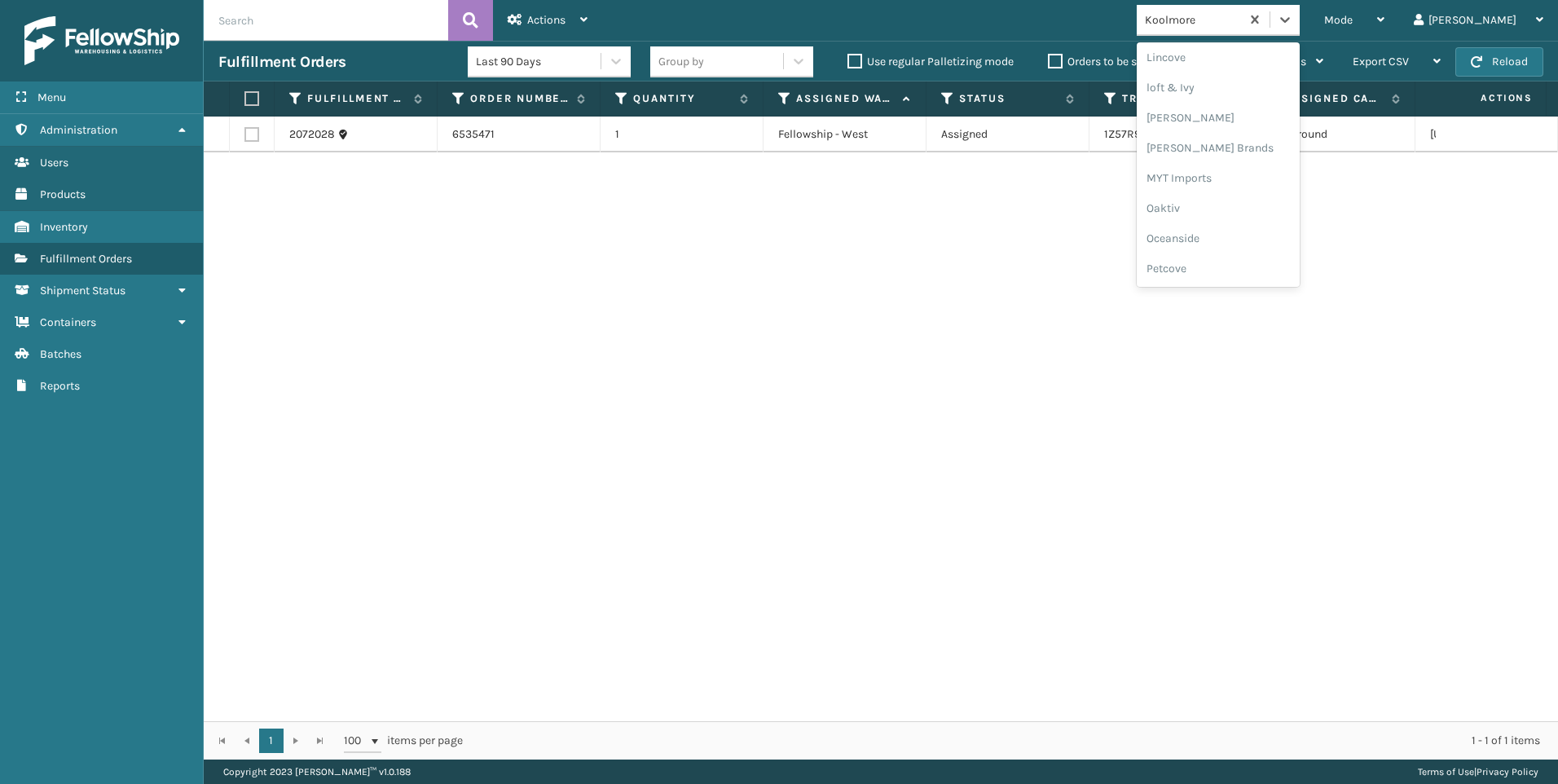
scroll to position [817, 0]
click at [1290, 238] on div "SleepGeekz" at bounding box center [1219, 238] width 163 height 30
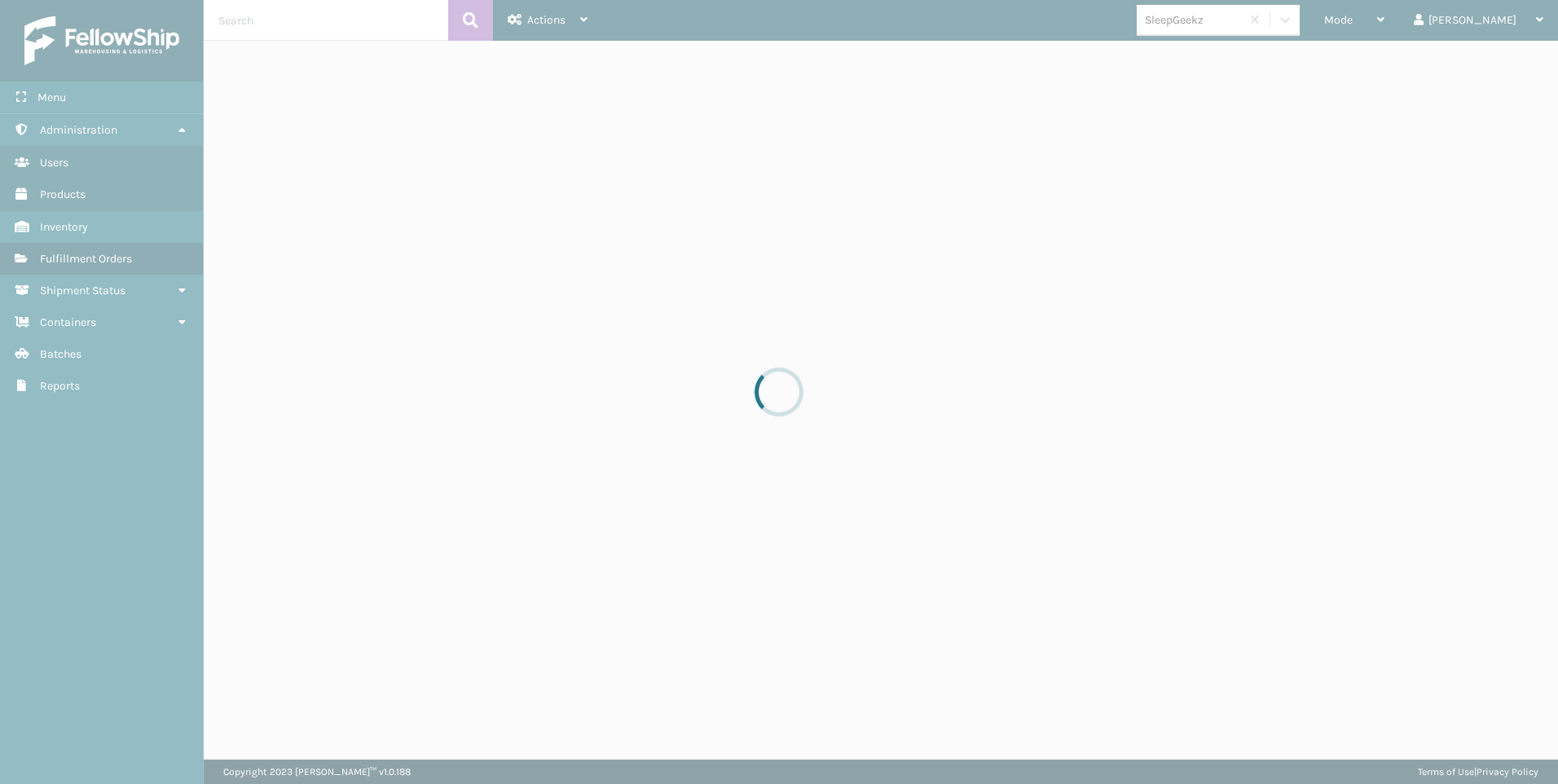
click at [1290, 238] on div at bounding box center [779, 392] width 1558 height 784
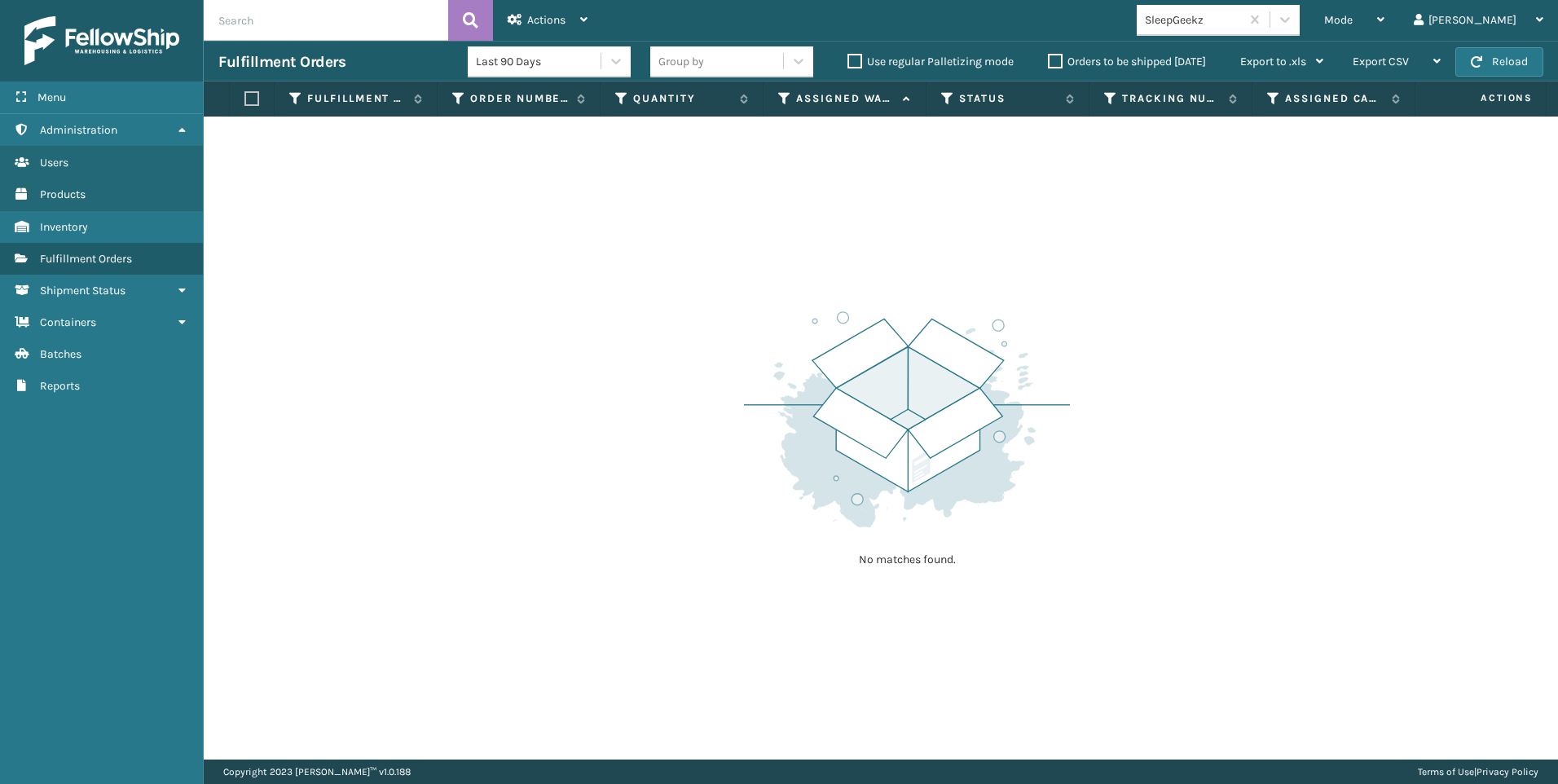
click at [1246, 292] on div "No matches found." at bounding box center [881, 438] width 1355 height 643
click at [1267, 260] on div "No matches found." at bounding box center [881, 438] width 1355 height 643
click at [1126, 294] on div "No matches found." at bounding box center [881, 438] width 1355 height 643
click at [1241, 32] on div "SleepGeekz" at bounding box center [1189, 20] width 103 height 27
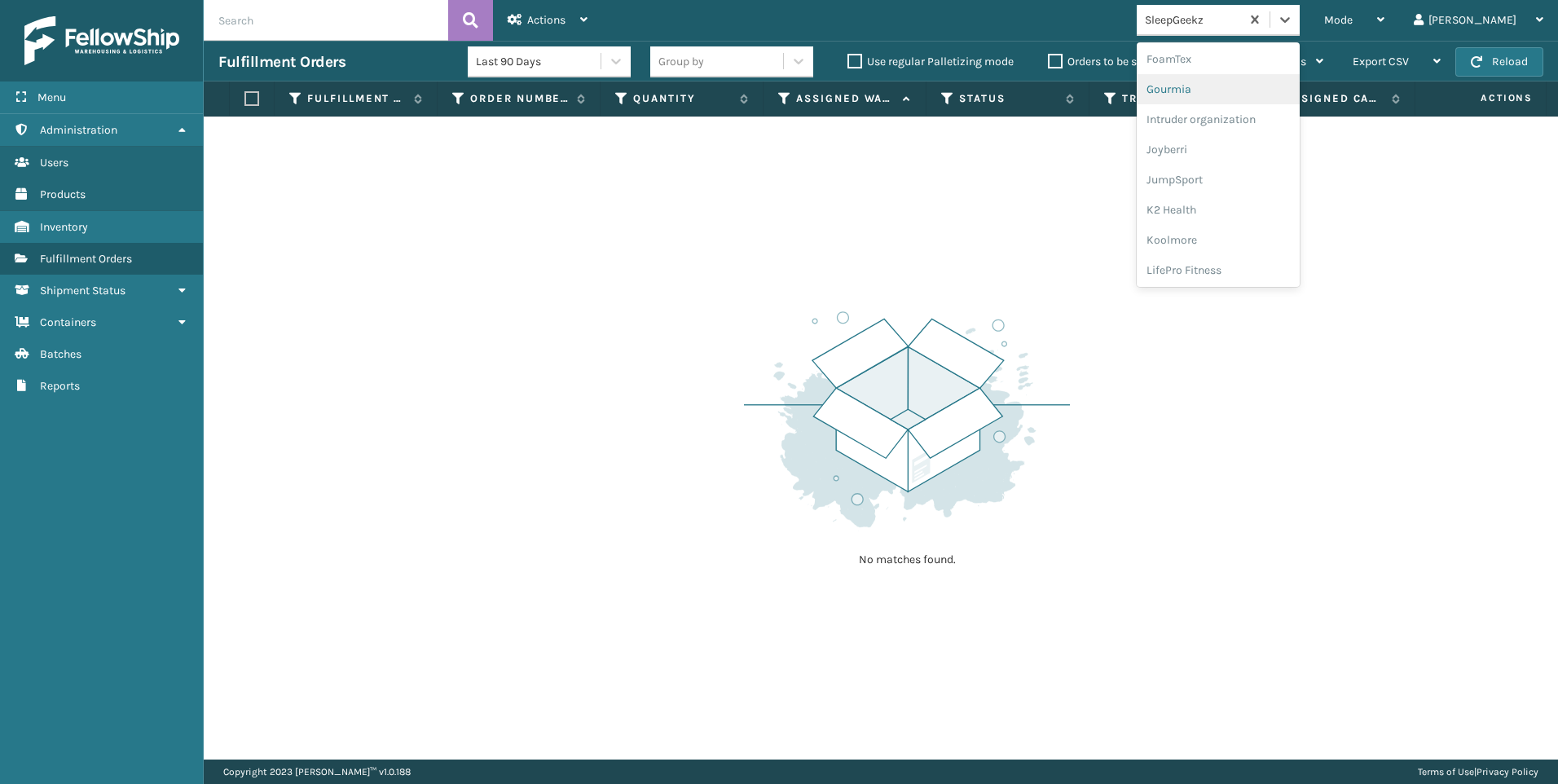
scroll to position [407, 0]
click at [1270, 239] on div "Koolmore" at bounding box center [1219, 226] width 163 height 30
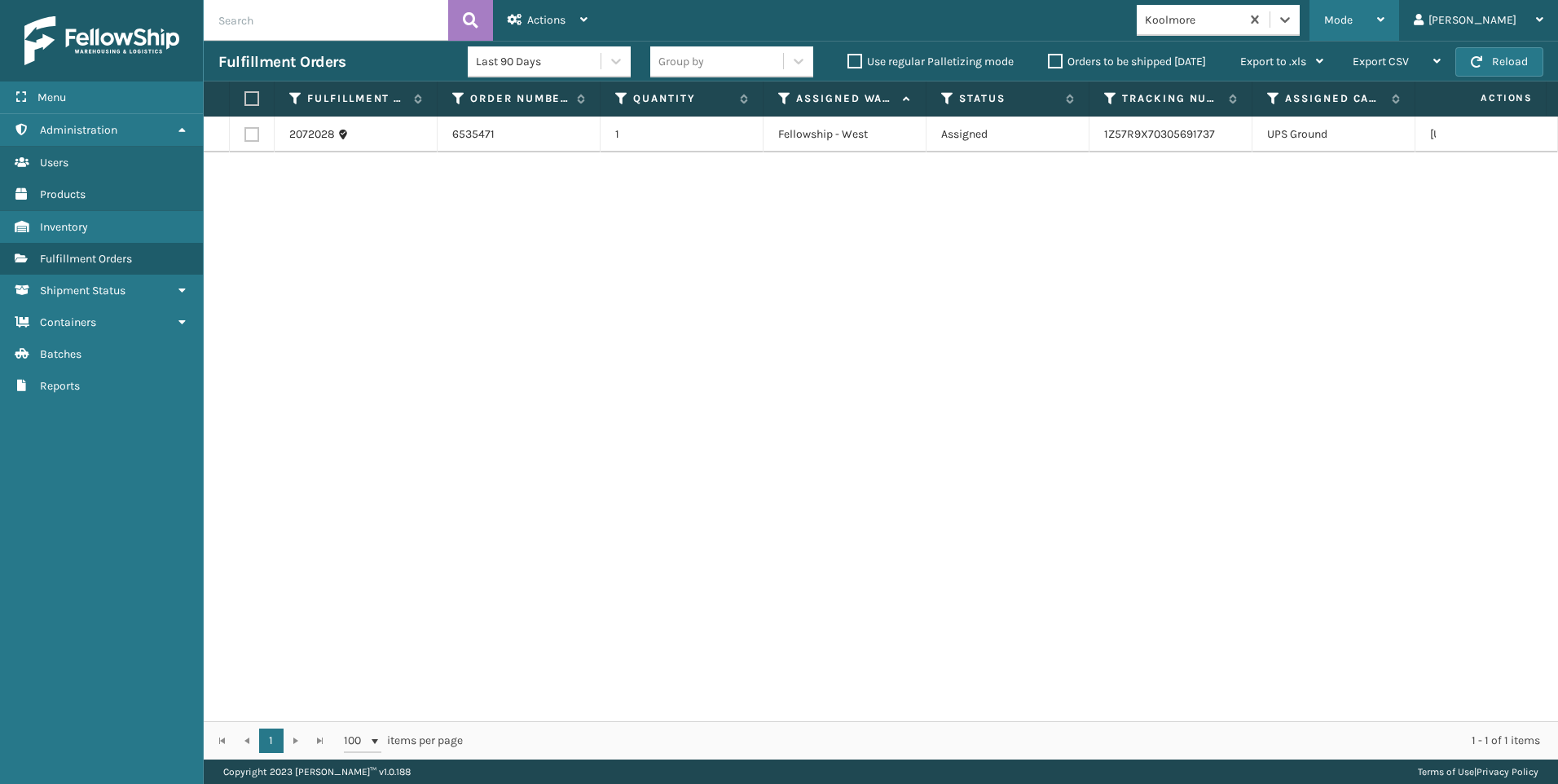
click at [1385, 9] on div "Mode" at bounding box center [1355, 20] width 60 height 41
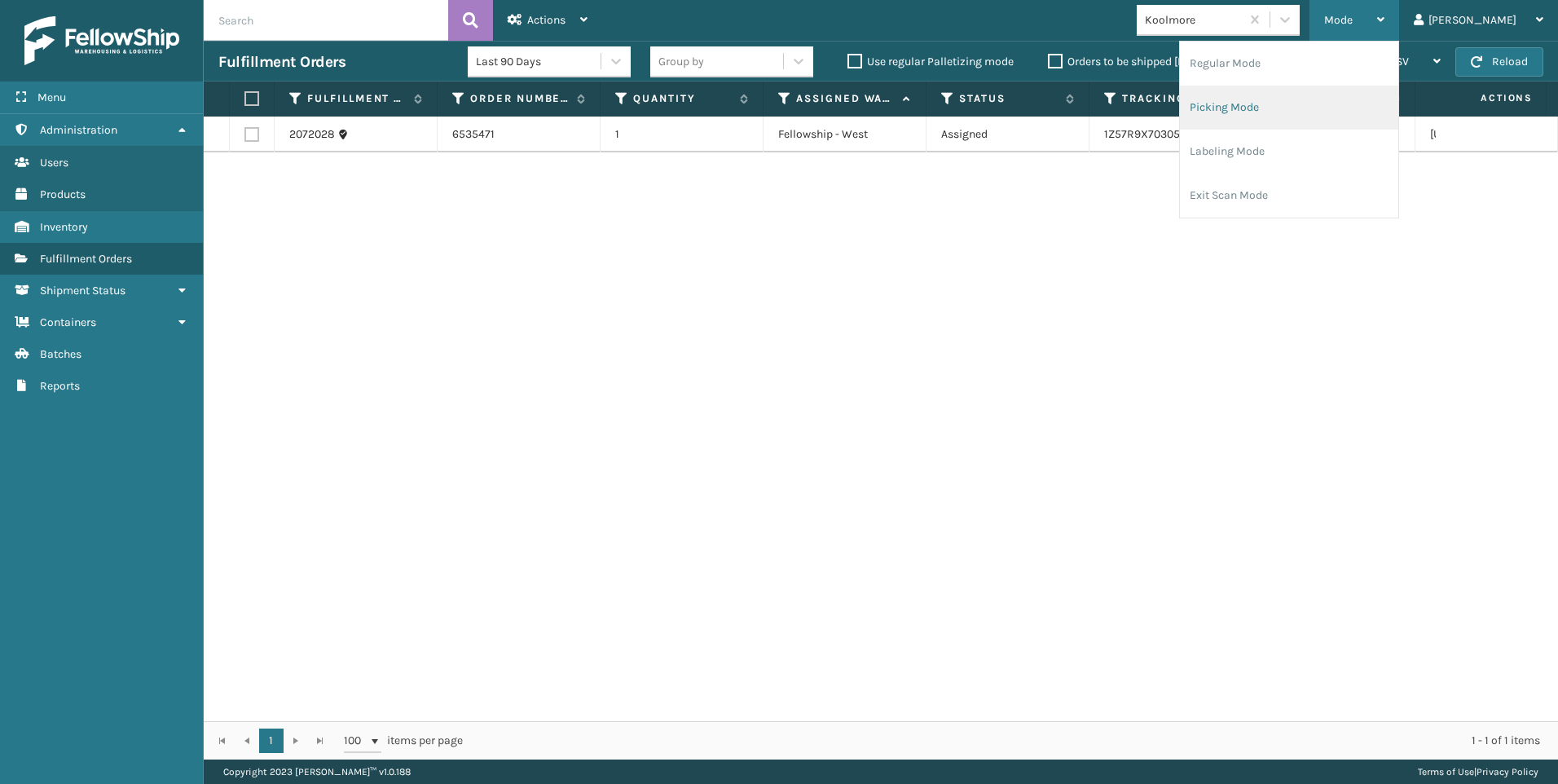
click at [1338, 97] on li "Picking Mode" at bounding box center [1289, 107] width 218 height 44
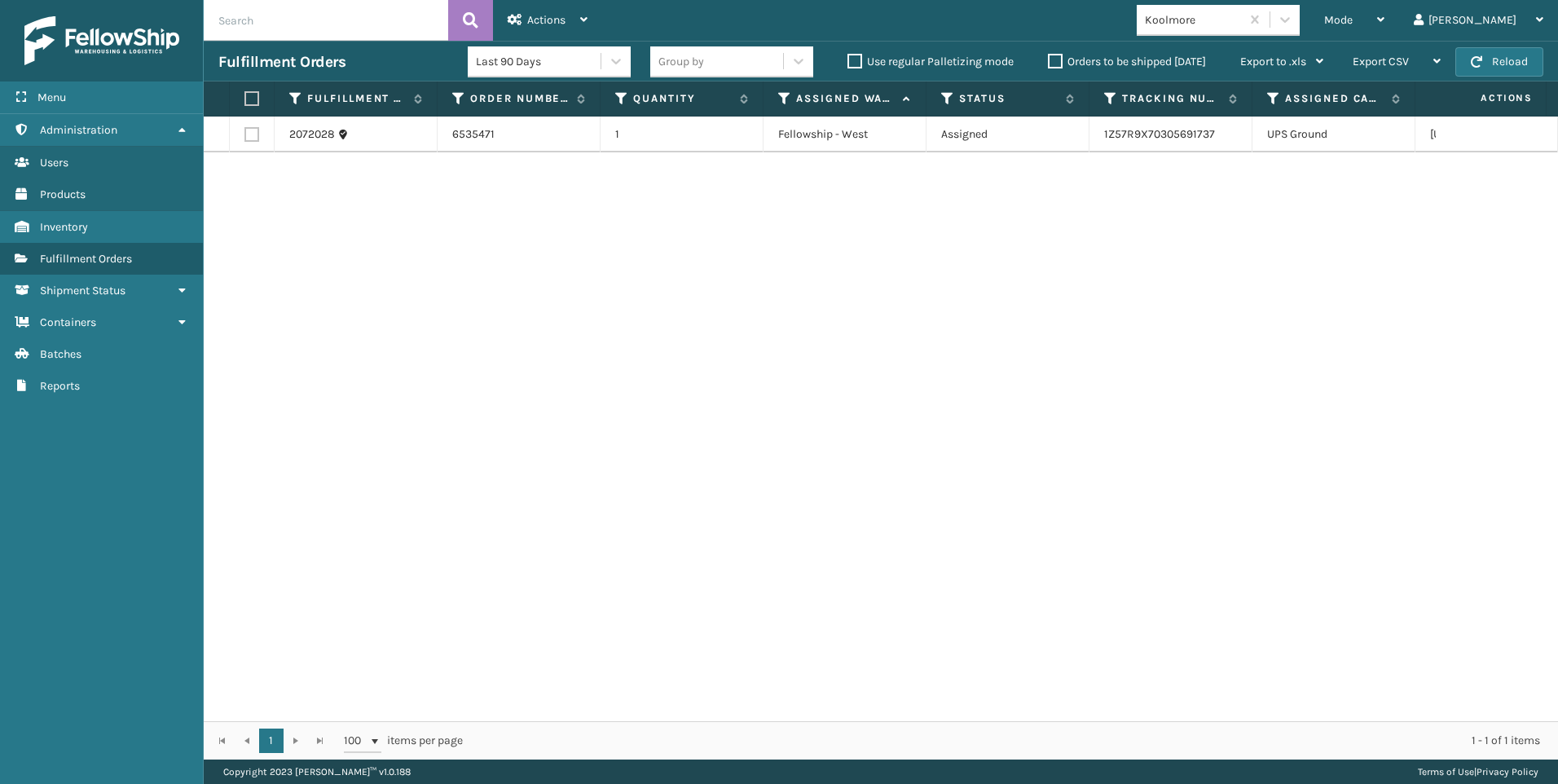
click at [1483, 77] on div "Fulfillment Orders Last 90 Days Group by Use regular Palletizing mode Orders to…" at bounding box center [881, 61] width 1355 height 41
click at [1485, 73] on button "Reload" at bounding box center [1500, 62] width 88 height 29
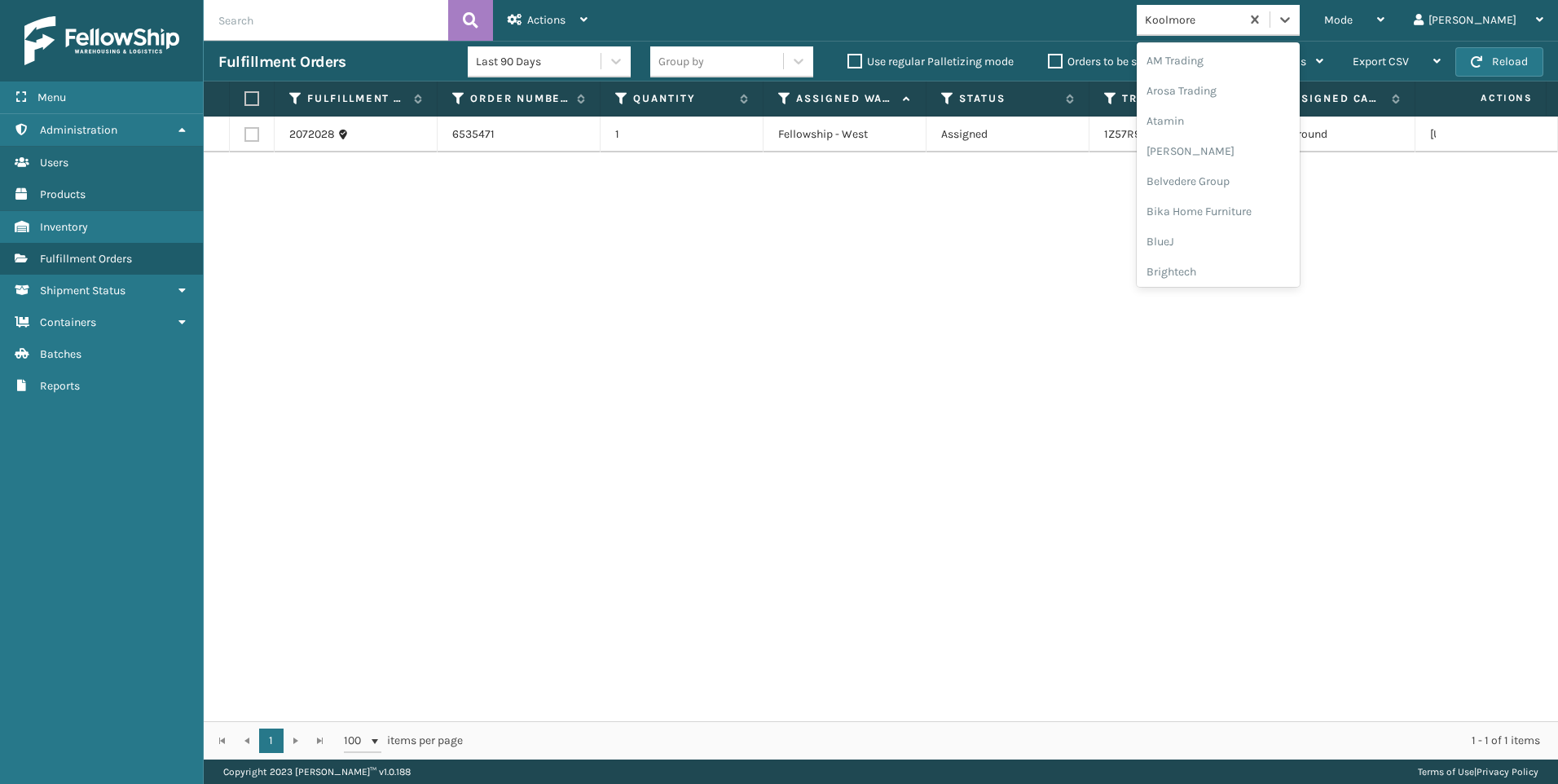
click at [1242, 12] on div "Koolmore" at bounding box center [1193, 20] width 97 height 17
click at [1291, 244] on div "SleepGeekz" at bounding box center [1219, 238] width 163 height 30
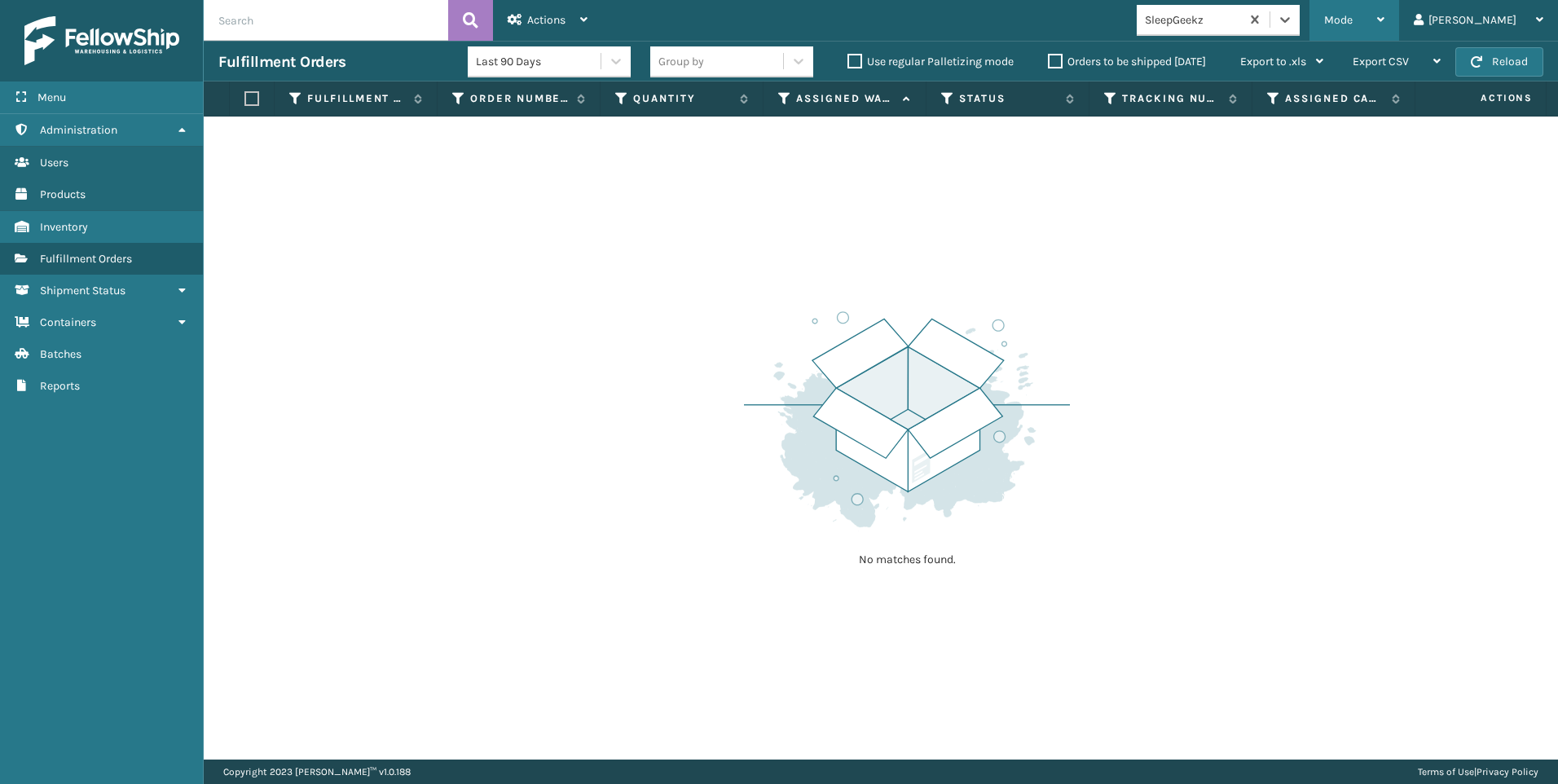
click at [1353, 18] on span "Mode" at bounding box center [1339, 20] width 28 height 14
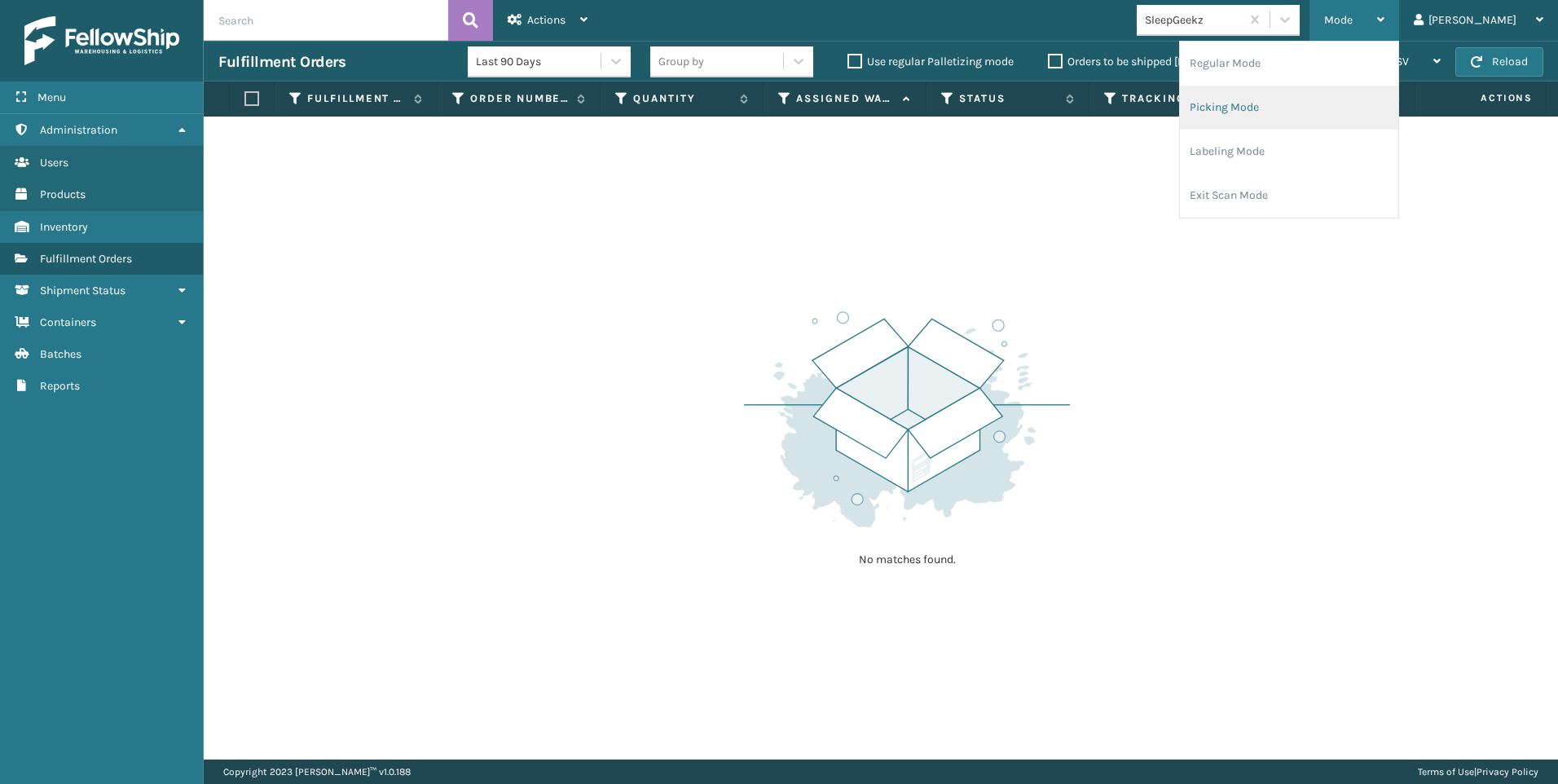
click at [1344, 114] on li "Picking Mode" at bounding box center [1289, 107] width 218 height 44
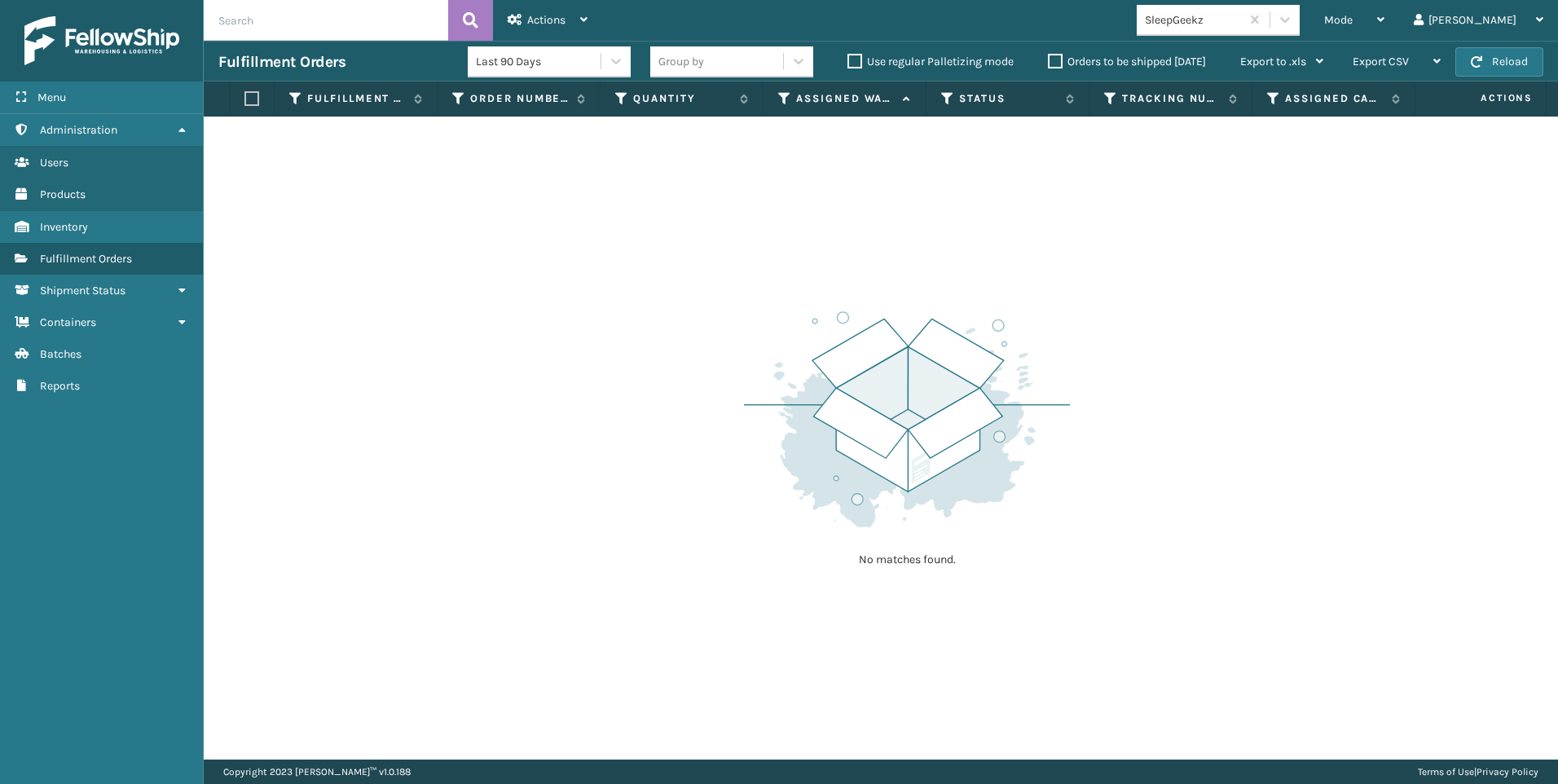
click at [1521, 44] on div "Fulfillment Orders Last 90 Days Group by Use regular Palletizing mode Orders to…" at bounding box center [881, 61] width 1355 height 41
click at [1521, 62] on button "Reload" at bounding box center [1500, 62] width 88 height 29
click at [1486, 64] on button "Reload" at bounding box center [1500, 62] width 88 height 29
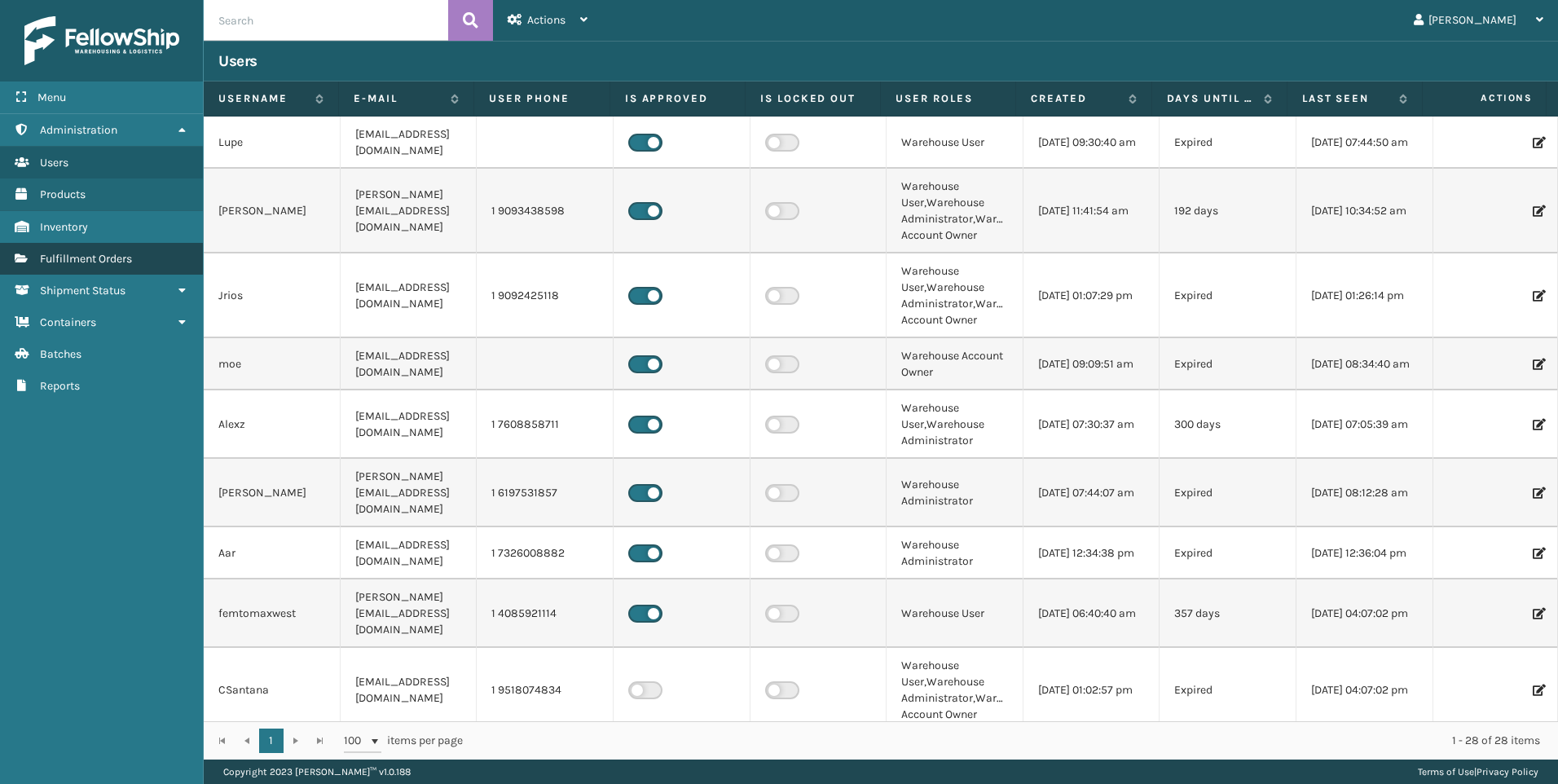
click at [60, 257] on span "Fulfillment Orders" at bounding box center [86, 258] width 92 height 14
